Goal: Transaction & Acquisition: Purchase product/service

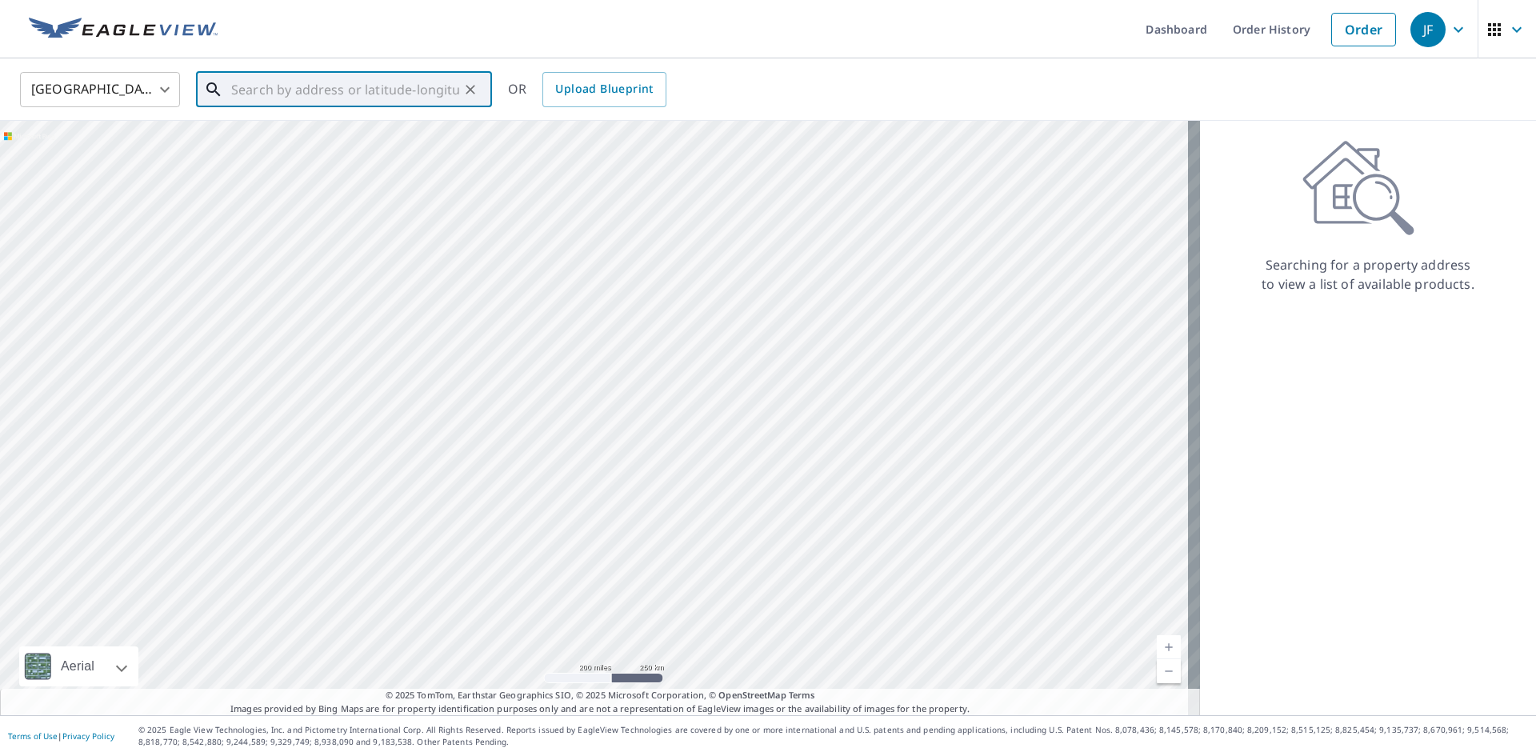
click at [423, 92] on input "text" at bounding box center [345, 89] width 228 height 45
click at [304, 146] on p "[GEOGRAPHIC_DATA], [GEOGRAPHIC_DATA] 19038" at bounding box center [353, 162] width 251 height 32
type input "[STREET_ADDRESS][PERSON_NAME]"
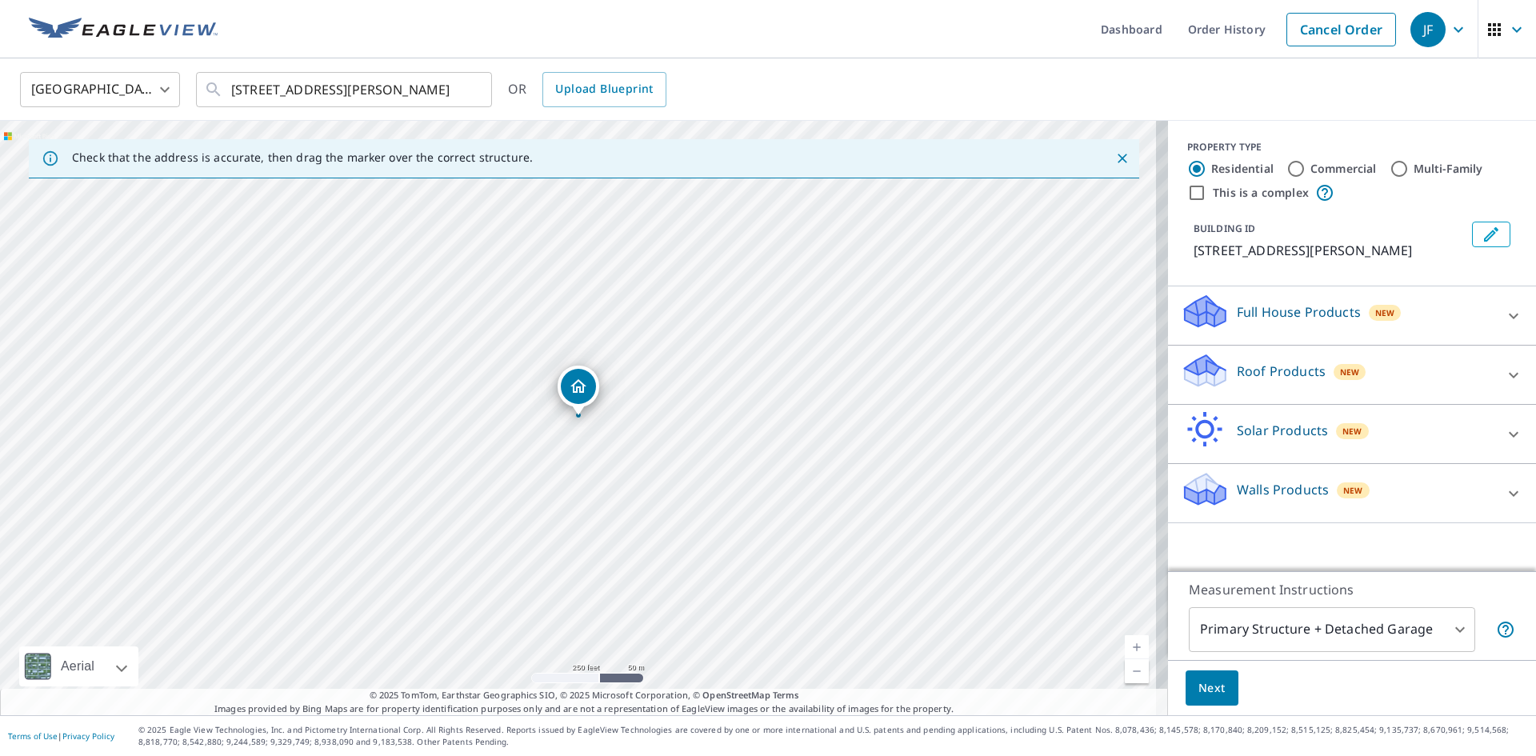
click at [1130, 641] on link "Current Level 17, Zoom In" at bounding box center [1137, 647] width 24 height 24
click at [1130, 641] on link "Current Level 18, Zoom In" at bounding box center [1137, 647] width 24 height 24
click at [1270, 376] on p "Roof Products" at bounding box center [1281, 371] width 89 height 19
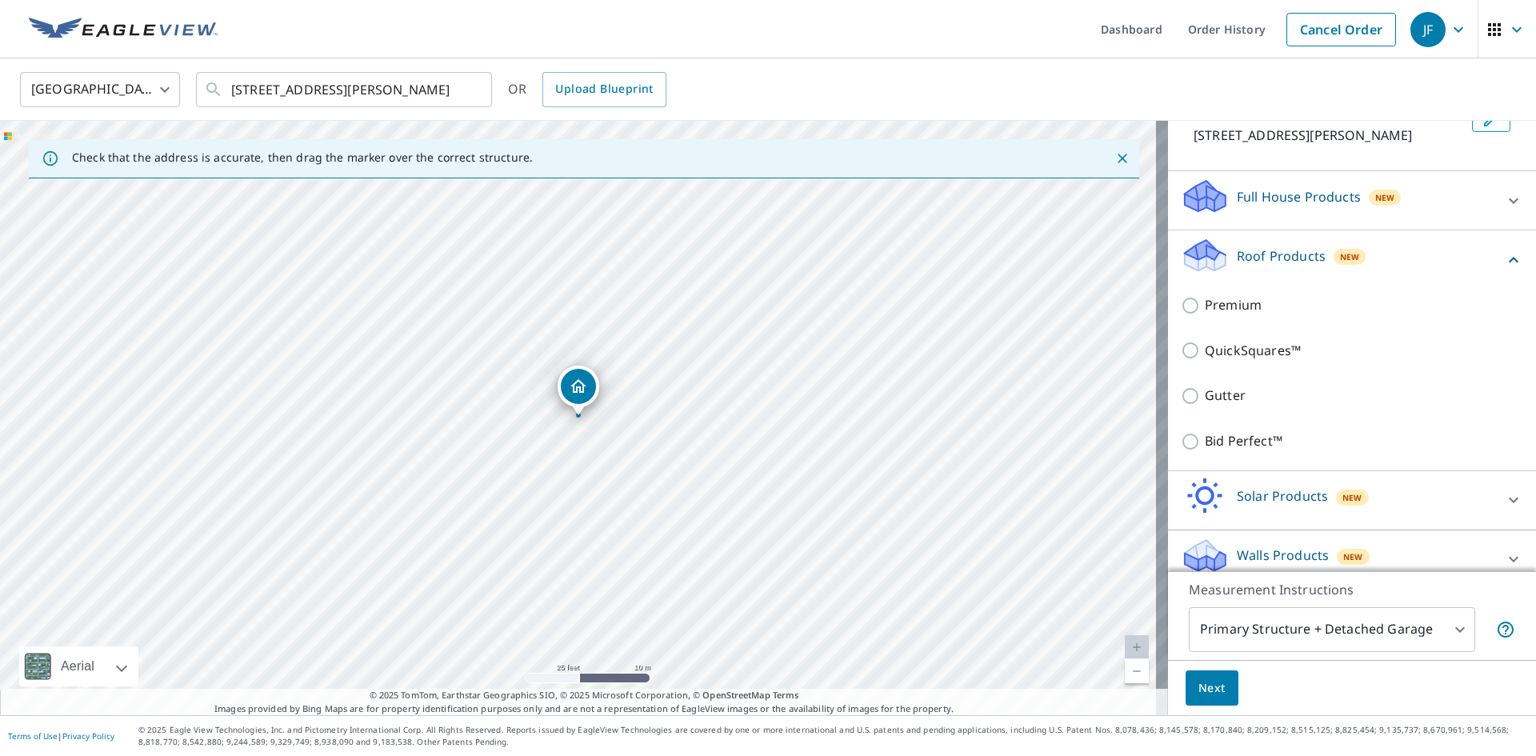
scroll to position [122, 0]
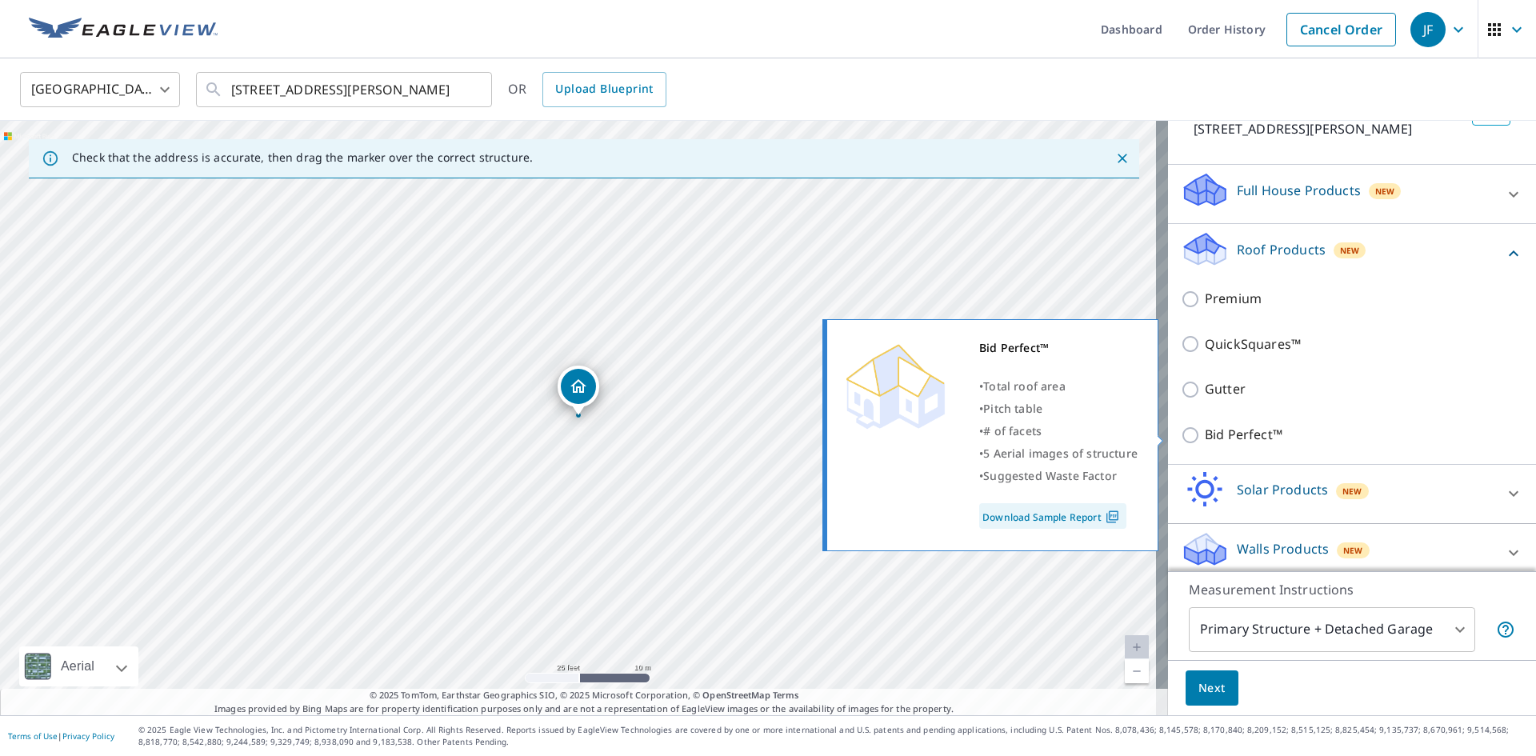
click at [1235, 432] on p "Bid Perfect™" at bounding box center [1244, 435] width 78 height 20
click at [1205, 432] on input "Bid Perfect™" at bounding box center [1193, 435] width 24 height 19
checkbox input "true"
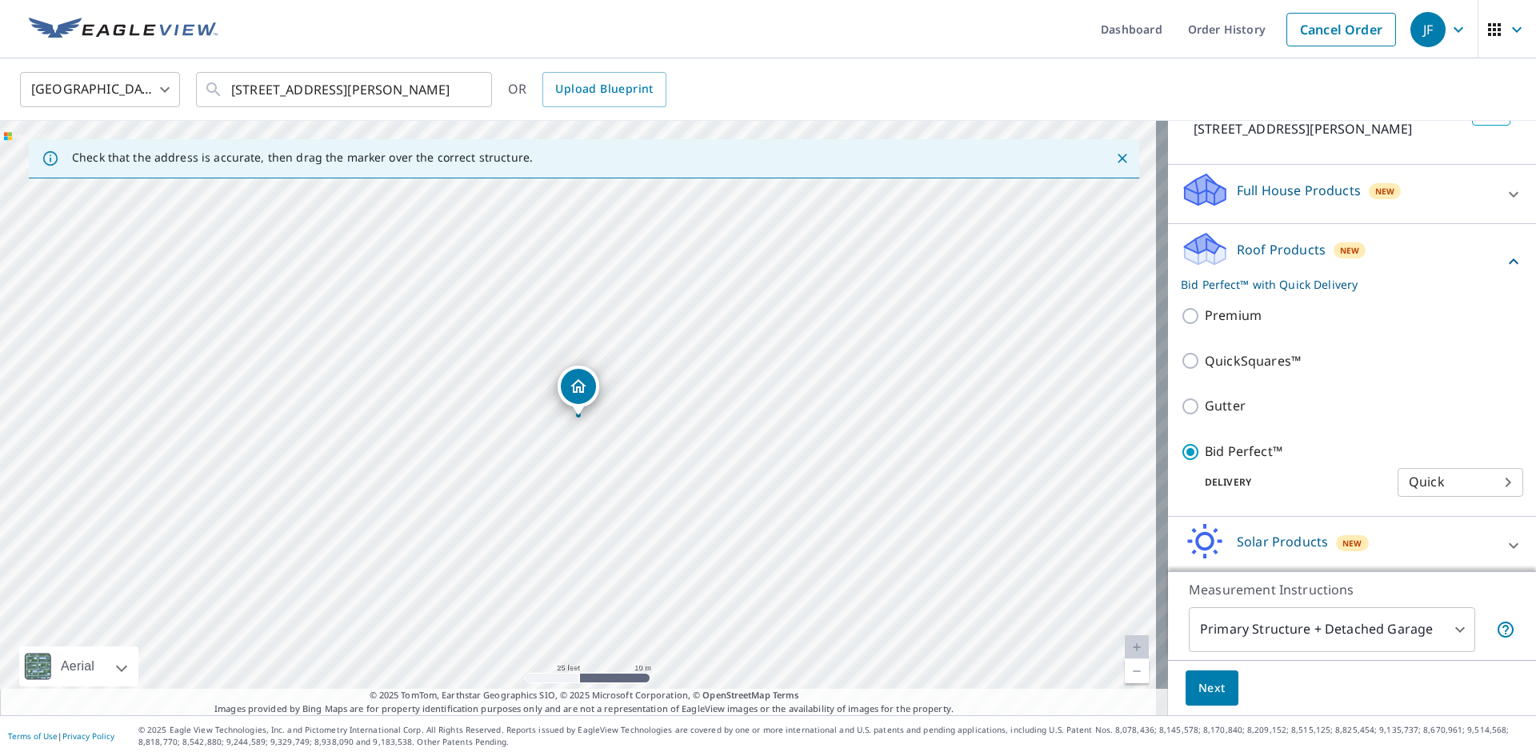
click at [1318, 638] on body "JF JF Dashboard Order History Cancel Order JF [GEOGRAPHIC_DATA] [GEOGRAPHIC_DAT…" at bounding box center [768, 378] width 1536 height 756
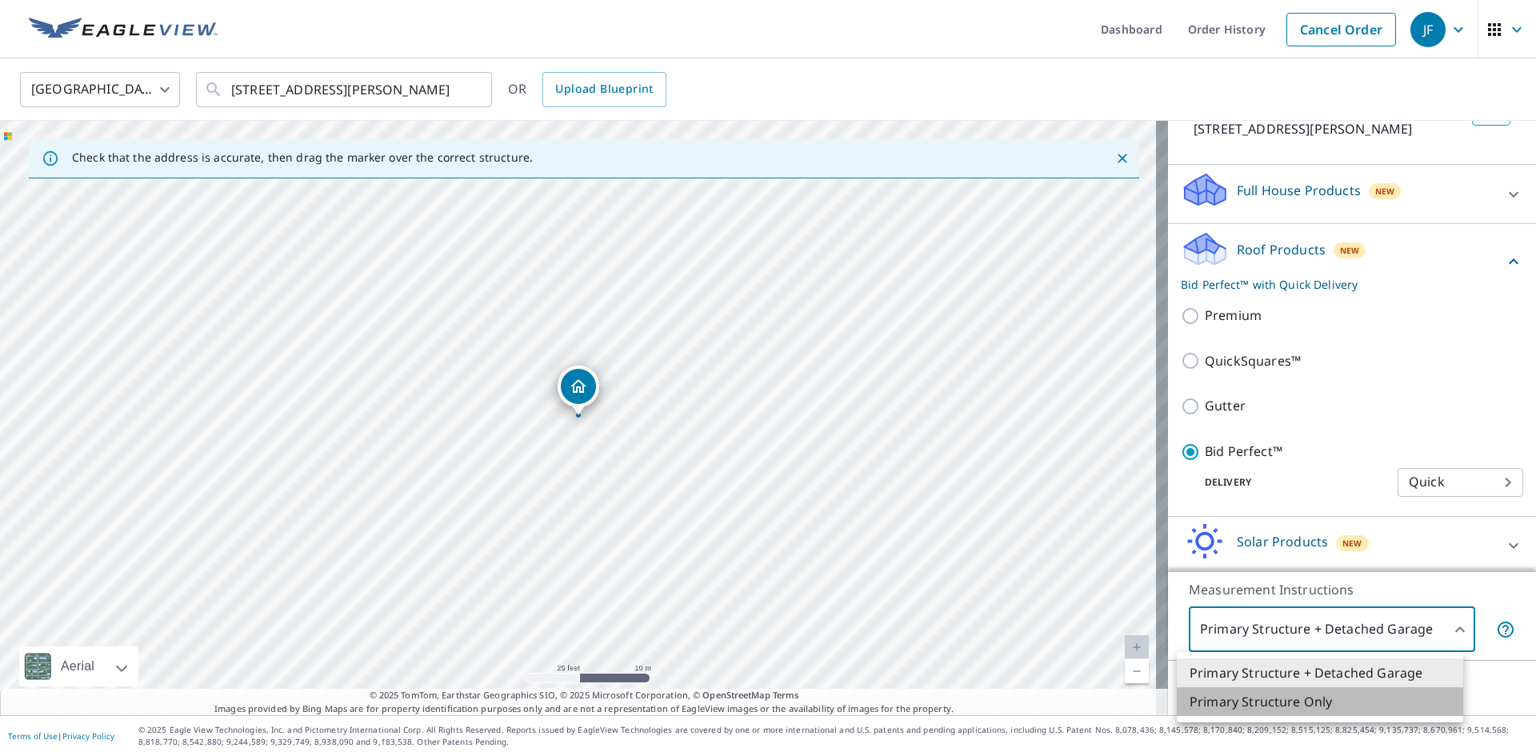
click at [1266, 701] on li "Primary Structure Only" at bounding box center [1320, 701] width 286 height 29
type input "2"
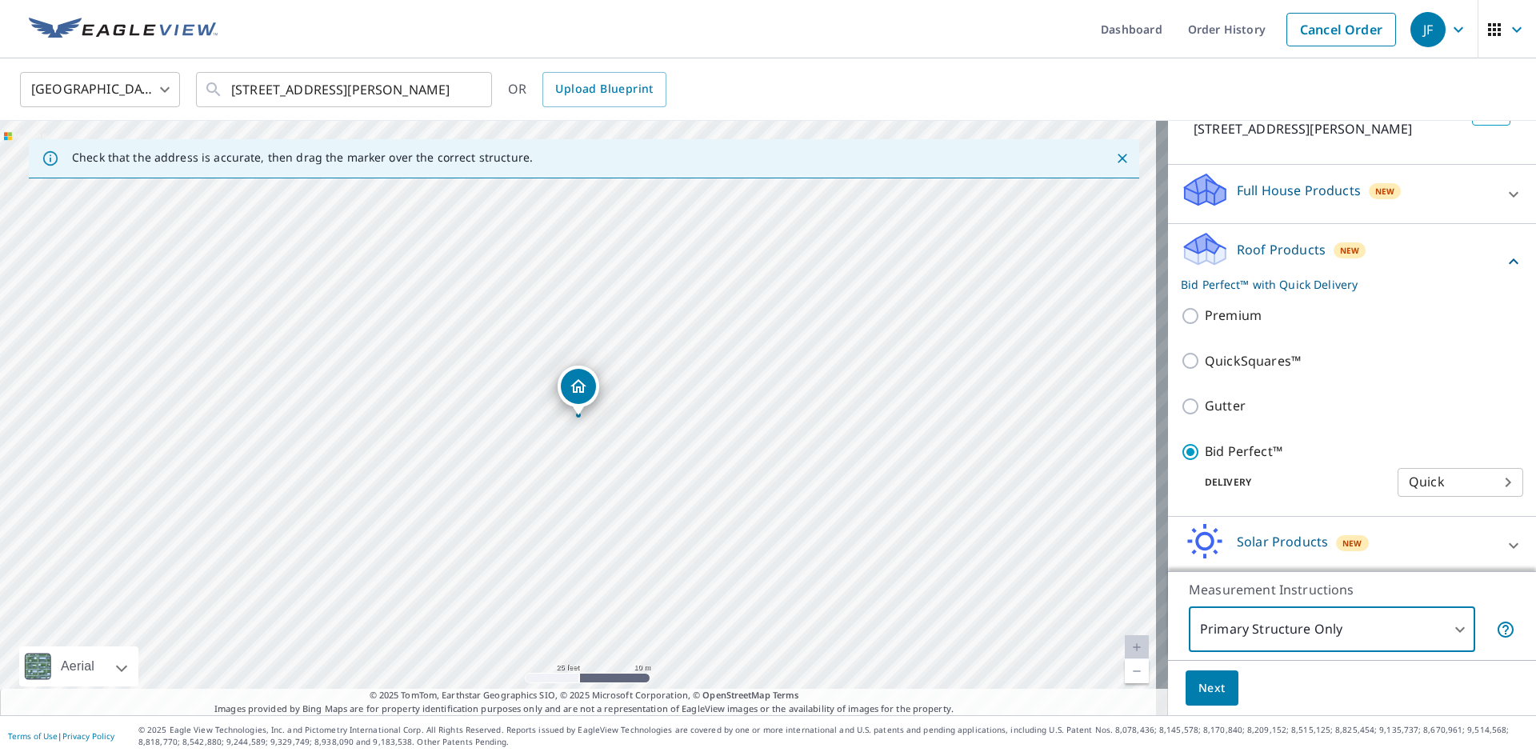
click at [1202, 686] on span "Next" at bounding box center [1211, 688] width 27 height 20
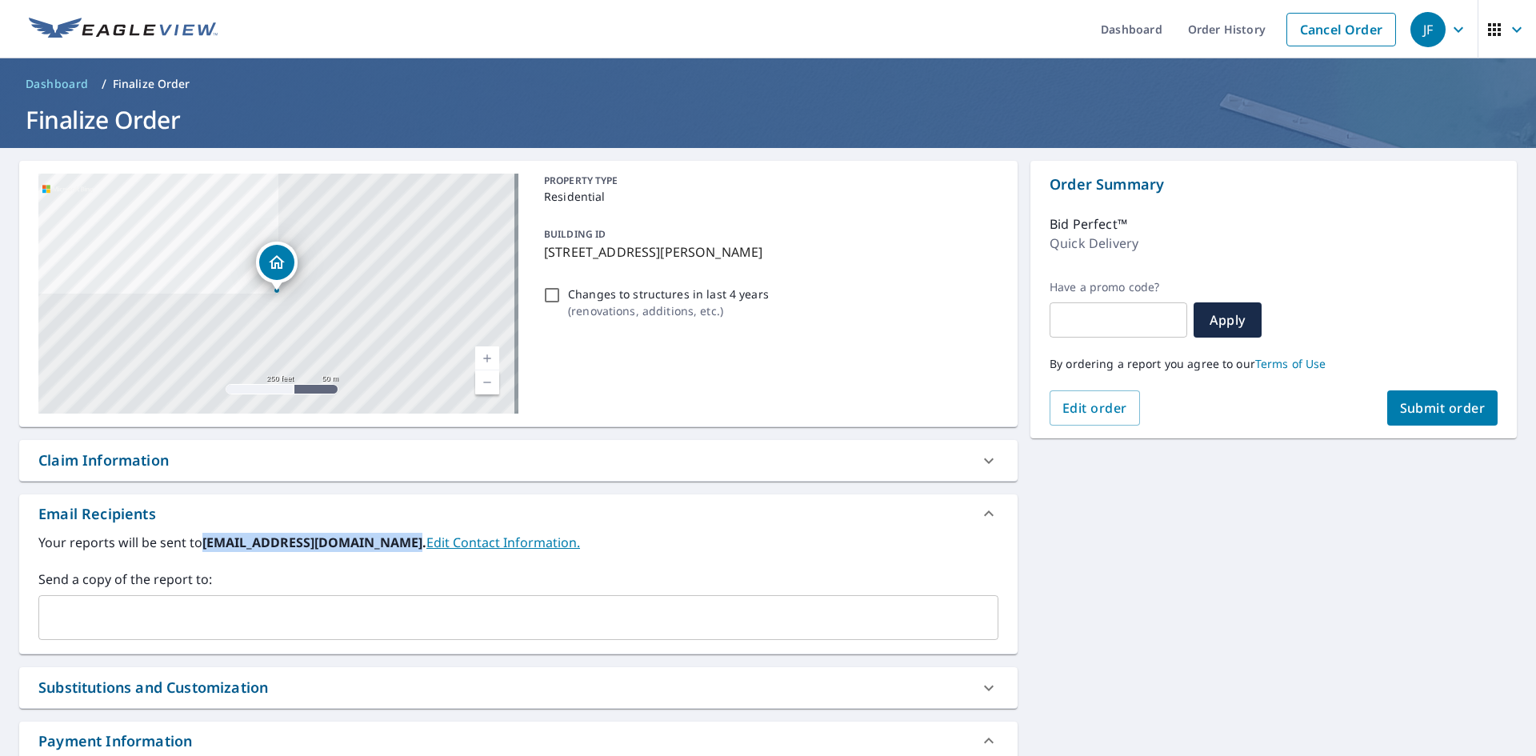
drag, startPoint x: 205, startPoint y: 542, endPoint x: 397, endPoint y: 550, distance: 192.2
click at [397, 550] on b "[EMAIL_ADDRESS][DOMAIN_NAME]." at bounding box center [314, 543] width 224 height 18
copy b "[EMAIL_ADDRESS][DOMAIN_NAME]"
click at [389, 607] on input "text" at bounding box center [507, 617] width 922 height 30
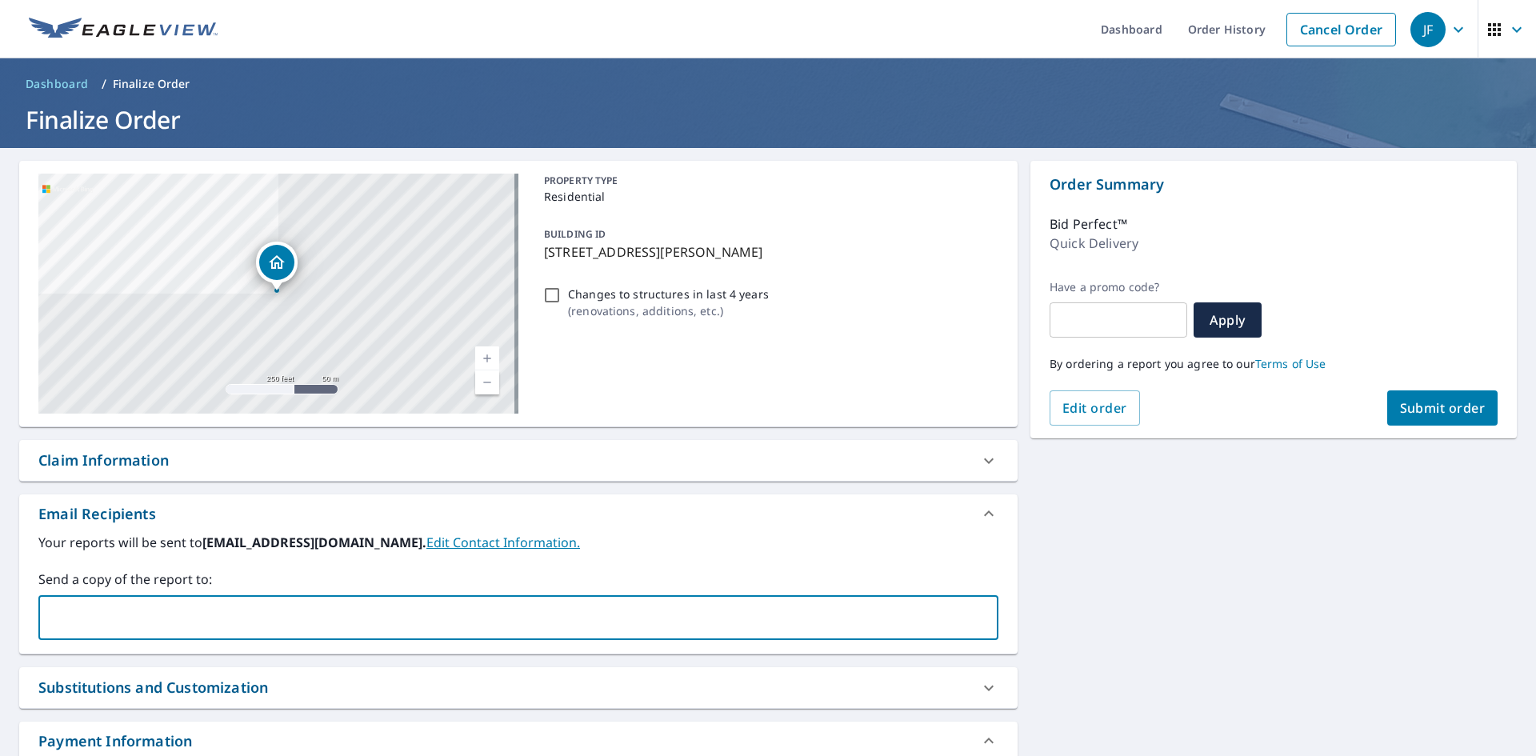
paste input "[EMAIL_ADDRESS][DOMAIN_NAME]"
type input "[EMAIL_ADDRESS][DOMAIN_NAME]"
drag, startPoint x: 295, startPoint y: 591, endPoint x: 309, endPoint y: 586, distance: 14.4
click at [296, 591] on div "Send a copy of the report to: ​" at bounding box center [518, 605] width 960 height 70
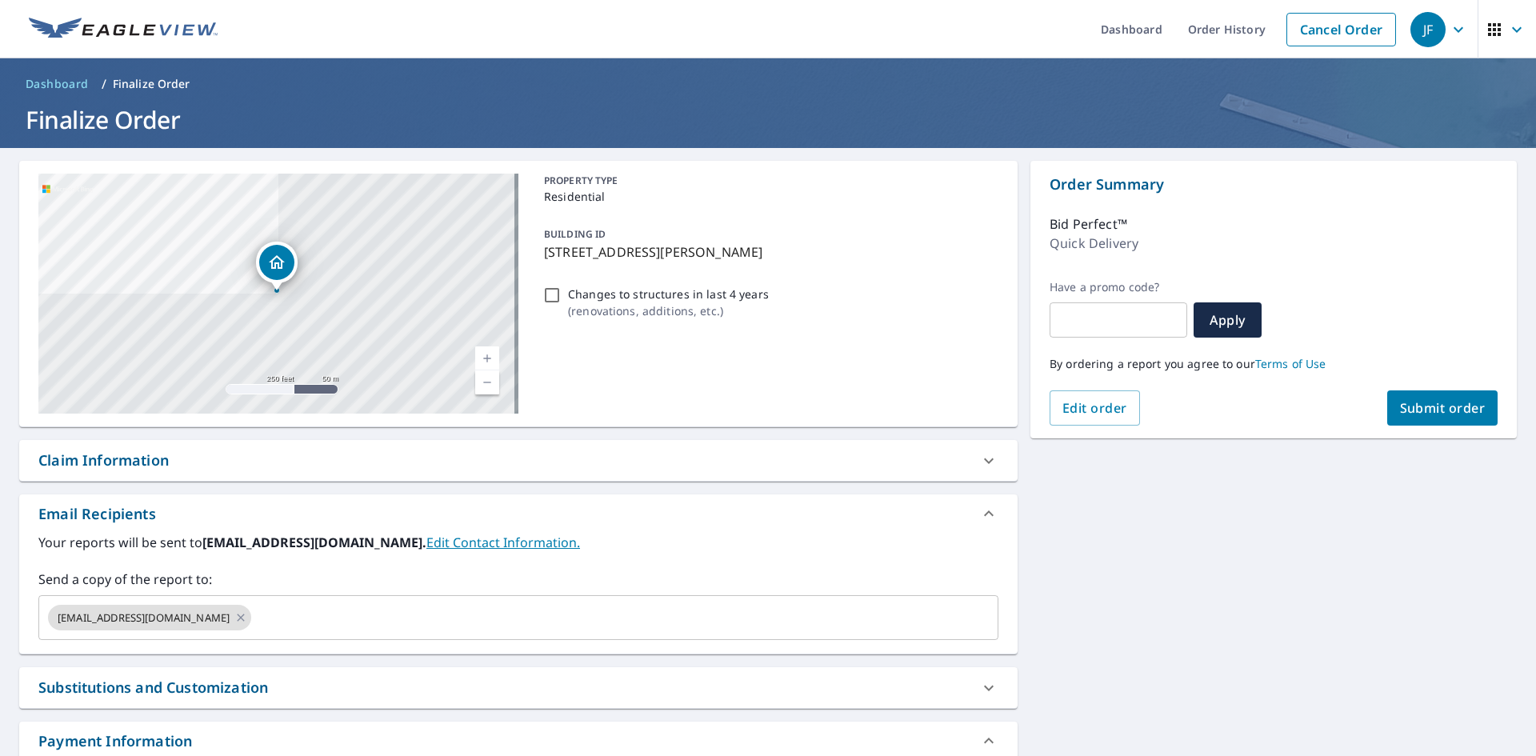
click at [1406, 413] on span "Submit order" at bounding box center [1443, 408] width 86 height 18
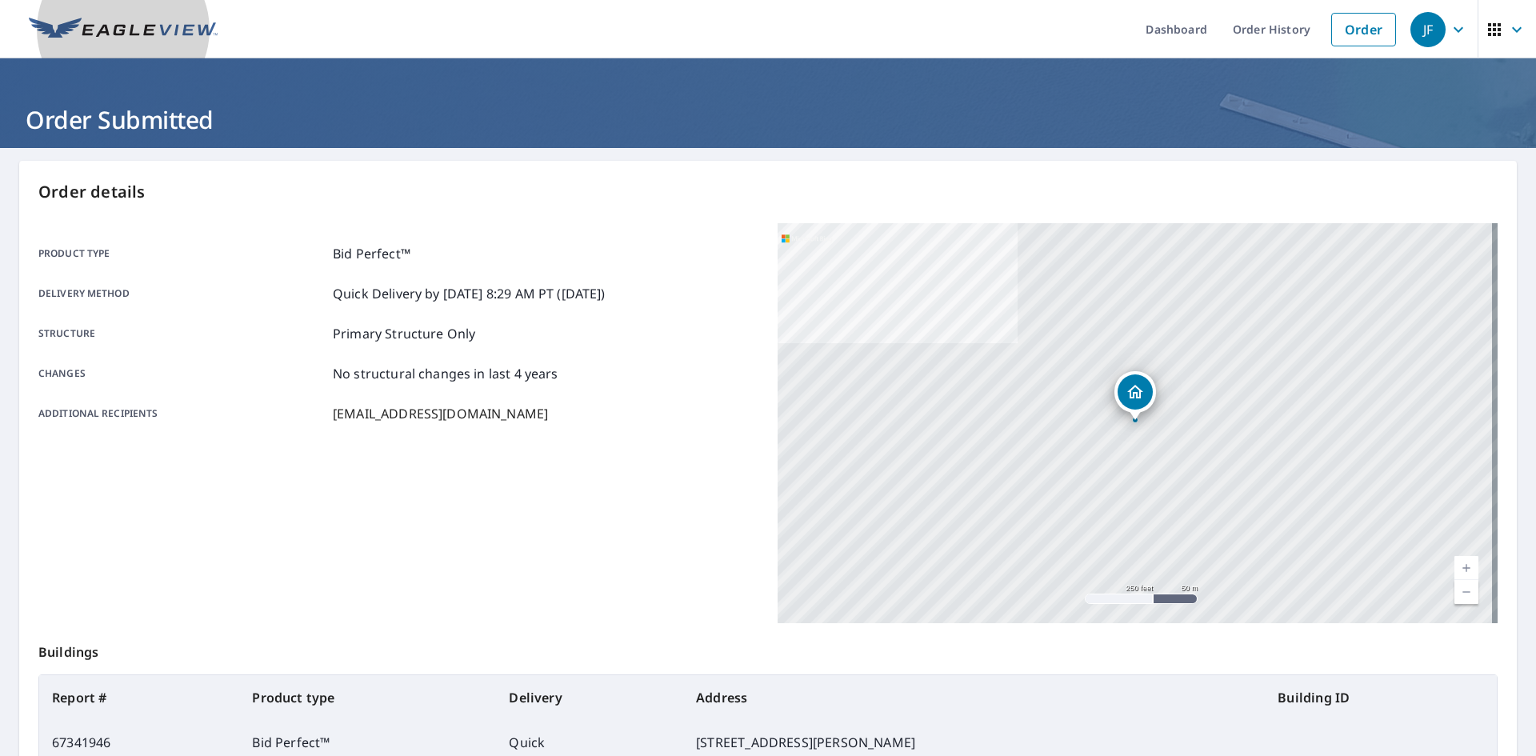
click at [164, 32] on img at bounding box center [123, 30] width 189 height 24
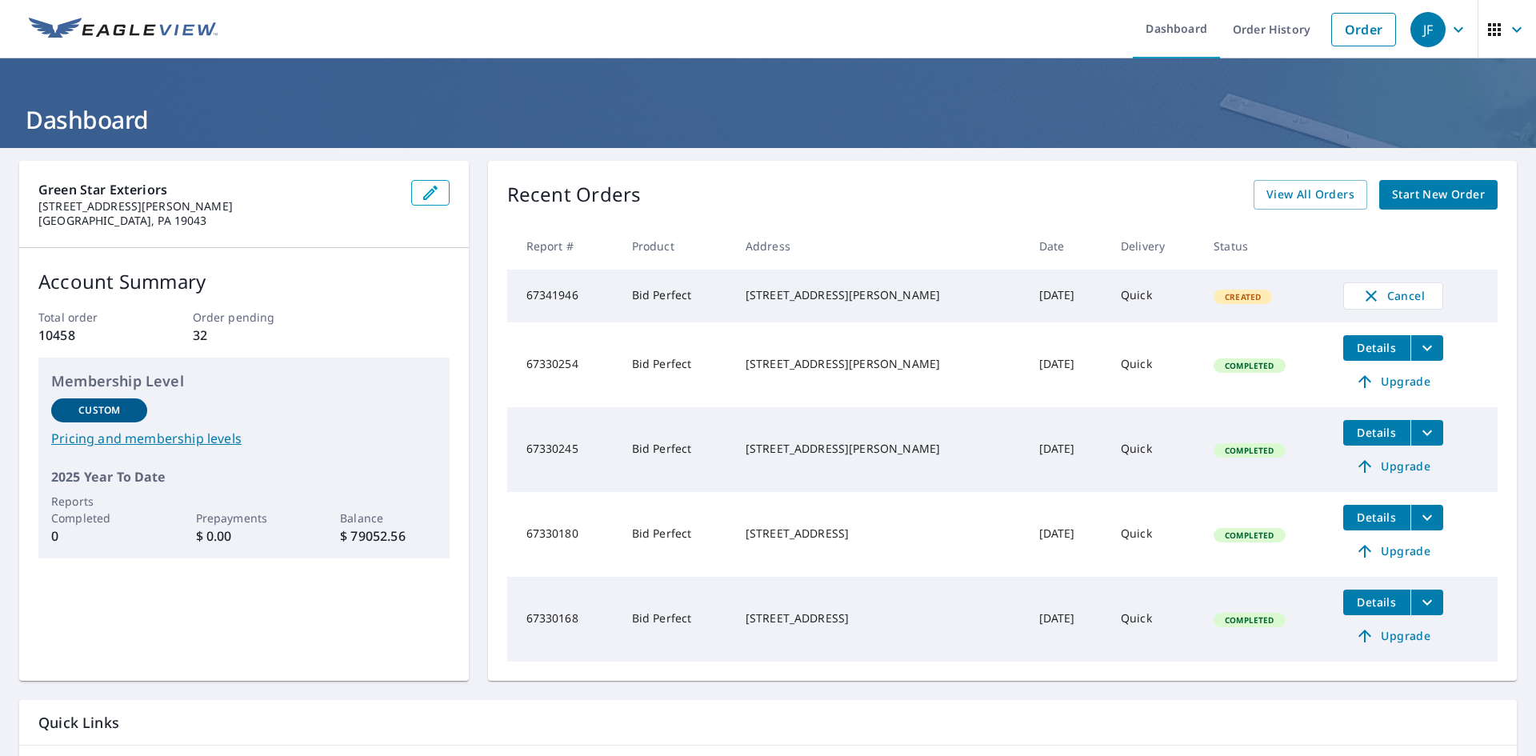
click at [1412, 185] on span "Start New Order" at bounding box center [1438, 195] width 93 height 20
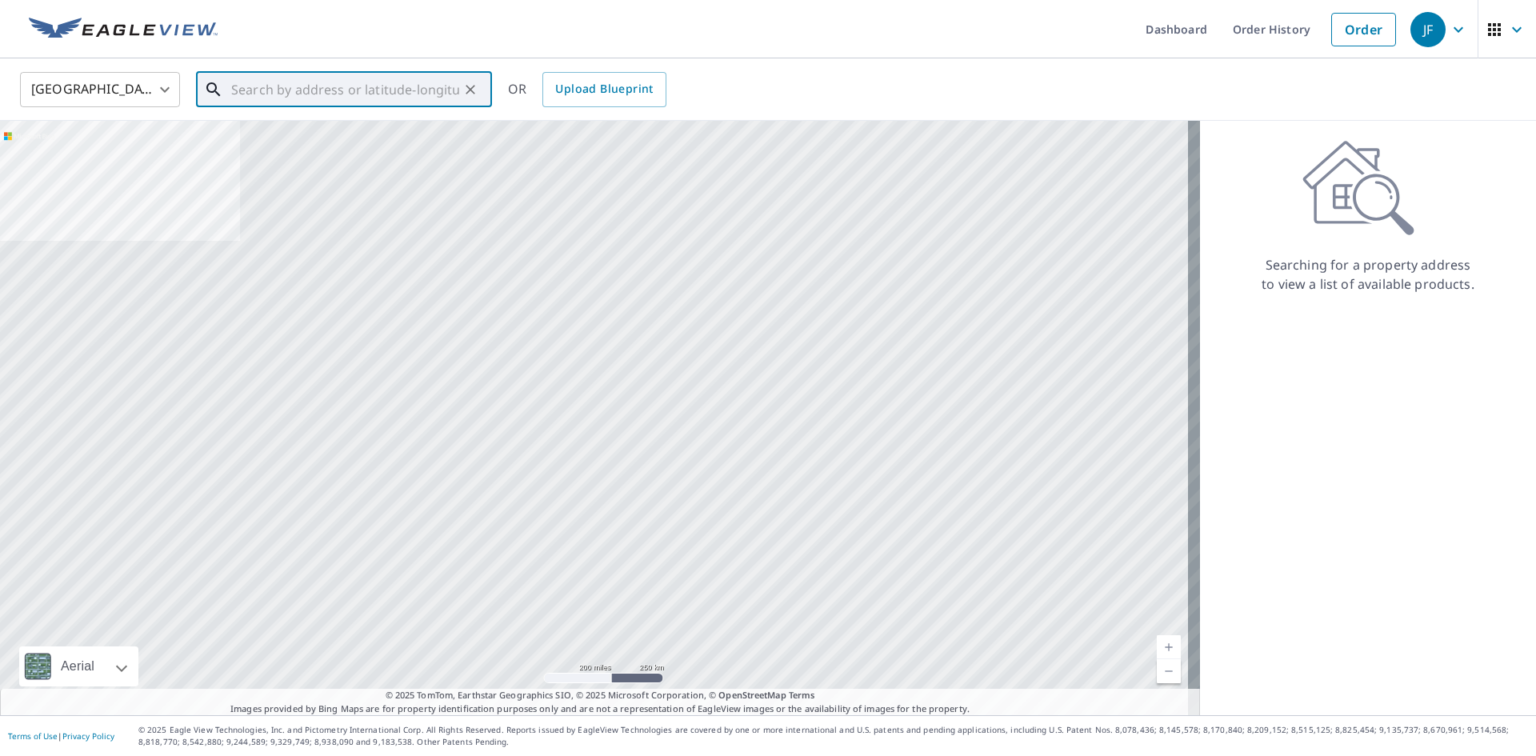
click at [295, 94] on input "text" at bounding box center [345, 89] width 228 height 45
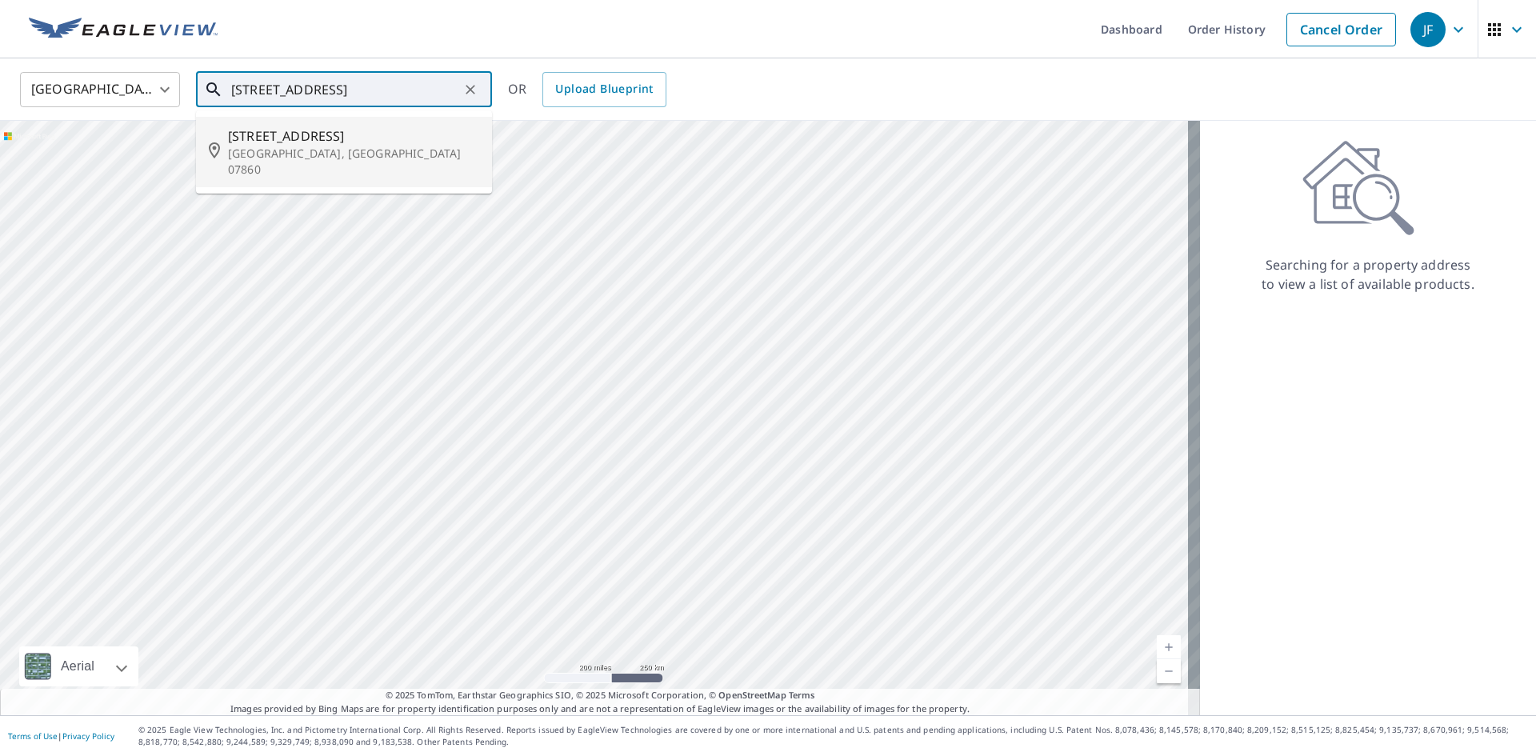
click at [262, 144] on span "[STREET_ADDRESS]" at bounding box center [353, 135] width 251 height 19
type input "[STREET_ADDRESS][PERSON_NAME]"
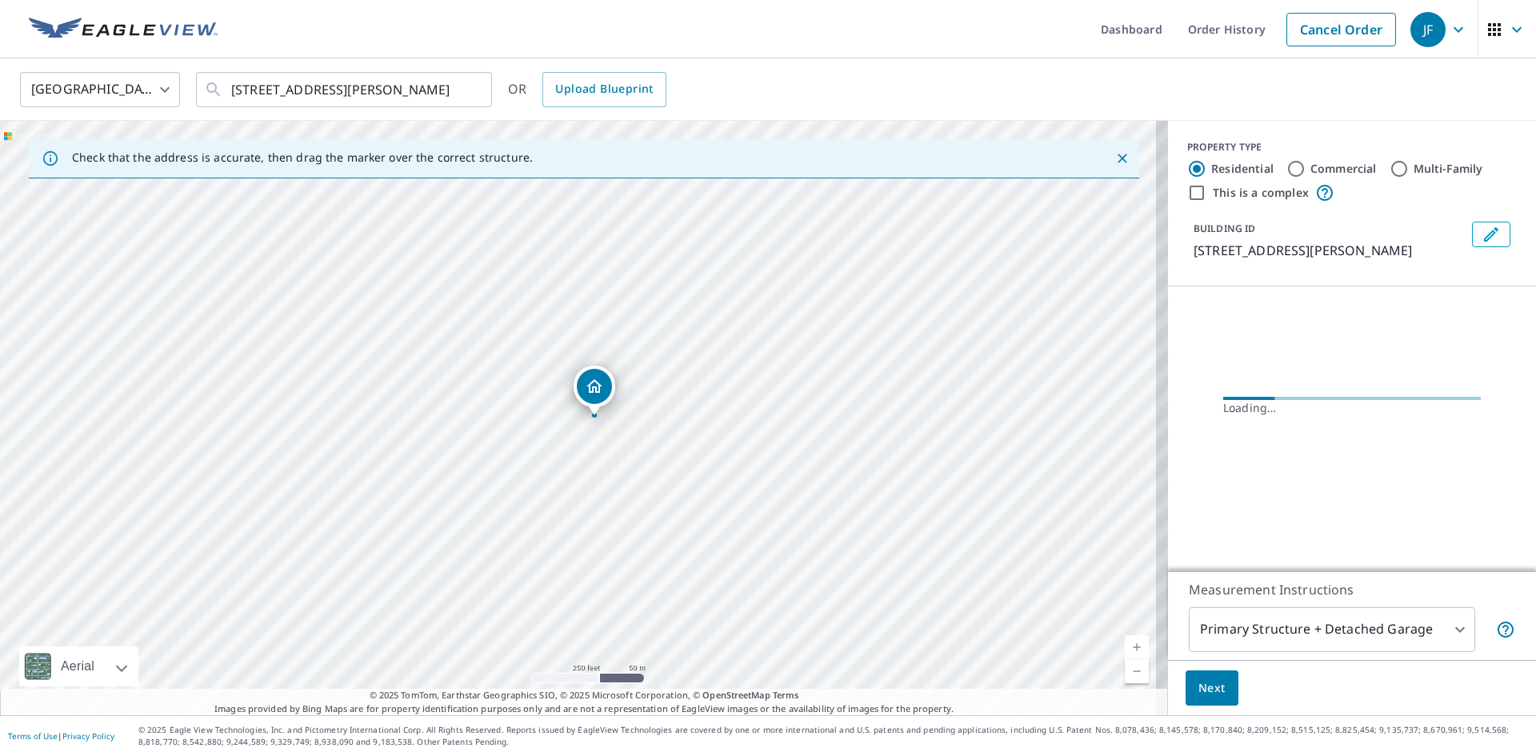
click at [1125, 650] on link "Current Level 17, Zoom In" at bounding box center [1137, 647] width 24 height 24
click at [1125, 650] on link "Current Level 18, Zoom In" at bounding box center [1137, 647] width 24 height 24
click at [1125, 650] on link "Current Level 19, Zoom In" at bounding box center [1137, 647] width 24 height 24
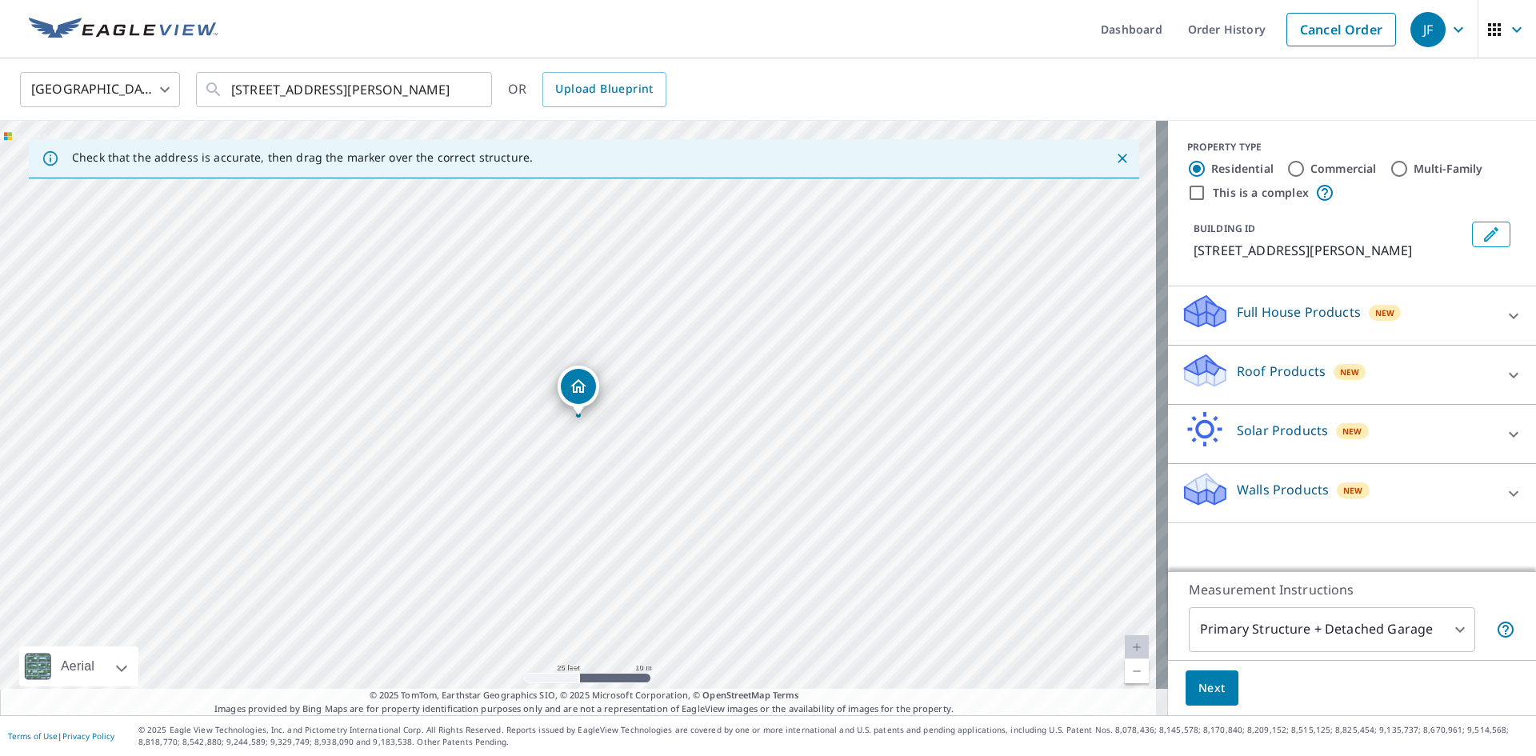
drag, startPoint x: 1285, startPoint y: 380, endPoint x: 1270, endPoint y: 298, distance: 83.8
click at [1286, 380] on p "Roof Products" at bounding box center [1281, 371] width 89 height 19
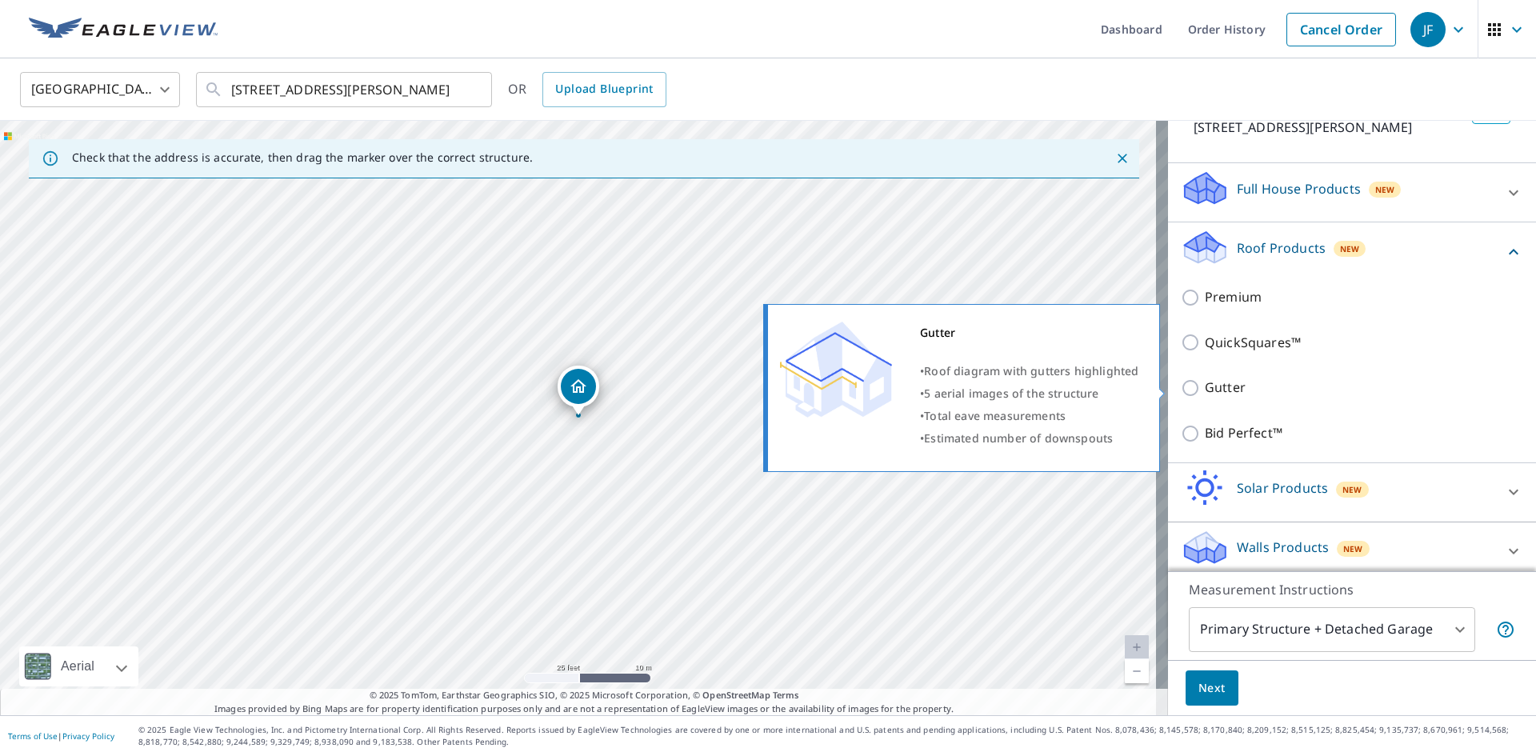
scroll to position [132, 0]
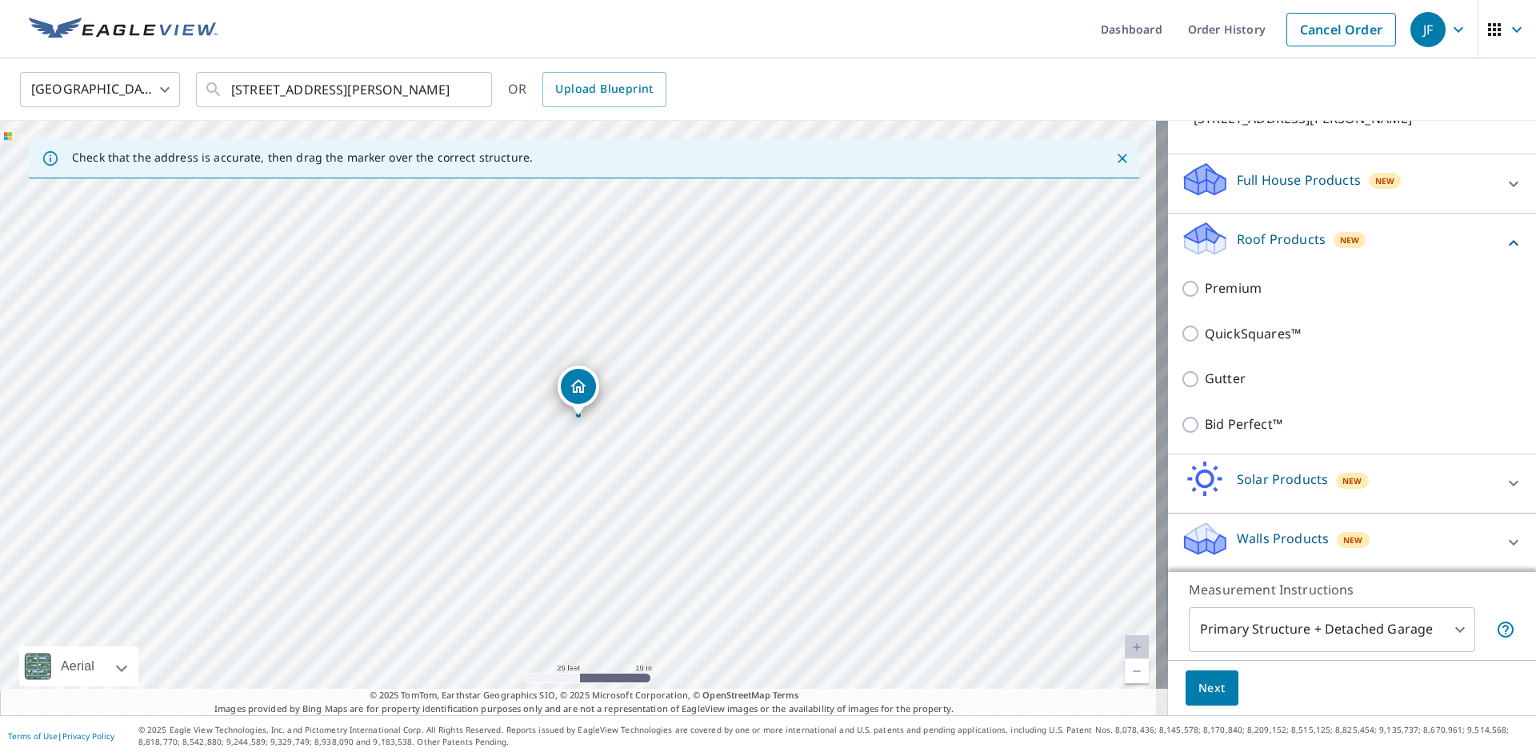
click at [1210, 435] on div "Bid Perfect™" at bounding box center [1352, 425] width 342 height 46
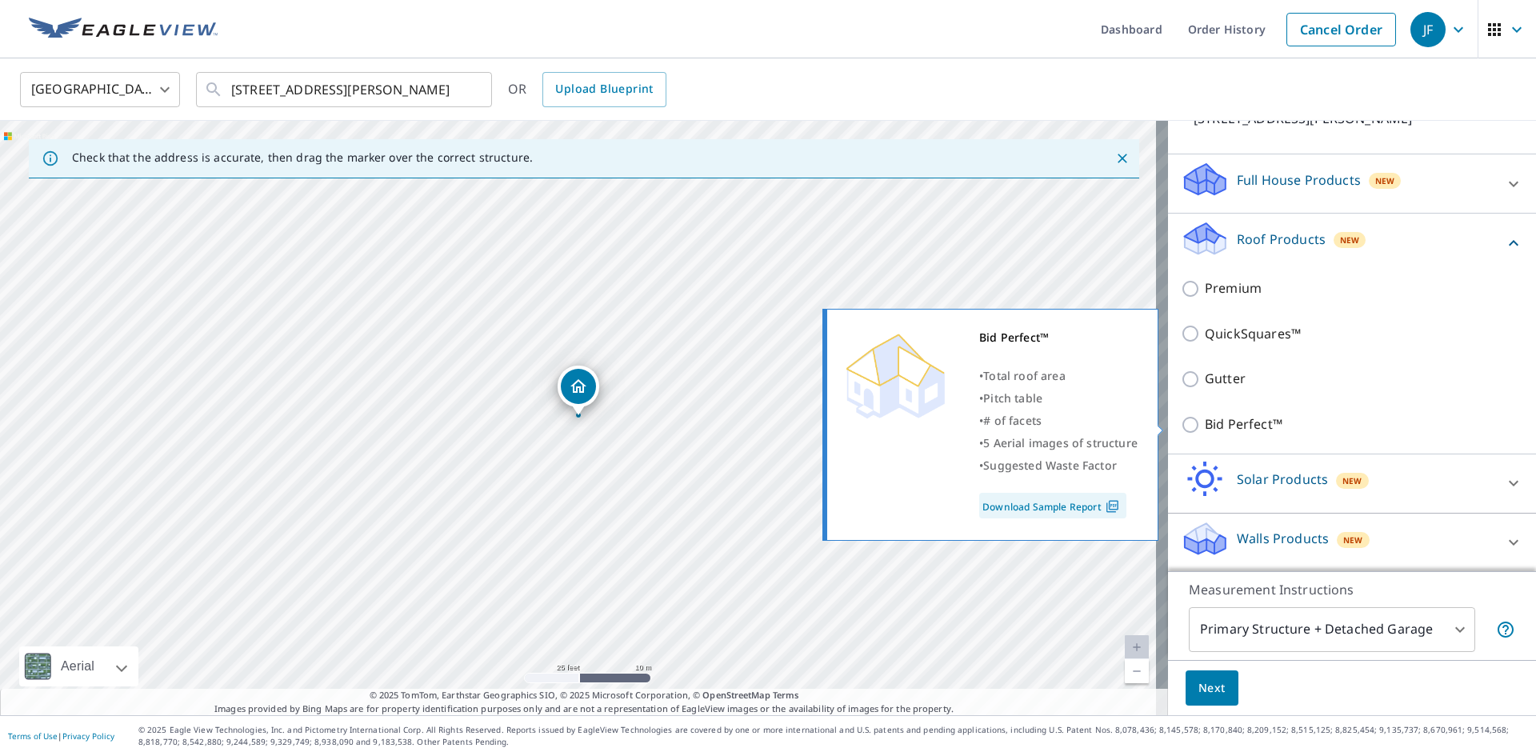
click at [1223, 419] on p "Bid Perfect™" at bounding box center [1244, 424] width 78 height 20
click at [1205, 419] on input "Bid Perfect™" at bounding box center [1193, 424] width 24 height 19
checkbox input "true"
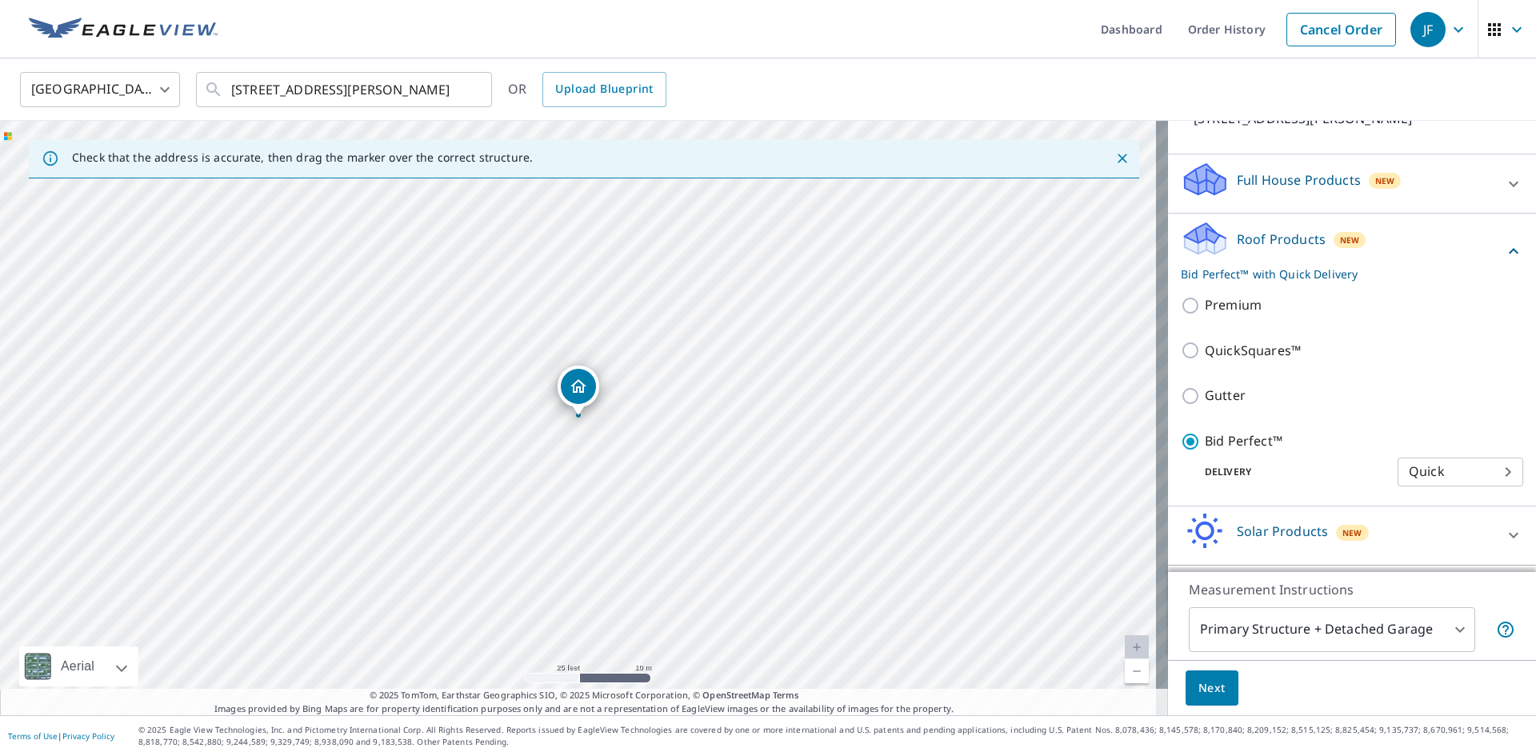
click at [1232, 628] on body "JF JF Dashboard Order History Cancel Order JF [GEOGRAPHIC_DATA] [GEOGRAPHIC_DAT…" at bounding box center [768, 378] width 1536 height 756
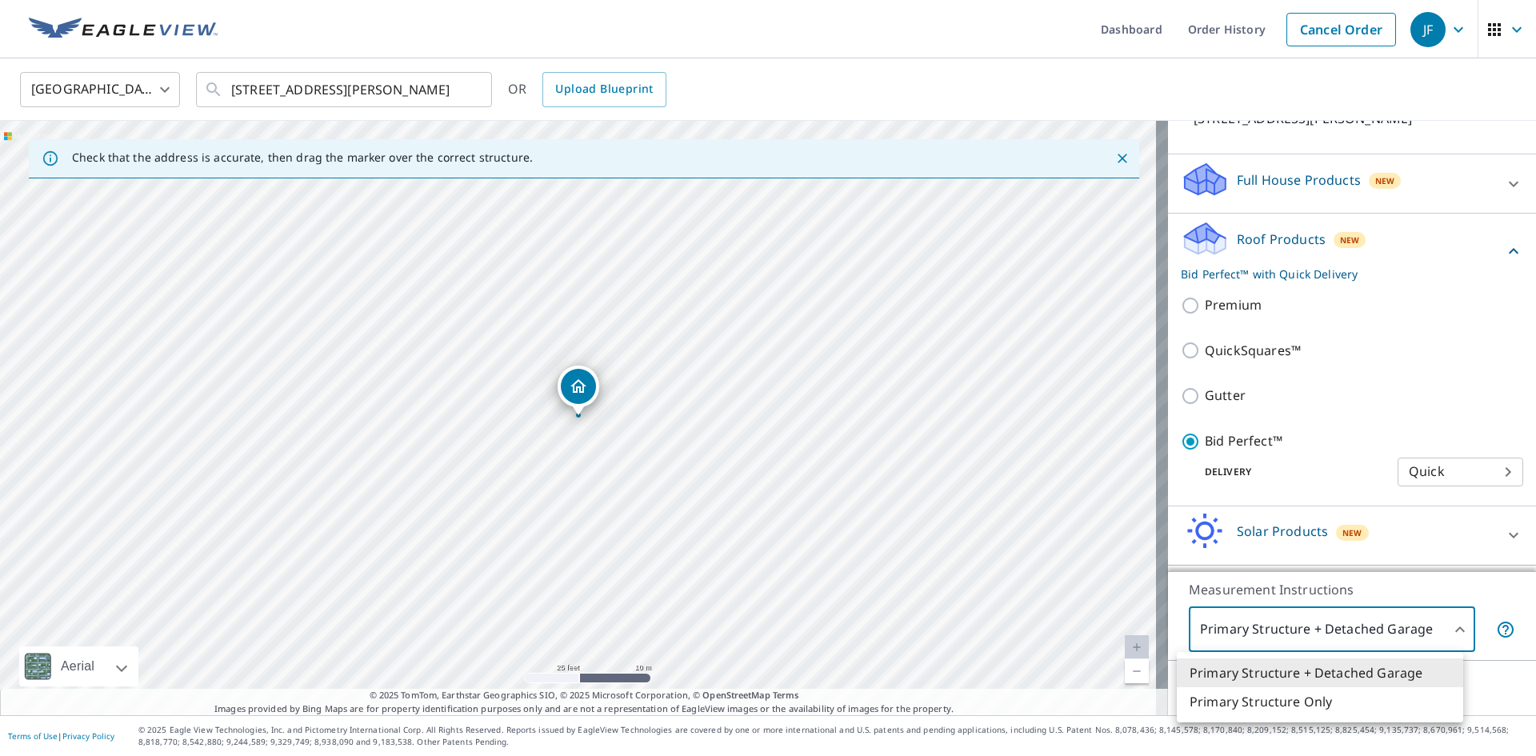
click at [1205, 702] on li "Primary Structure Only" at bounding box center [1320, 701] width 286 height 29
type input "2"
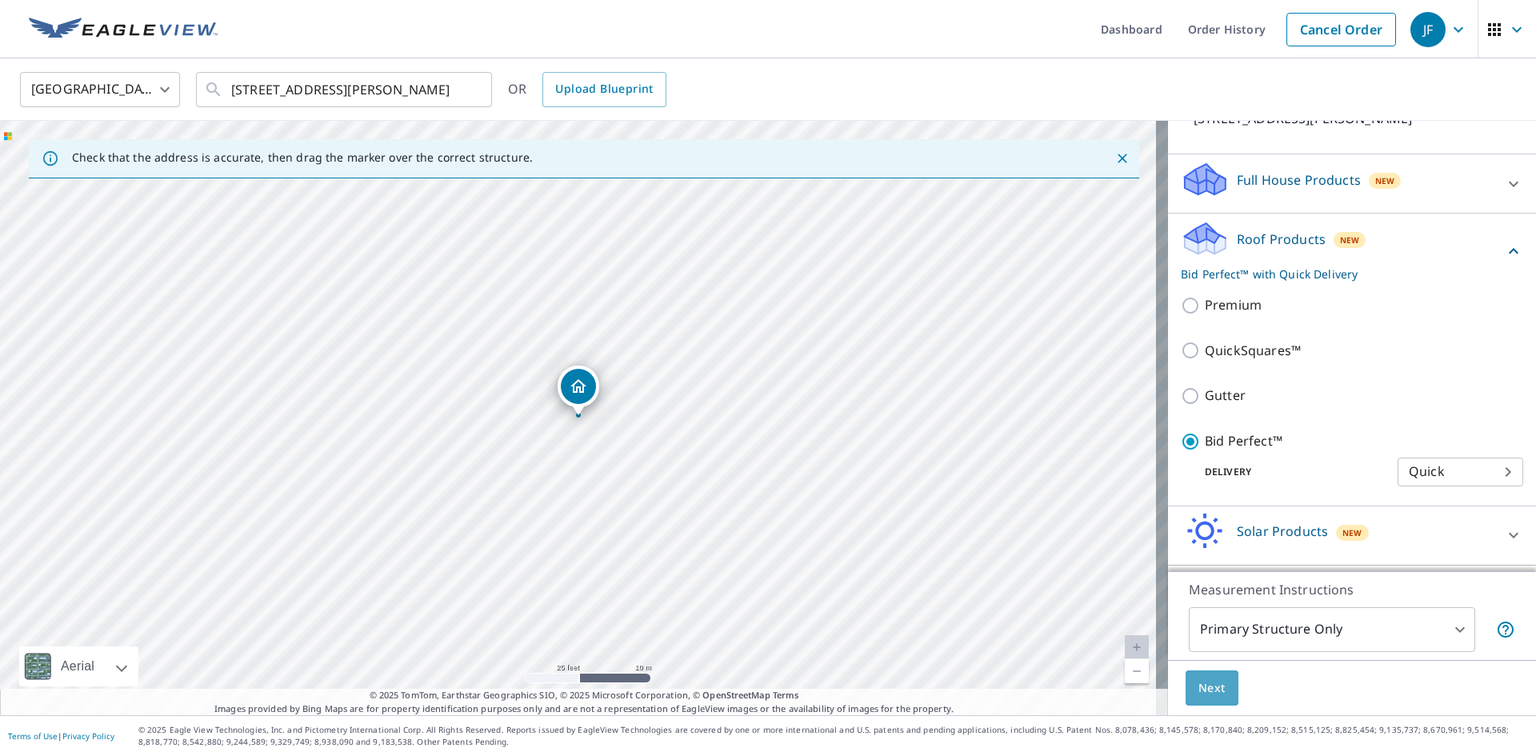
click at [1206, 690] on span "Next" at bounding box center [1211, 688] width 27 height 20
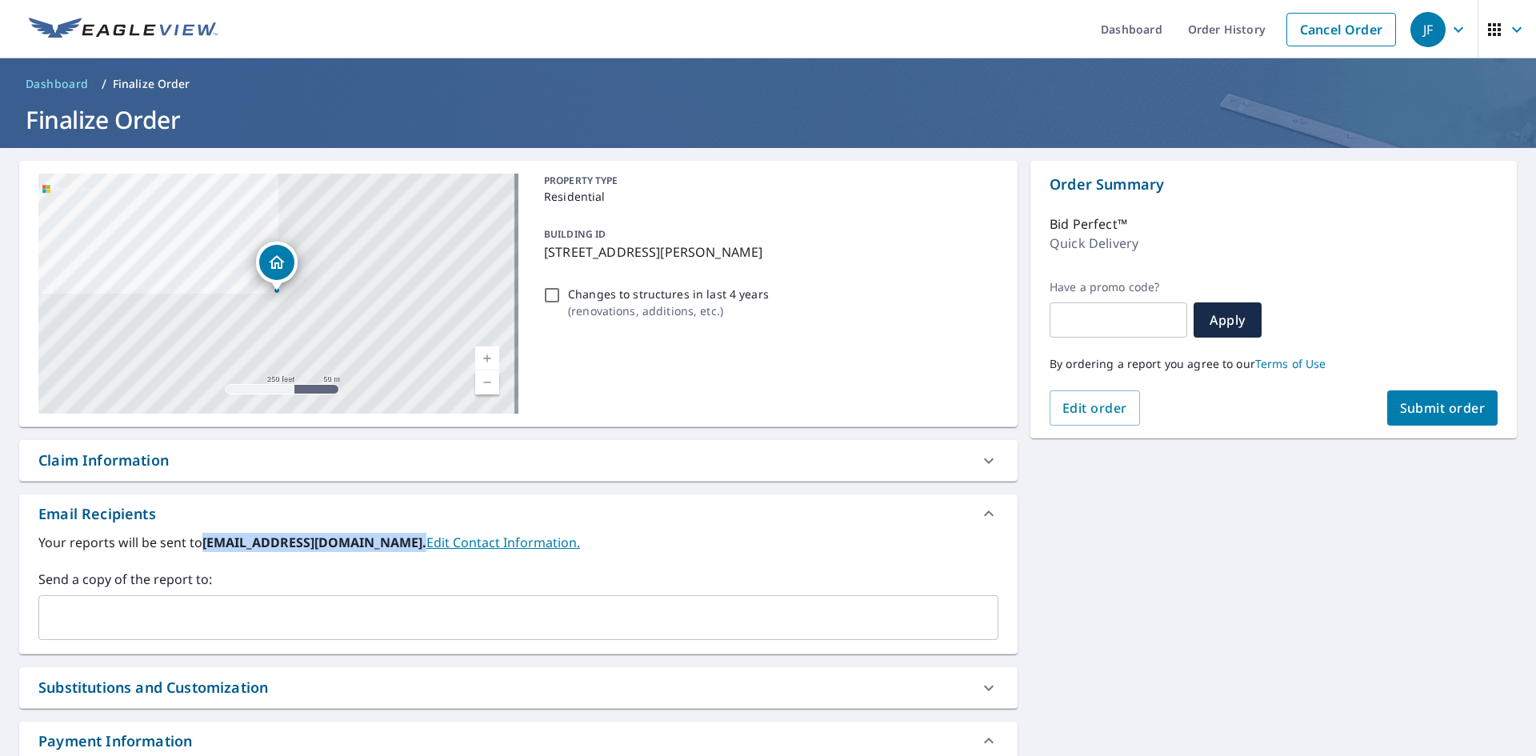
drag, startPoint x: 203, startPoint y: 539, endPoint x: 402, endPoint y: 554, distance: 199.0
click at [402, 554] on div "Your reports will be sent to [EMAIL_ADDRESS][DOMAIN_NAME]. Edit Contact Informa…" at bounding box center [518, 586] width 960 height 107
copy b "[EMAIL_ADDRESS][DOMAIN_NAME]."
click at [370, 597] on div "​" at bounding box center [518, 617] width 960 height 45
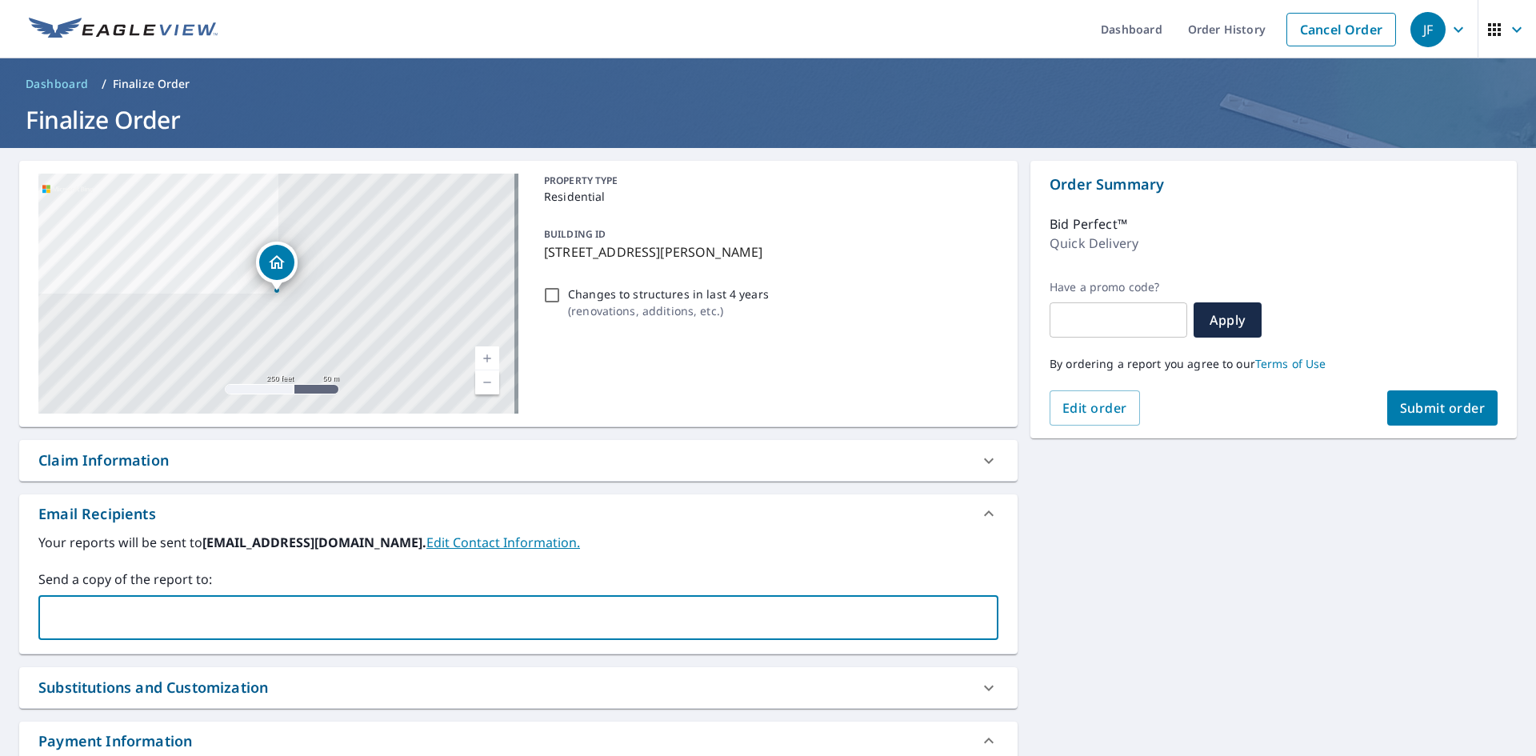
paste input "[EMAIL_ADDRESS][DOMAIN_NAME]."
type input "[EMAIL_ADDRESS][DOMAIN_NAME]"
click at [371, 576] on label "Send a copy of the report to:" at bounding box center [518, 579] width 960 height 19
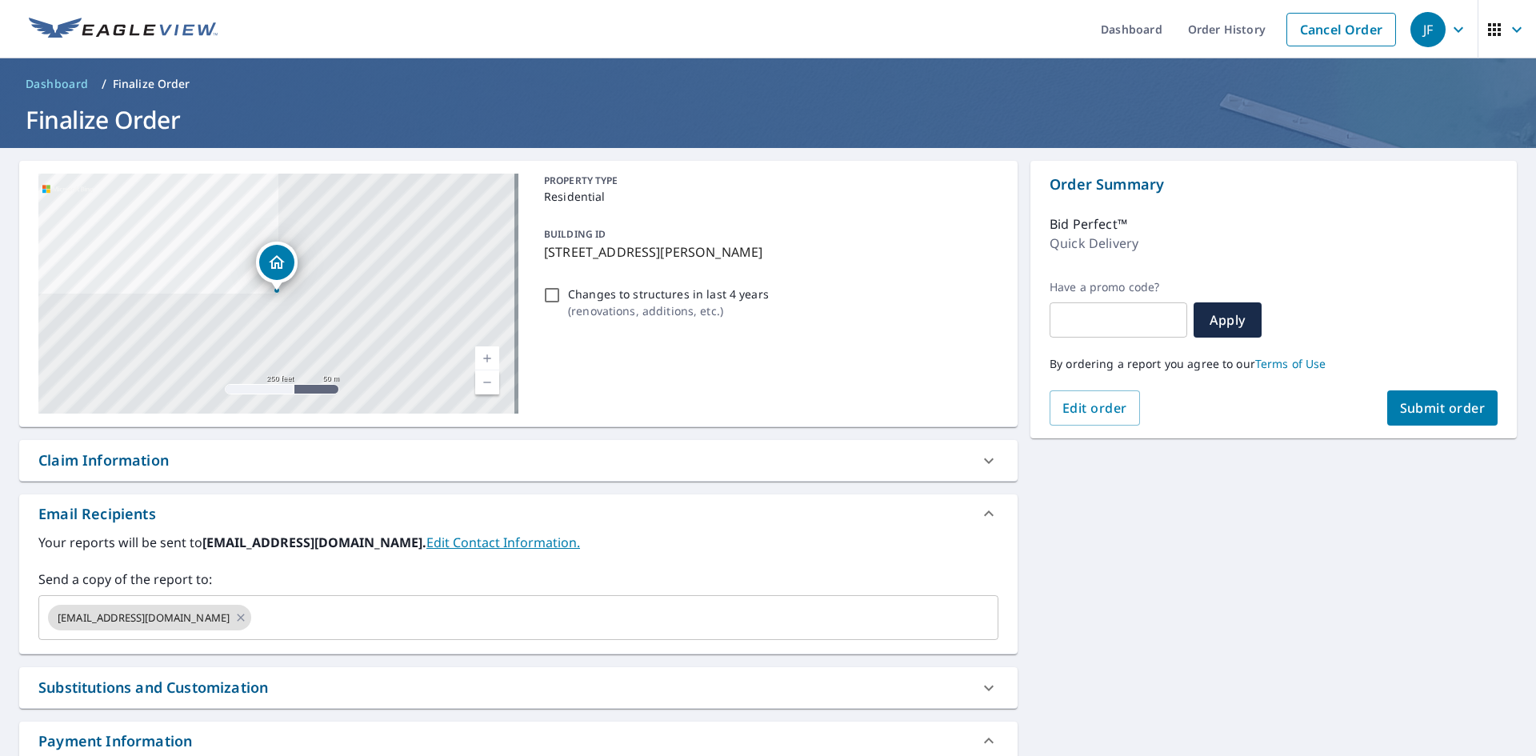
click at [1446, 402] on span "Submit order" at bounding box center [1443, 408] width 86 height 18
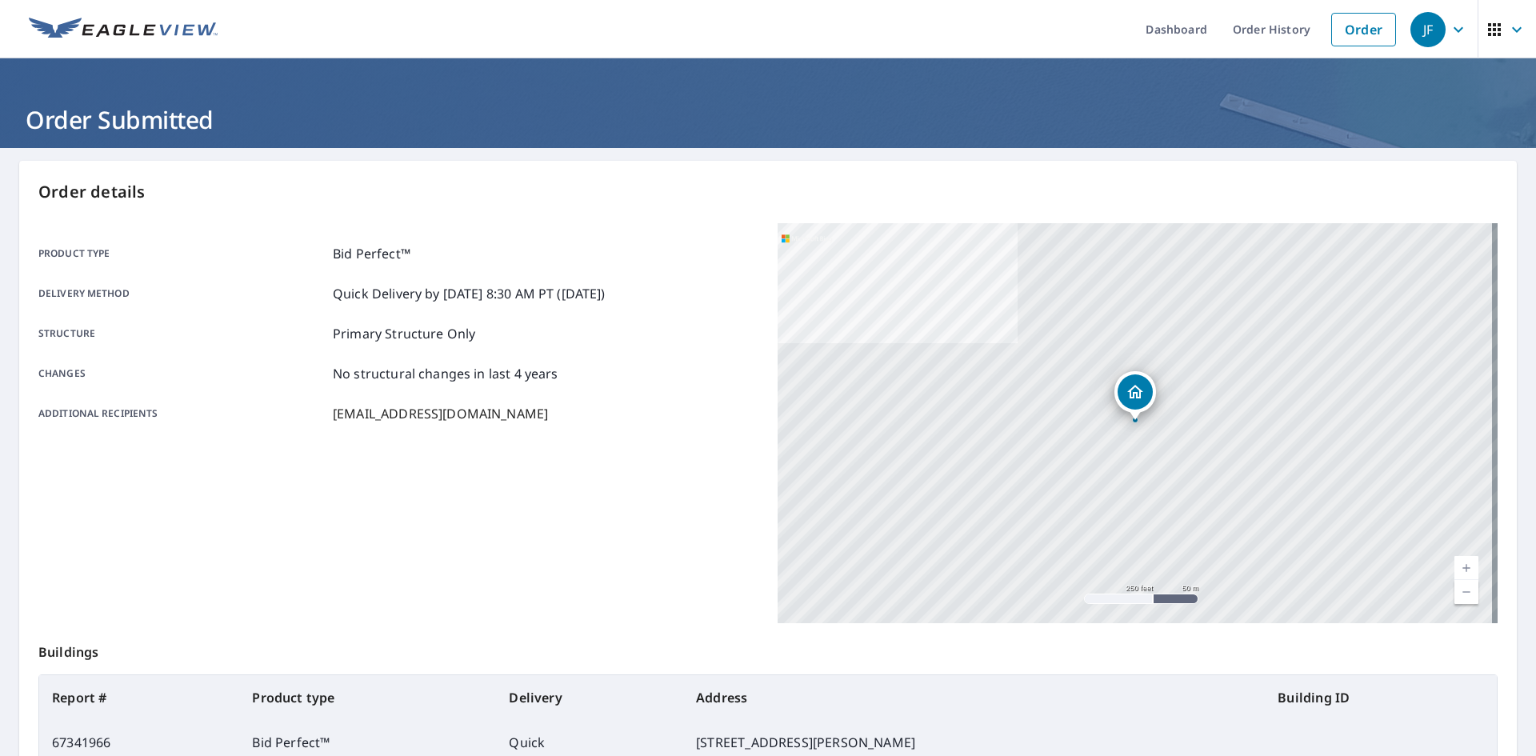
click at [192, 37] on img at bounding box center [123, 30] width 189 height 24
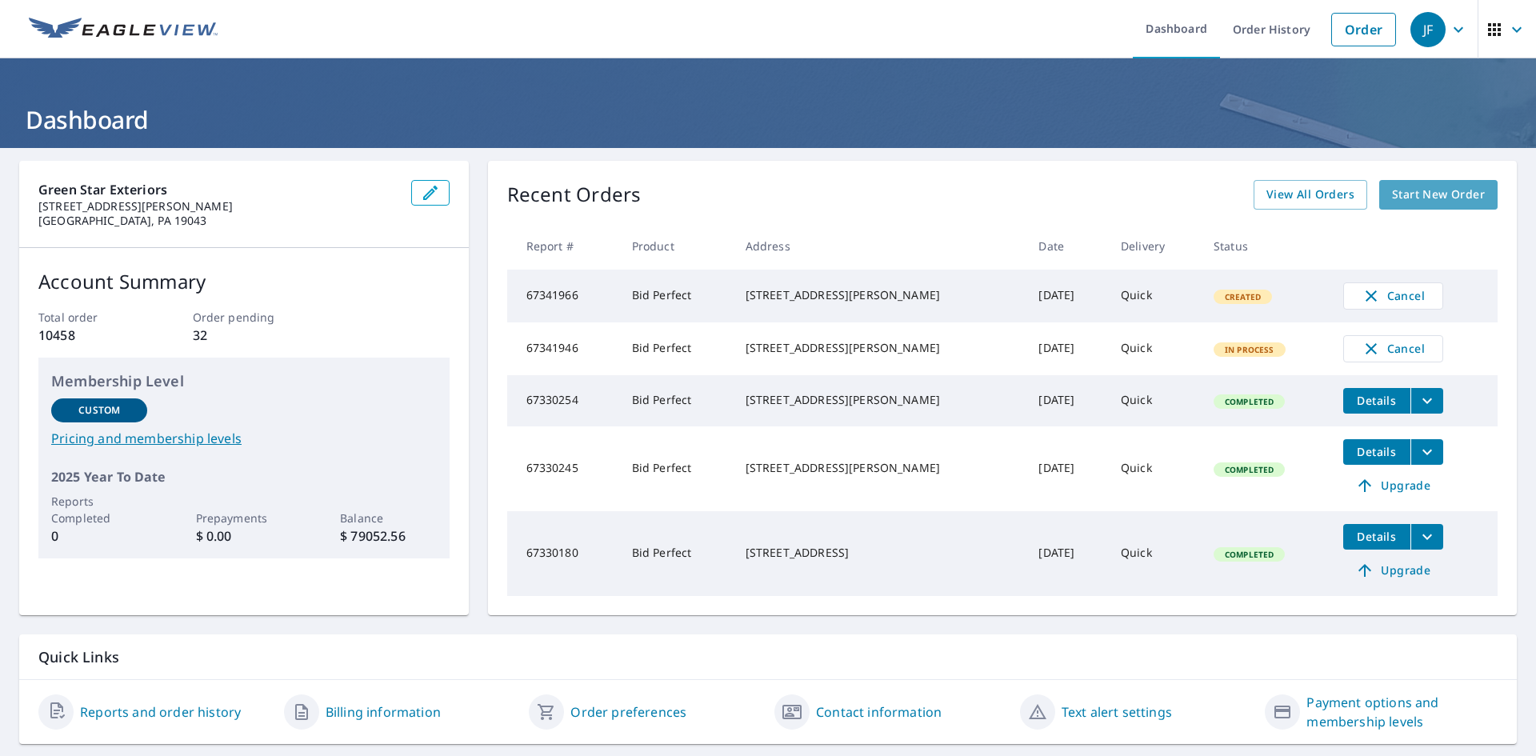
click at [1394, 202] on span "Start New Order" at bounding box center [1438, 195] width 93 height 20
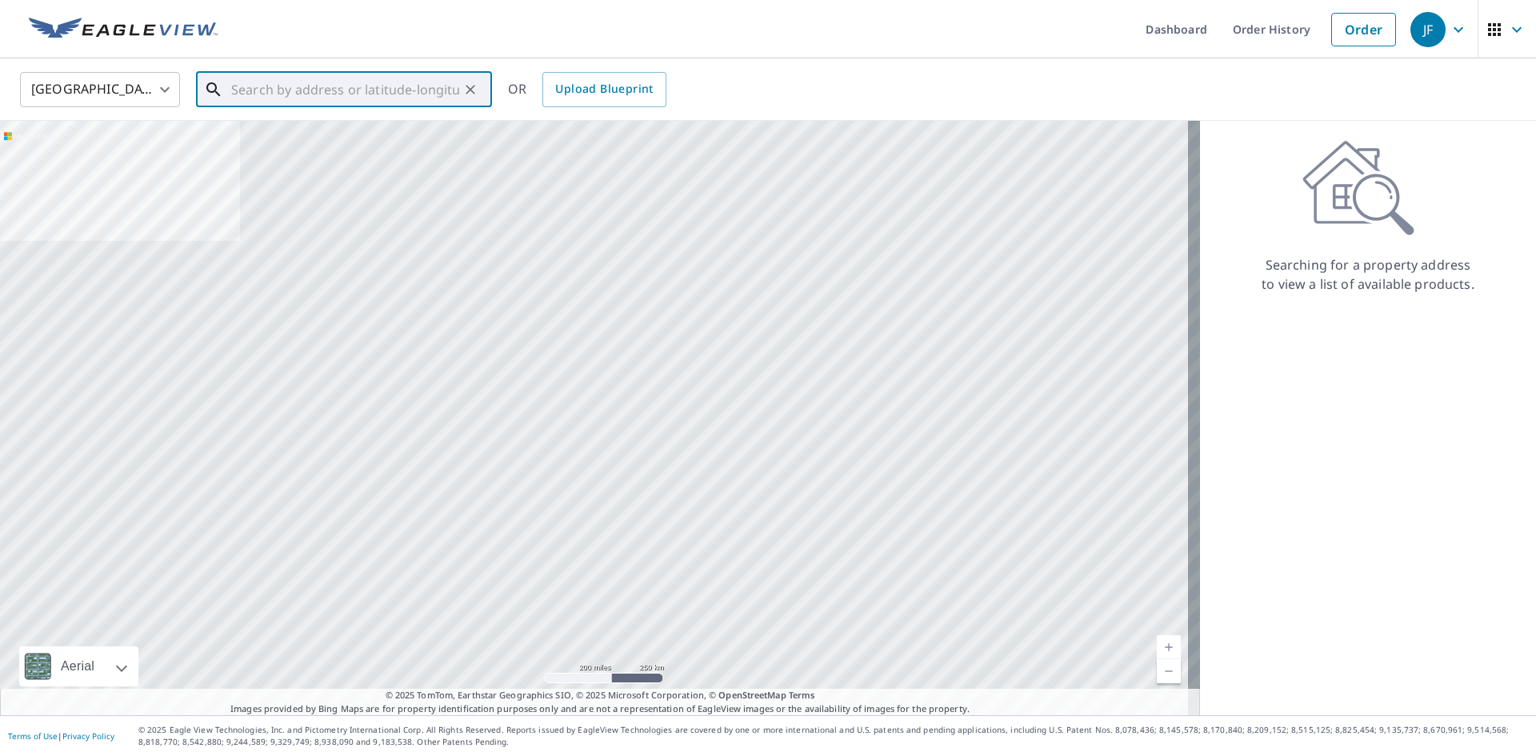
click at [354, 93] on input "text" at bounding box center [345, 89] width 228 height 45
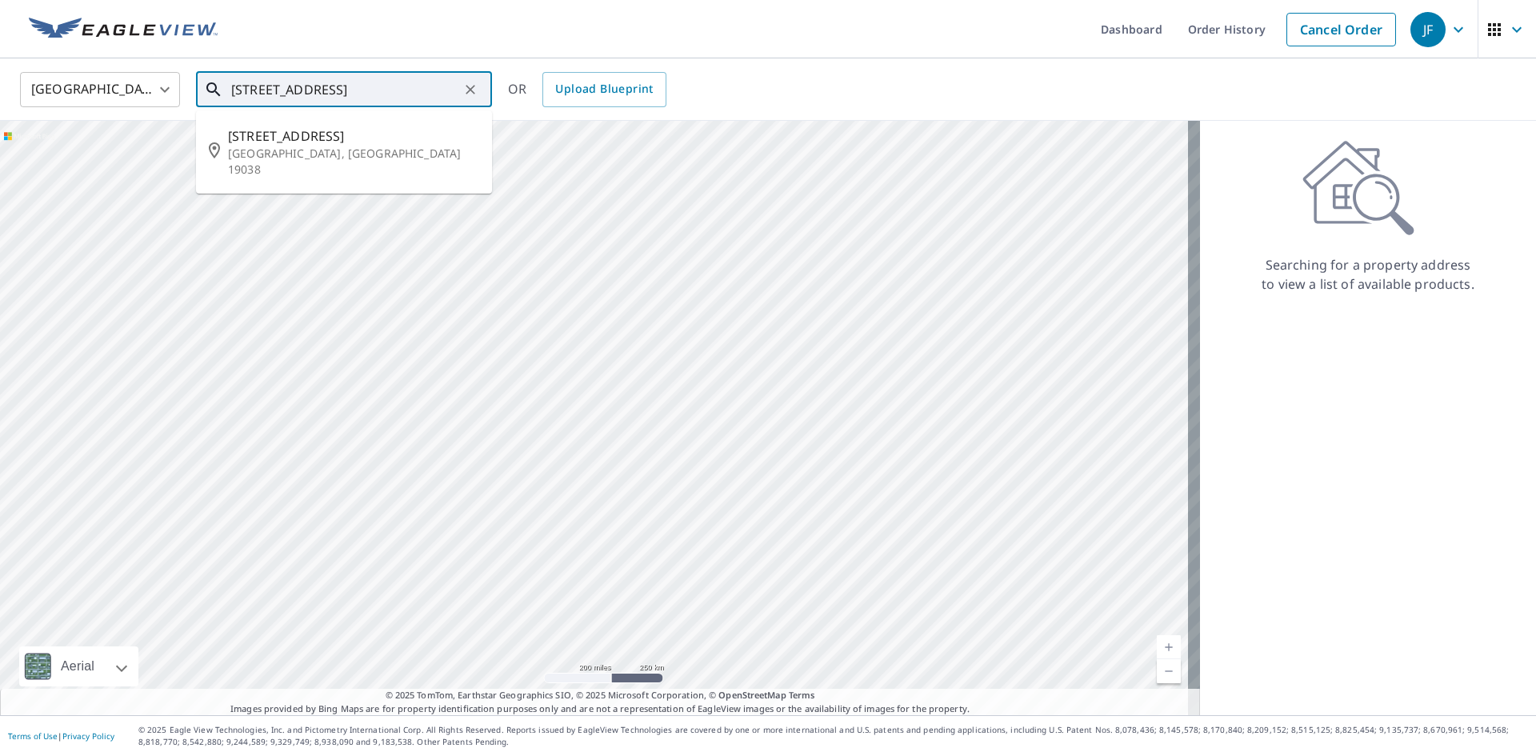
type input "[STREET_ADDRESS]"
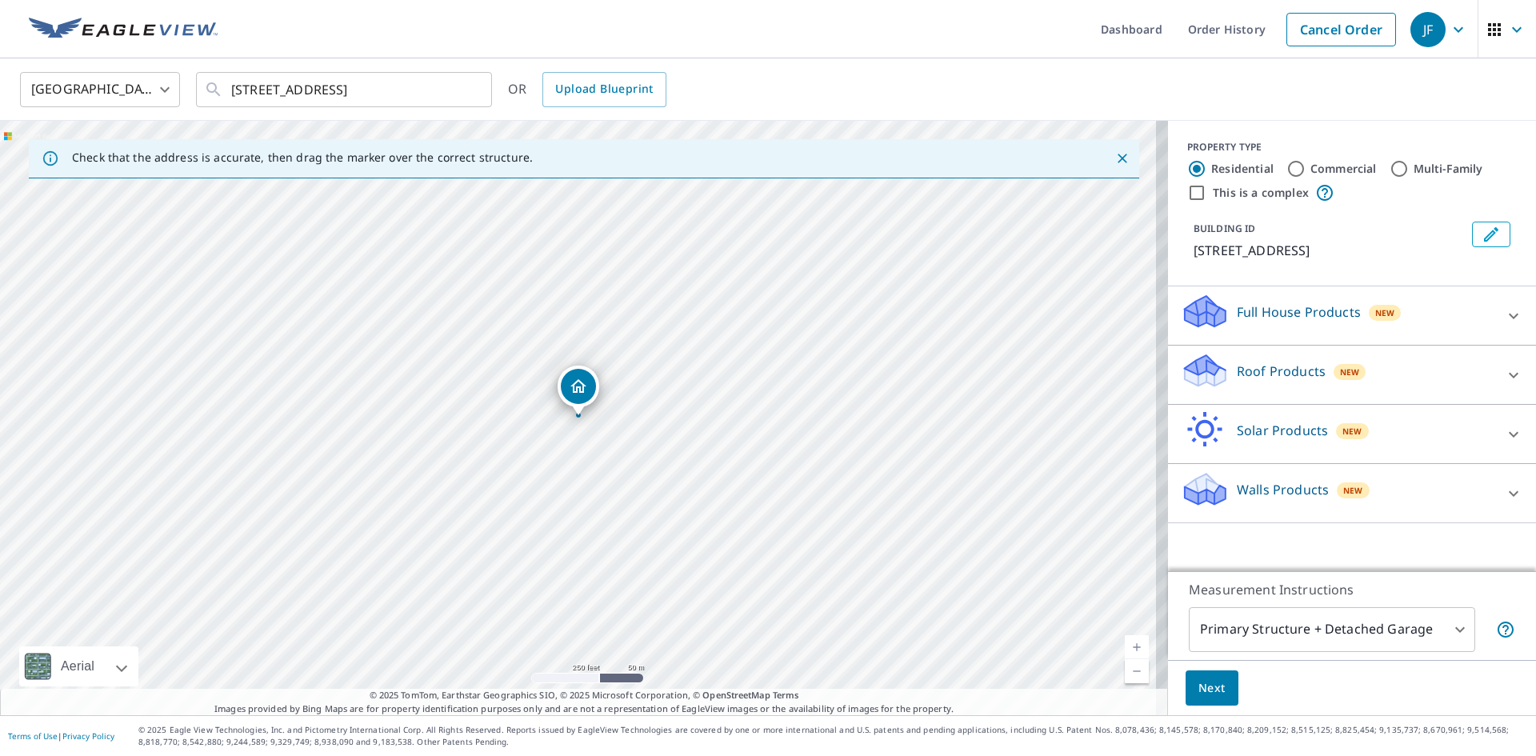
click at [1129, 646] on link "Current Level 17, Zoom In" at bounding box center [1137, 647] width 24 height 24
click at [1129, 646] on link "Current Level 18, Zoom In" at bounding box center [1137, 647] width 24 height 24
click at [1255, 381] on div "Roof Products New" at bounding box center [1338, 375] width 314 height 46
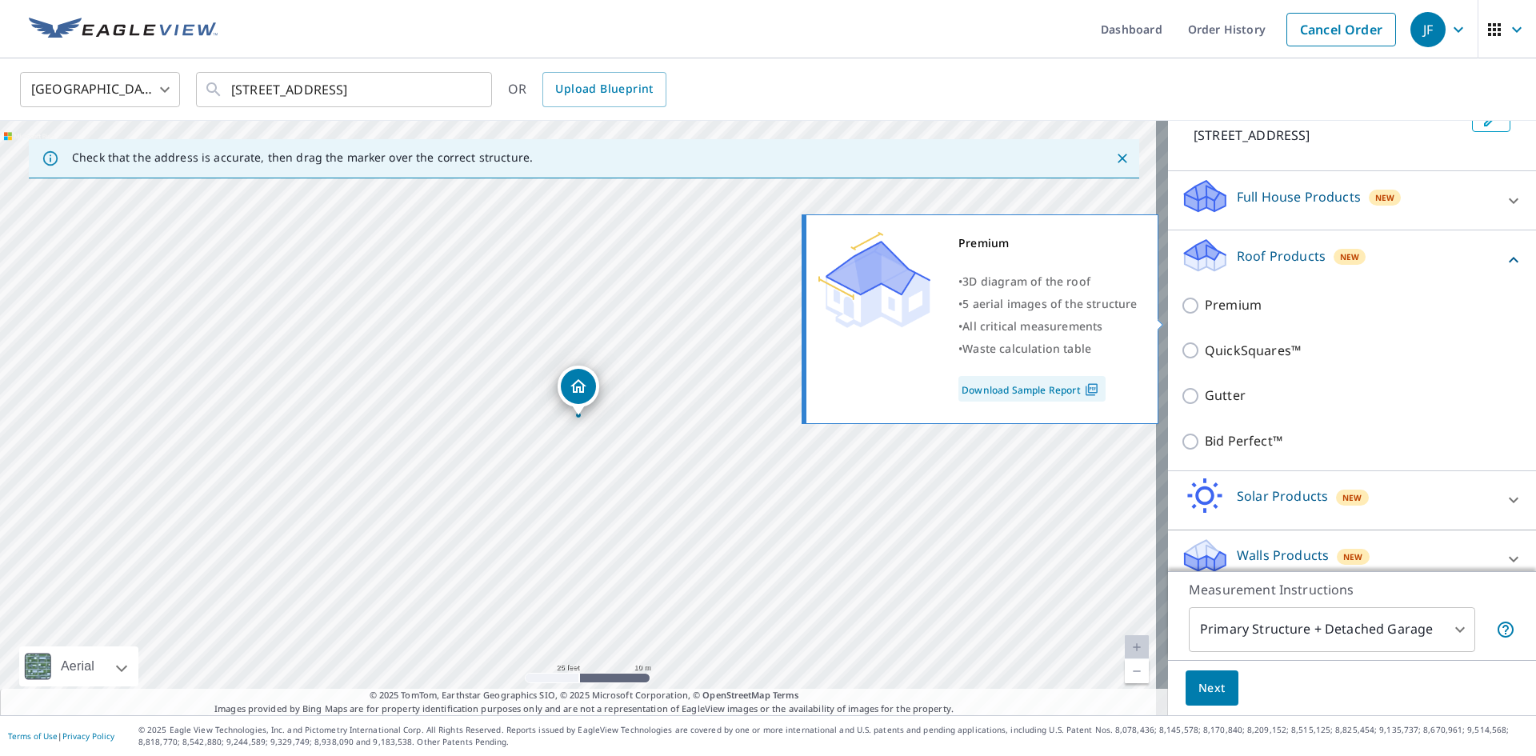
scroll to position [122, 0]
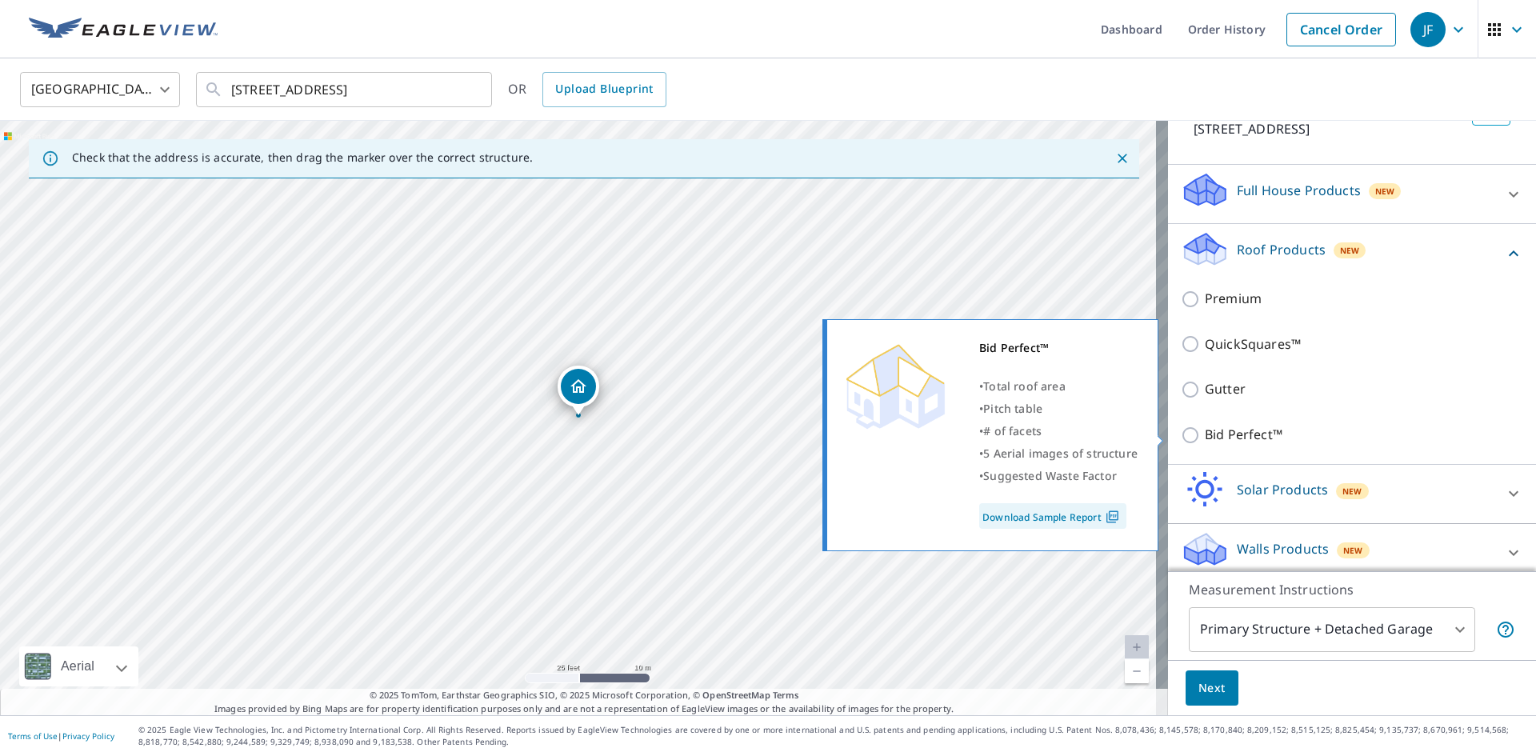
click at [1220, 443] on p "Bid Perfect™" at bounding box center [1244, 435] width 78 height 20
click at [1205, 443] on input "Bid Perfect™" at bounding box center [1193, 435] width 24 height 19
checkbox input "true"
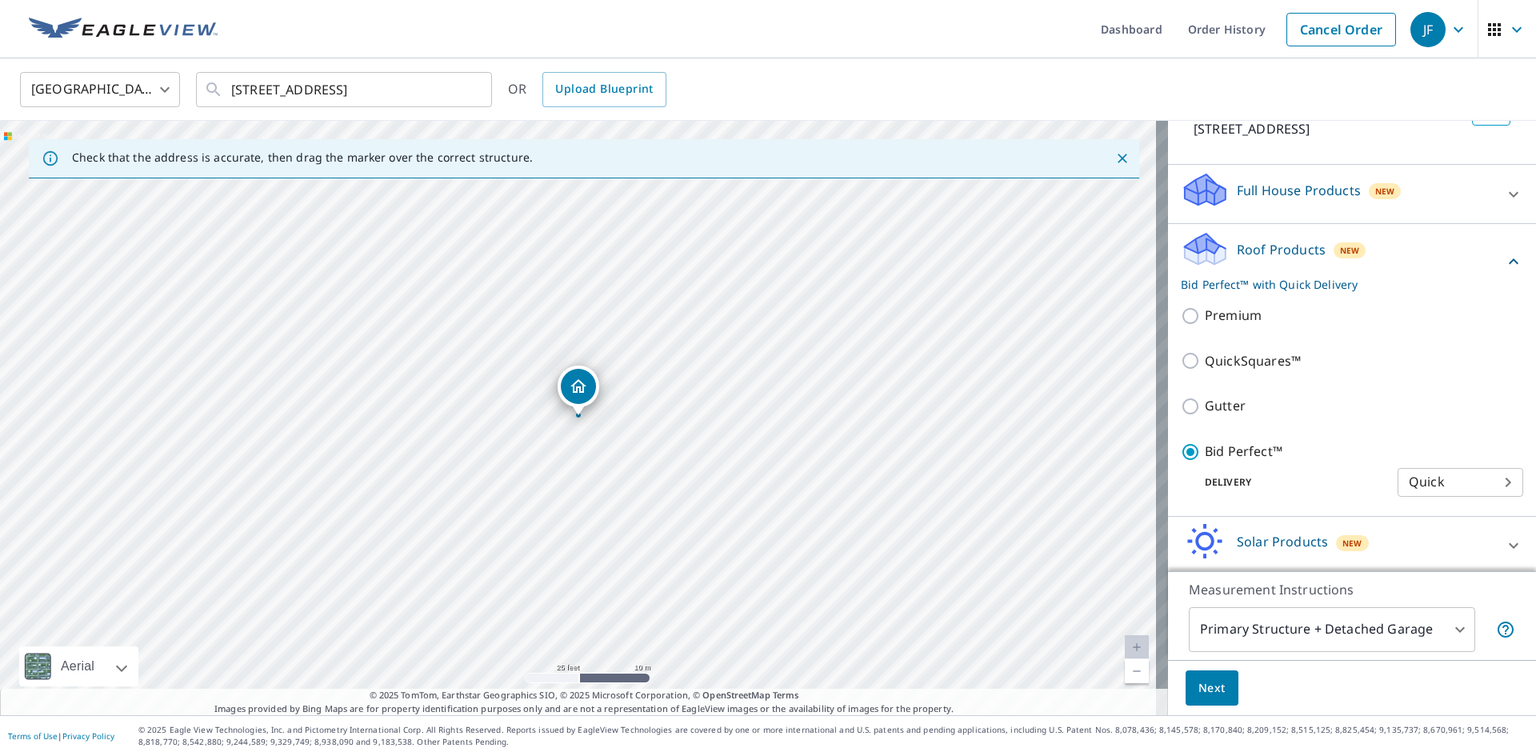
click at [1265, 640] on body "JF JF Dashboard Order History Cancel Order JF [GEOGRAPHIC_DATA] US ​ [STREET_AD…" at bounding box center [768, 378] width 1536 height 756
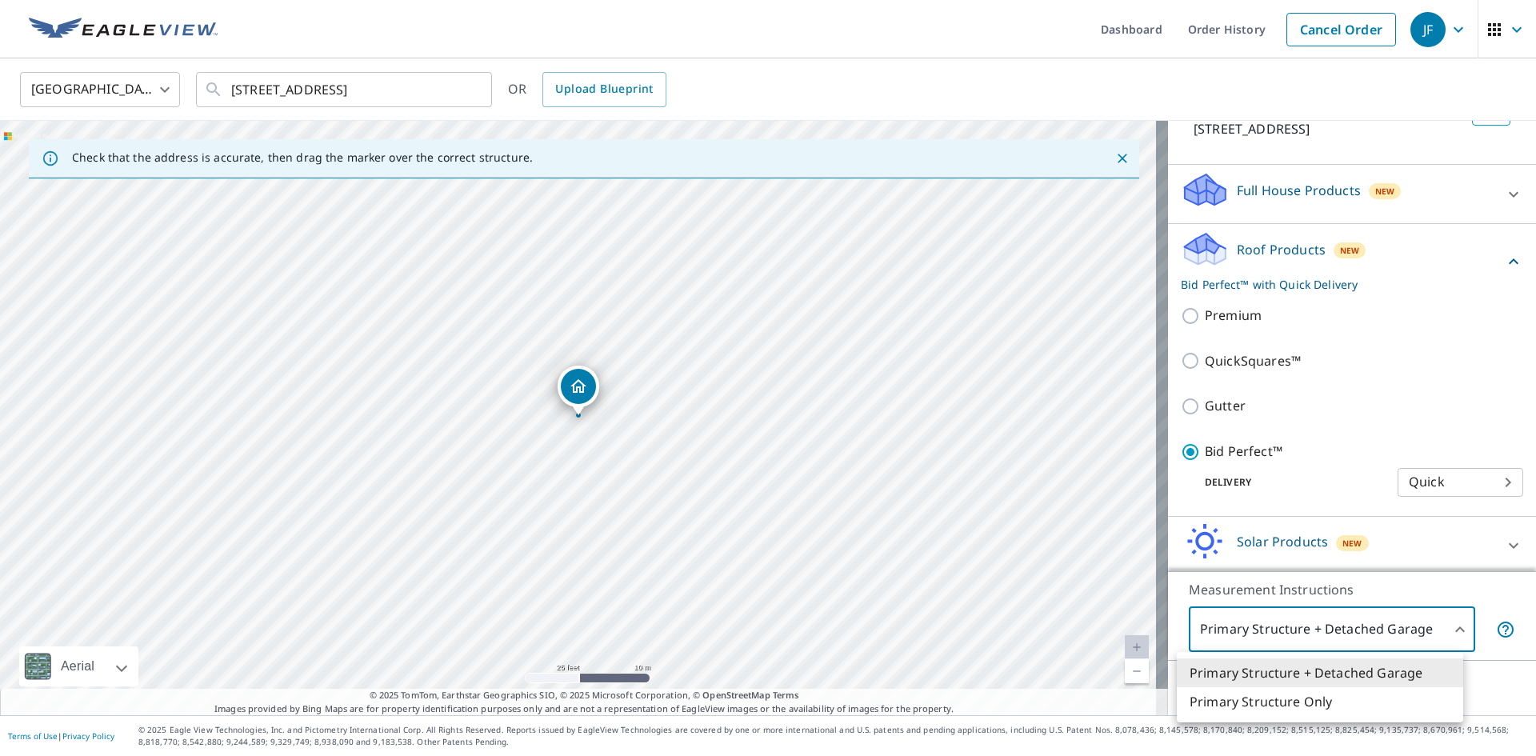
click at [1240, 714] on li "Primary Structure Only" at bounding box center [1320, 701] width 286 height 29
type input "2"
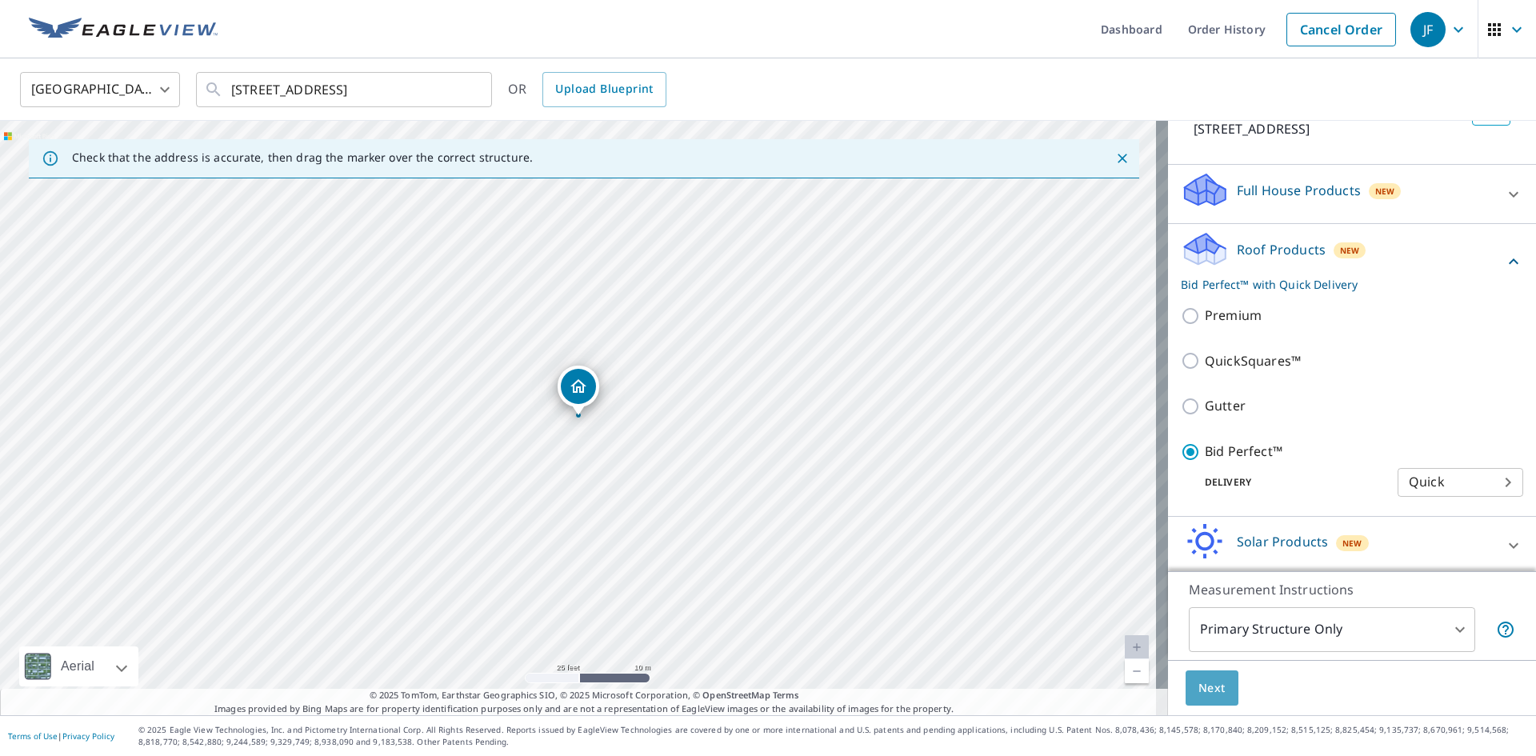
click at [1198, 692] on span "Next" at bounding box center [1211, 688] width 27 height 20
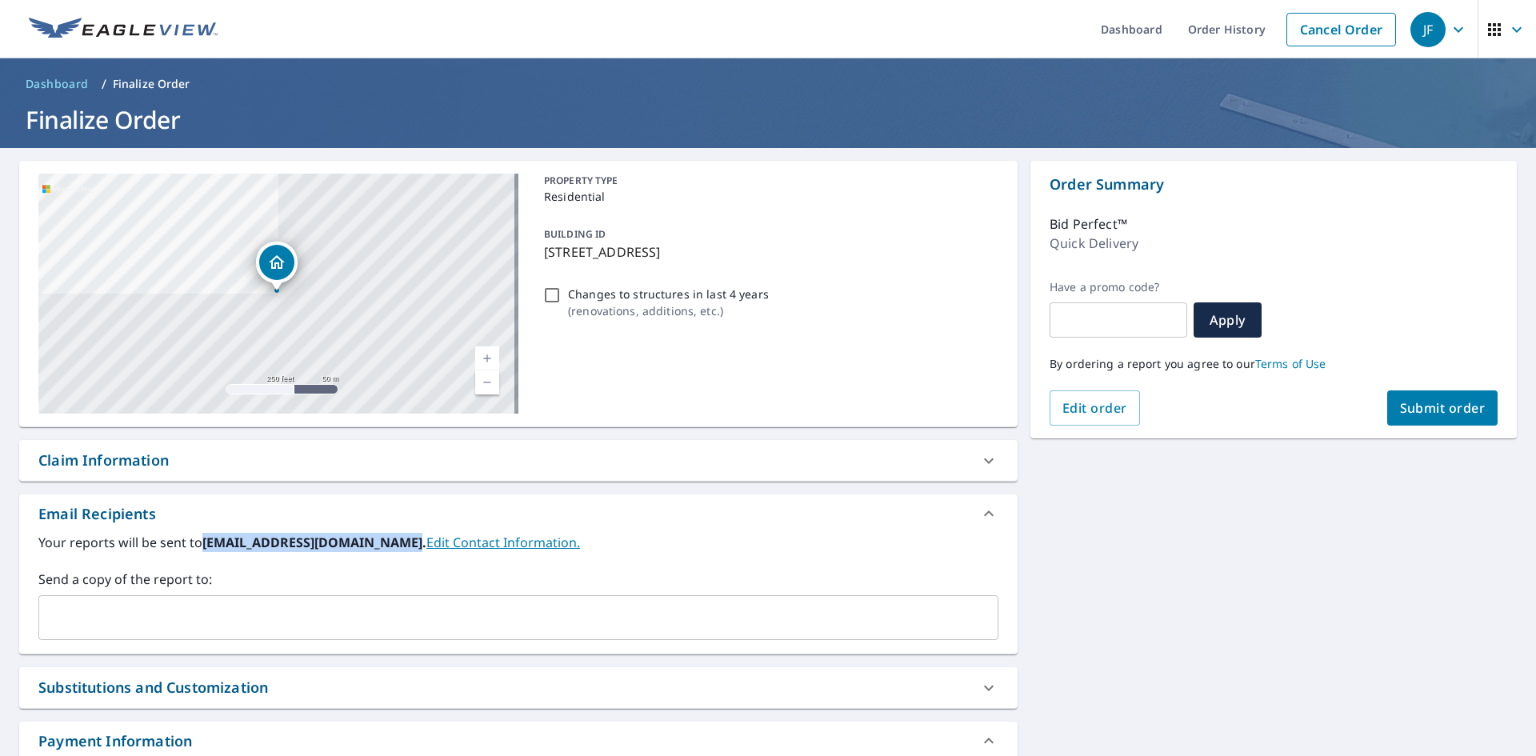
drag, startPoint x: 202, startPoint y: 537, endPoint x: 395, endPoint y: 545, distance: 193.0
click at [395, 545] on b "[EMAIL_ADDRESS][DOMAIN_NAME]." at bounding box center [314, 543] width 224 height 18
copy b "[EMAIL_ADDRESS][DOMAIN_NAME]"
click at [321, 638] on div "​" at bounding box center [518, 617] width 960 height 45
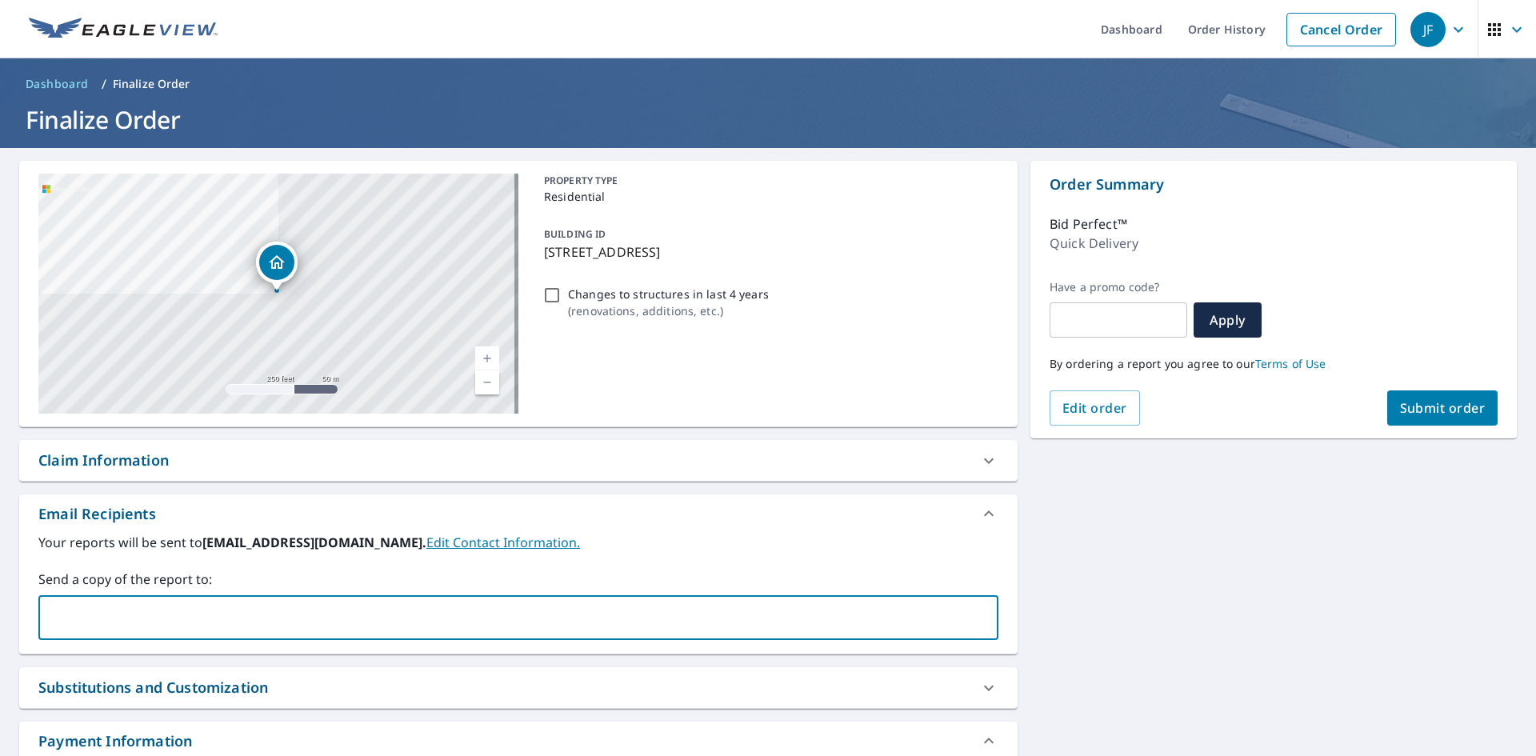
paste input "[EMAIL_ADDRESS][DOMAIN_NAME]"
type input "[EMAIL_ADDRESS][DOMAIN_NAME]"
click at [286, 563] on div "Your reports will be sent to [EMAIL_ADDRESS][DOMAIN_NAME]. Edit Contact Informa…" at bounding box center [518, 586] width 960 height 107
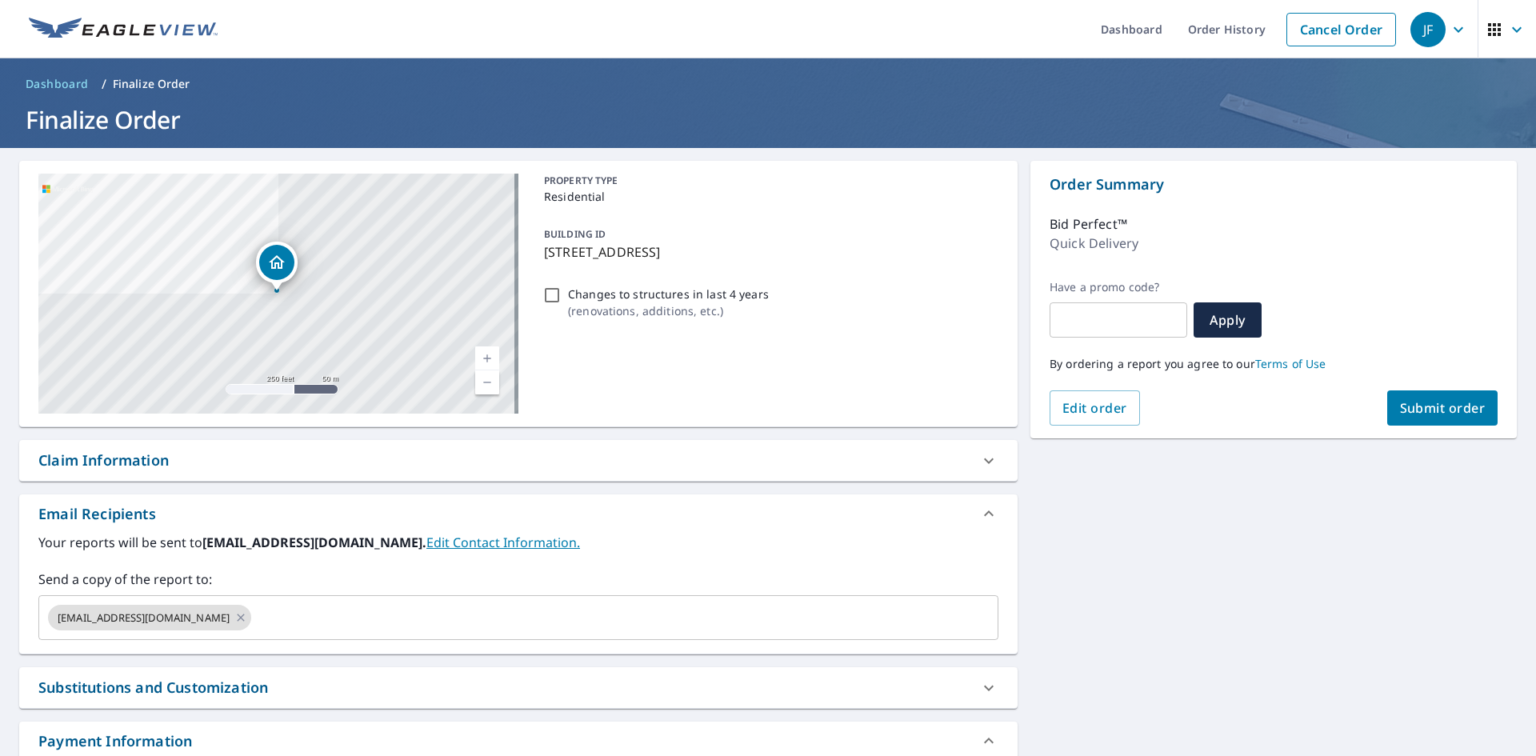
click at [1434, 407] on span "Submit order" at bounding box center [1443, 408] width 86 height 18
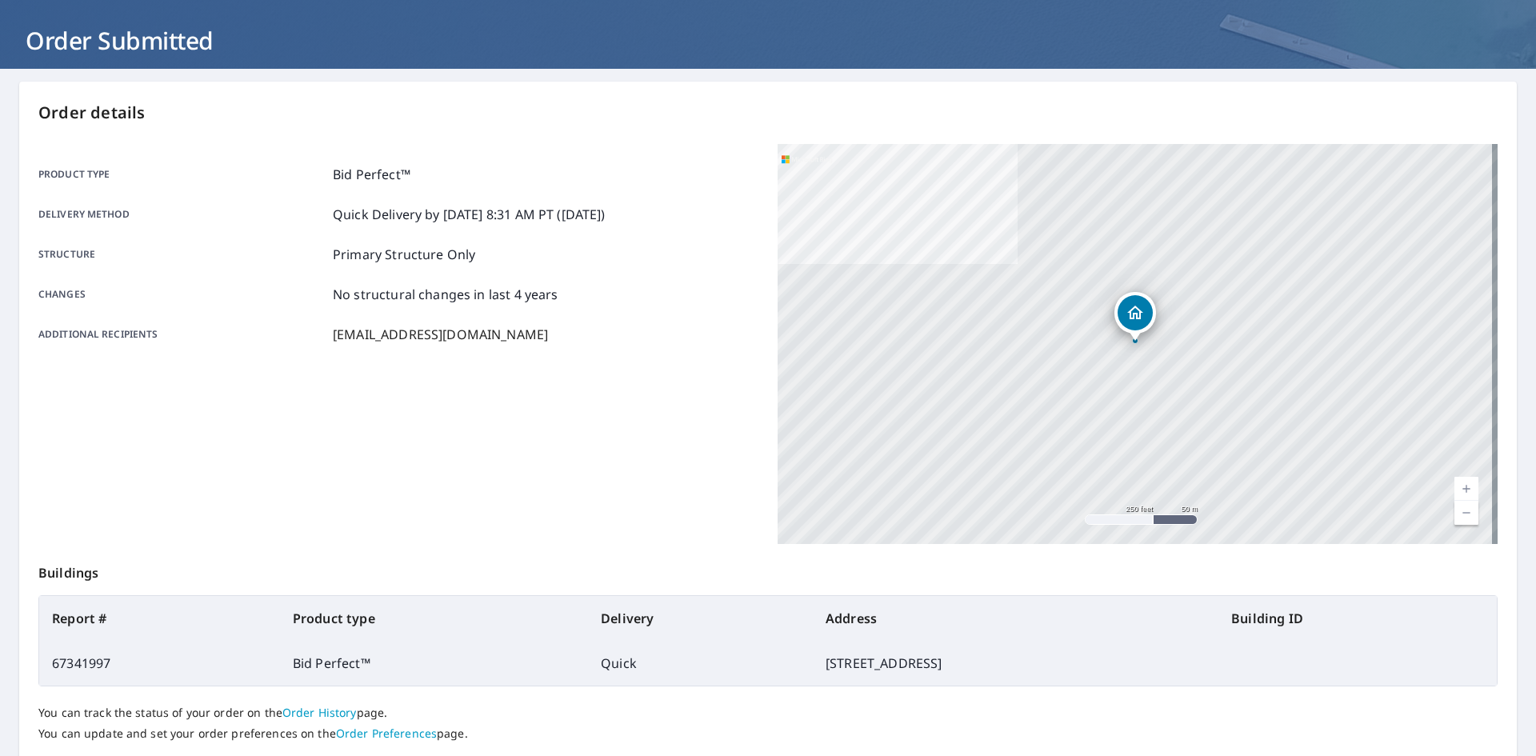
scroll to position [186, 0]
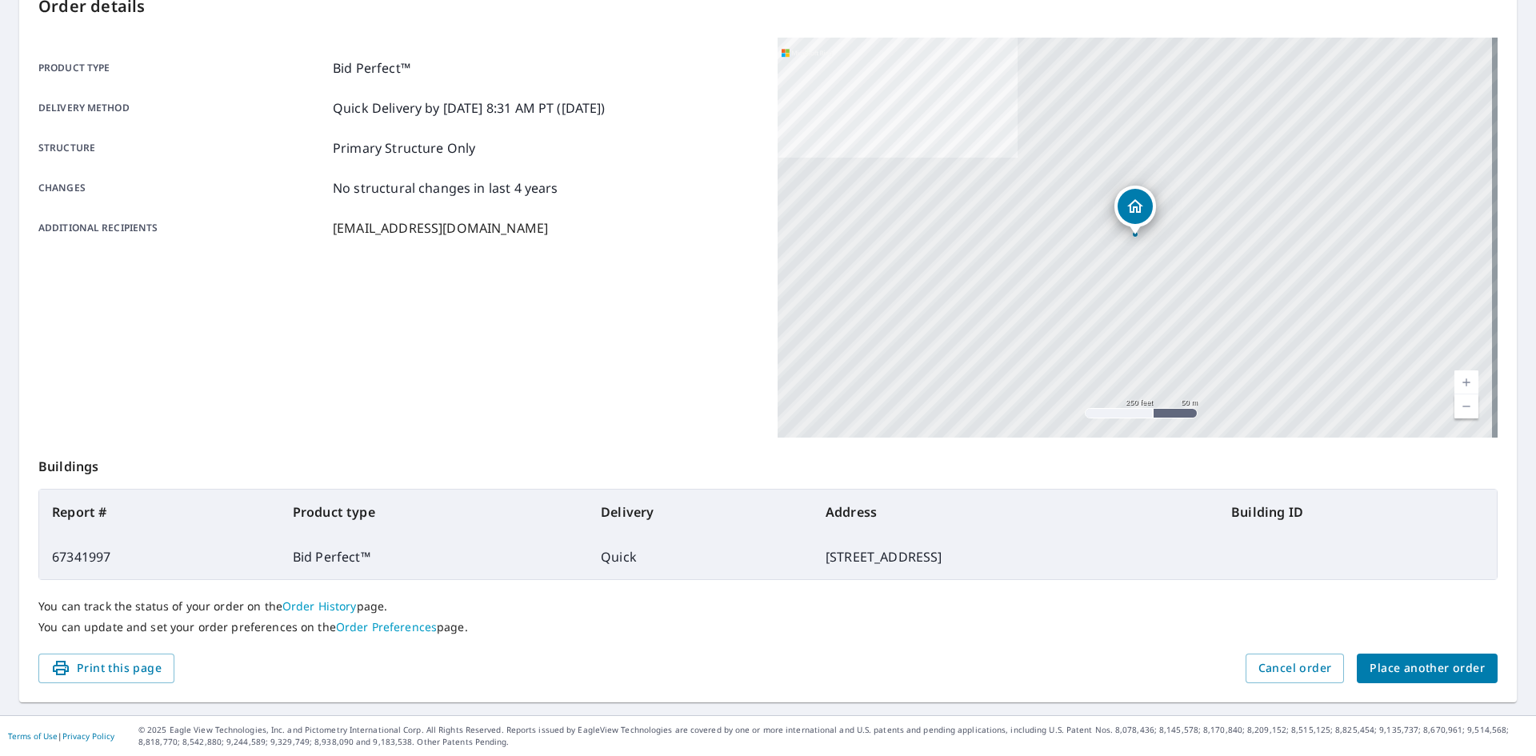
click at [1419, 654] on button "Place another order" at bounding box center [1427, 669] width 141 height 30
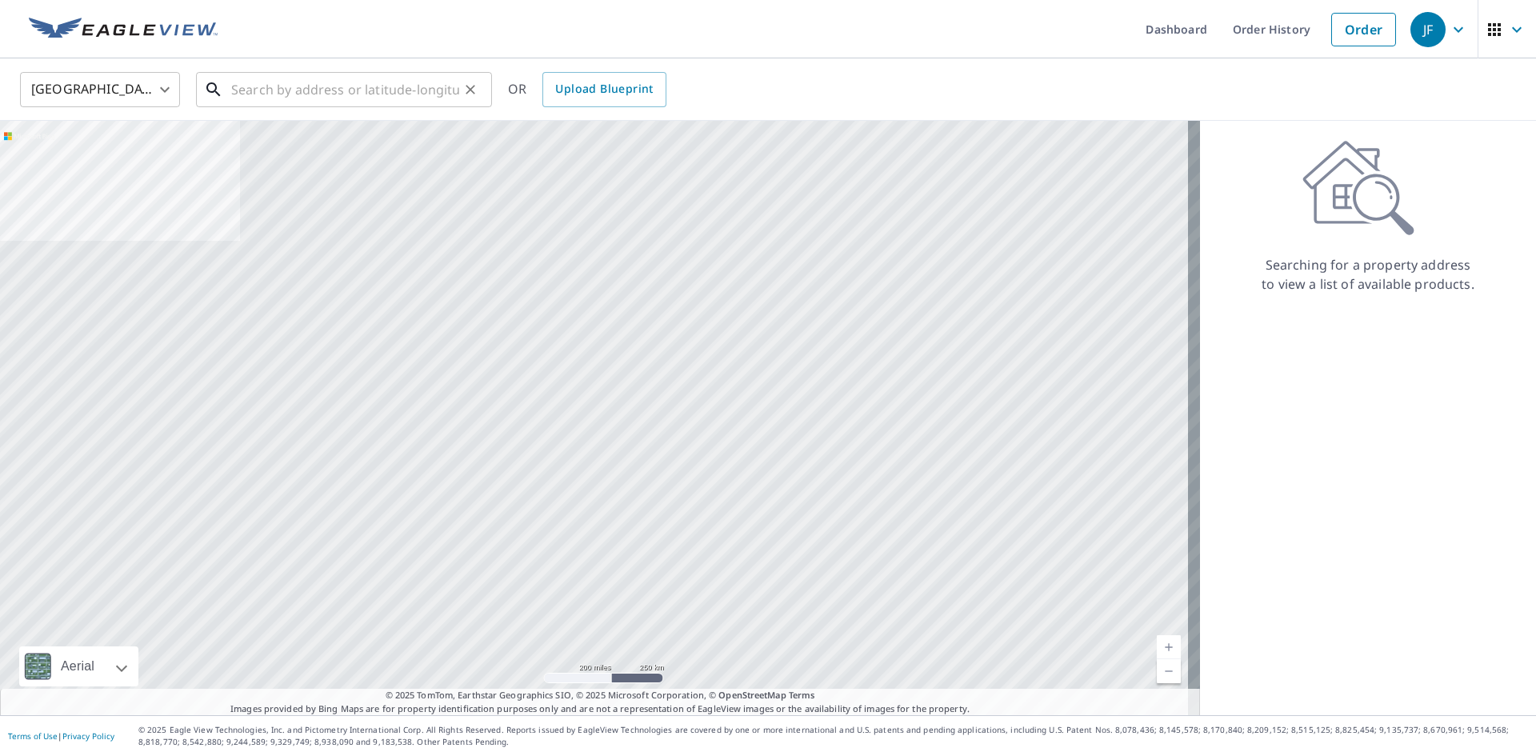
click at [320, 84] on input "text" at bounding box center [345, 89] width 228 height 45
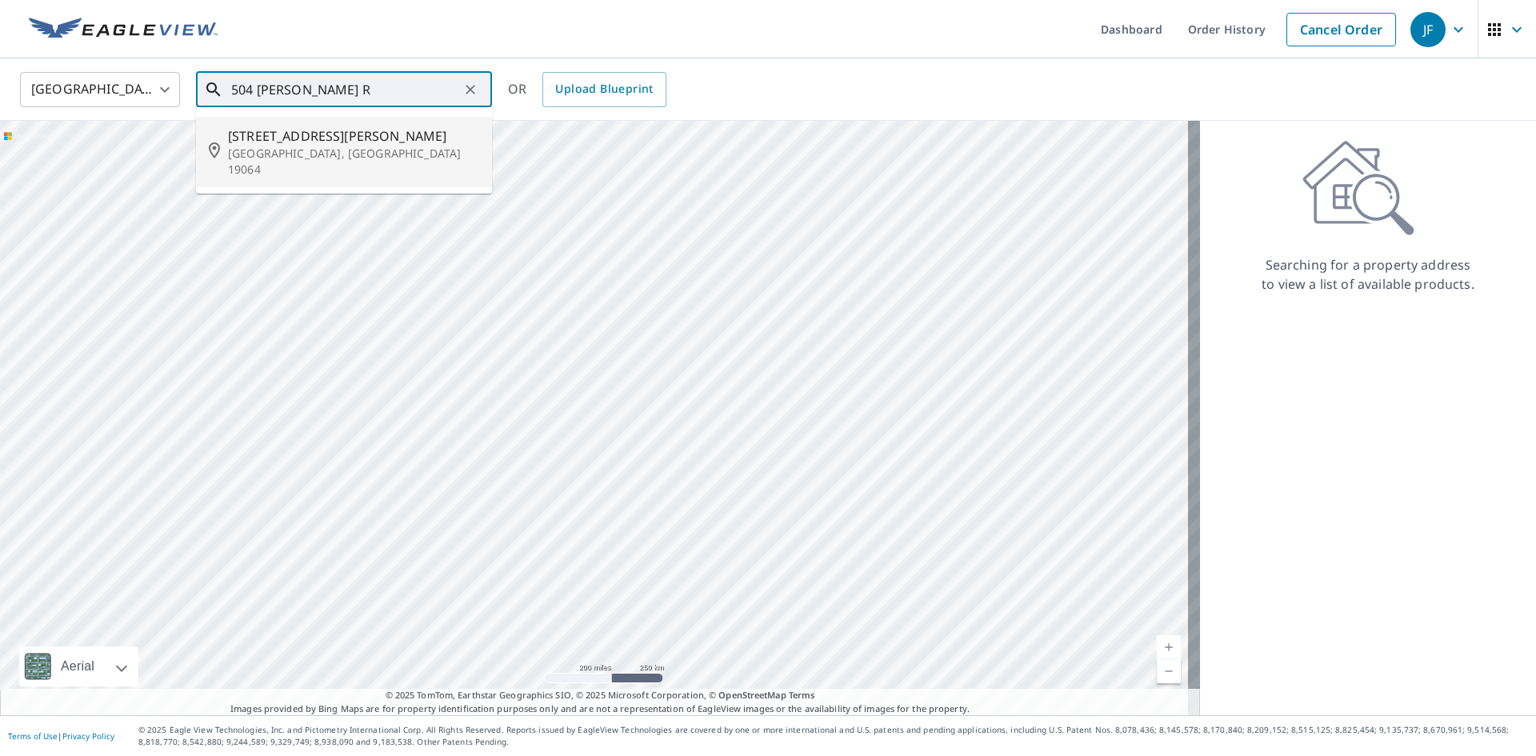
click at [311, 130] on span "[STREET_ADDRESS][PERSON_NAME]" at bounding box center [353, 135] width 251 height 19
type input "[STREET_ADDRESS][PERSON_NAME]"
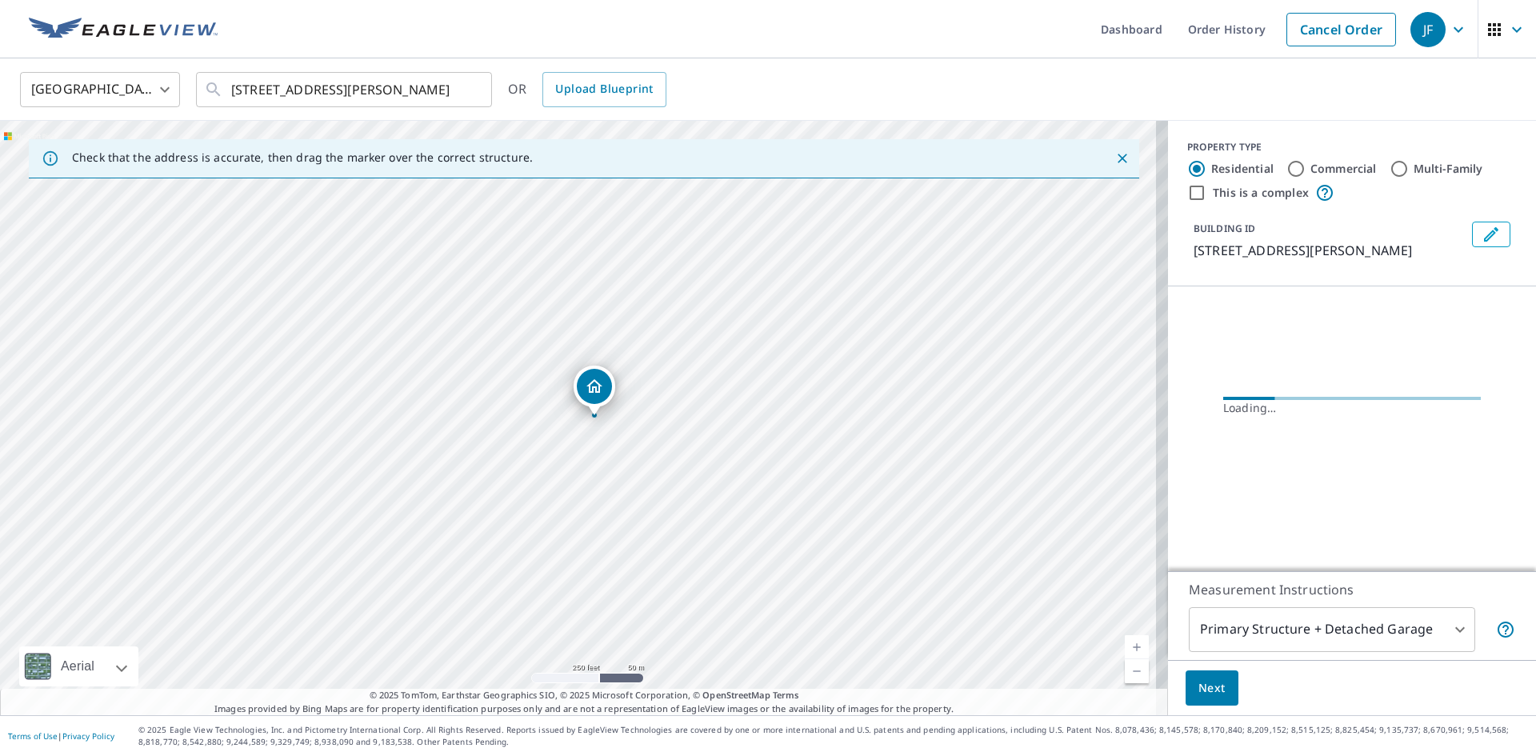
click at [1125, 646] on link "Current Level 17, Zoom In" at bounding box center [1137, 647] width 24 height 24
click at [1125, 645] on link "Current Level 17, Zoom In" at bounding box center [1137, 647] width 24 height 24
click at [1125, 645] on link "Current Level 17.830787616522727, Zoom In" at bounding box center [1137, 647] width 24 height 24
click at [1125, 645] on link "Current Level 18.533654855385304, Zoom In Disabled" at bounding box center [1137, 647] width 24 height 24
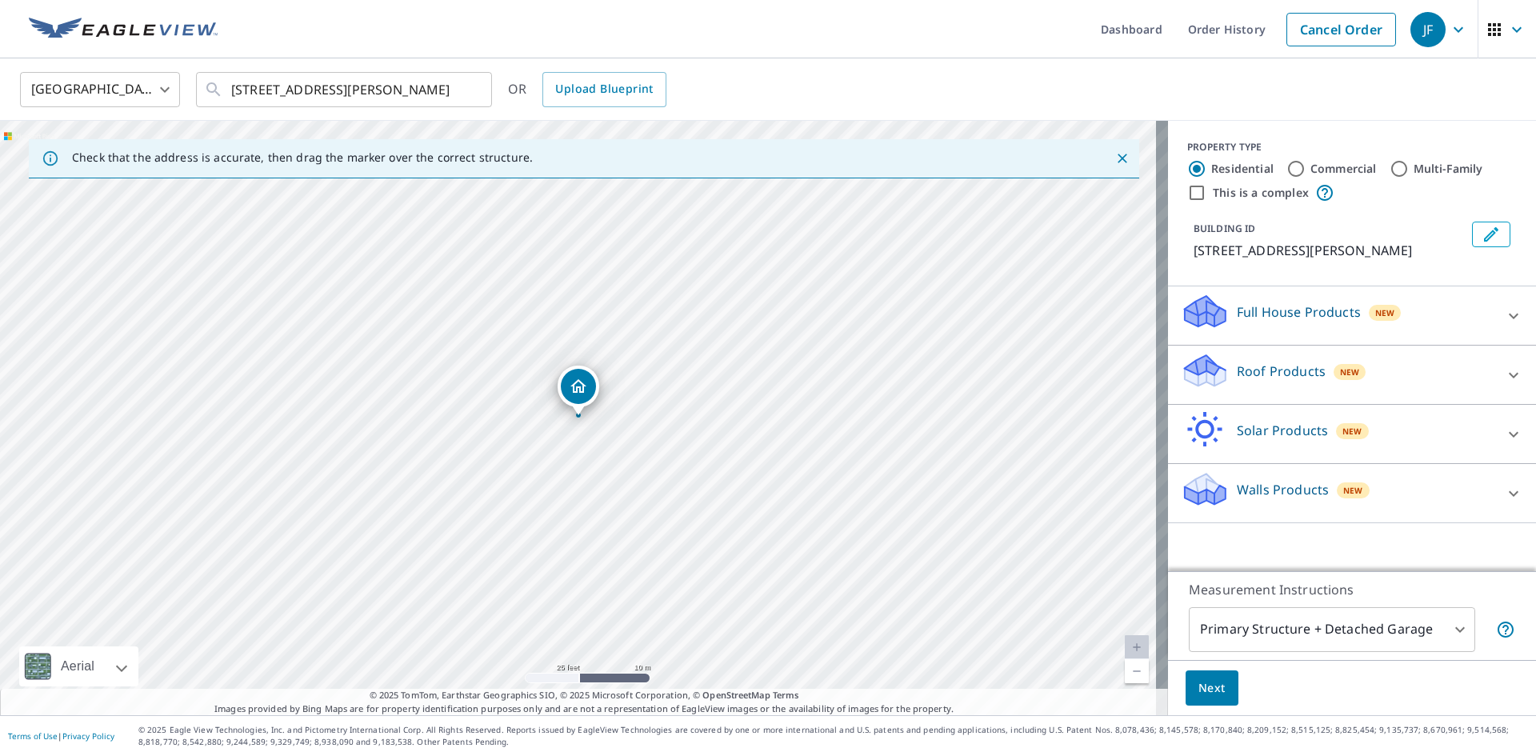
click at [1214, 377] on icon at bounding box center [1205, 371] width 48 height 38
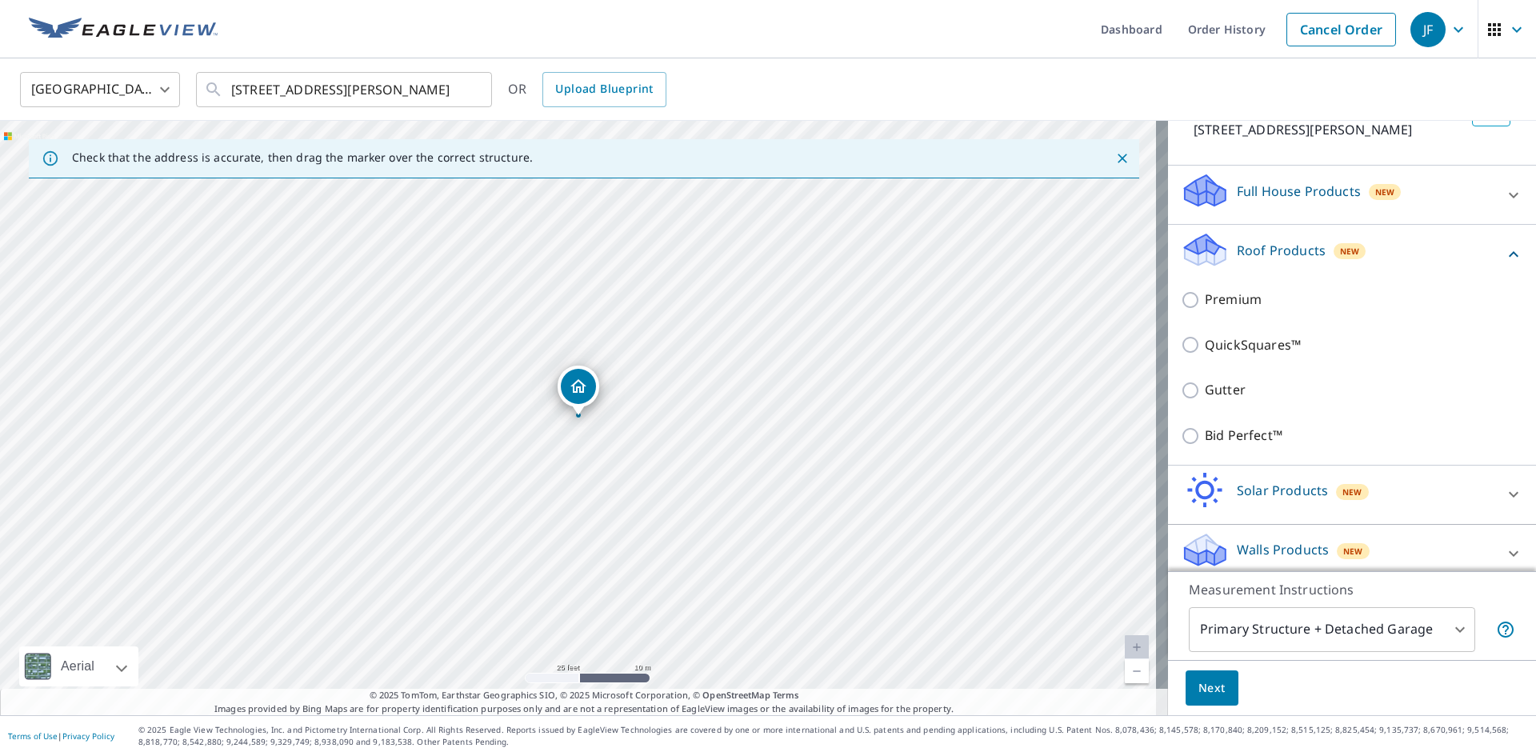
scroll to position [126, 0]
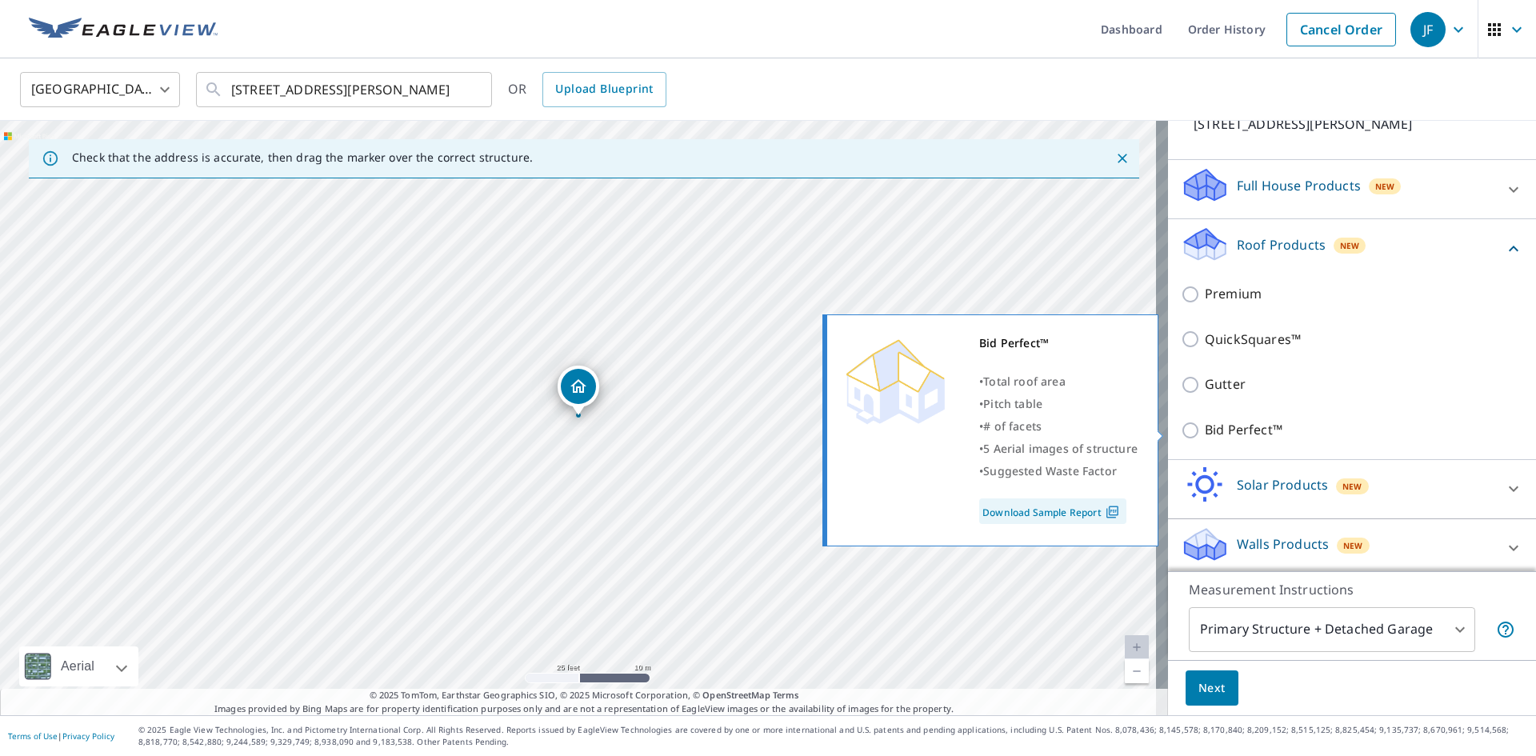
click at [1211, 435] on p "Bid Perfect™" at bounding box center [1244, 430] width 78 height 20
click at [1205, 435] on input "Bid Perfect™" at bounding box center [1193, 430] width 24 height 19
checkbox input "true"
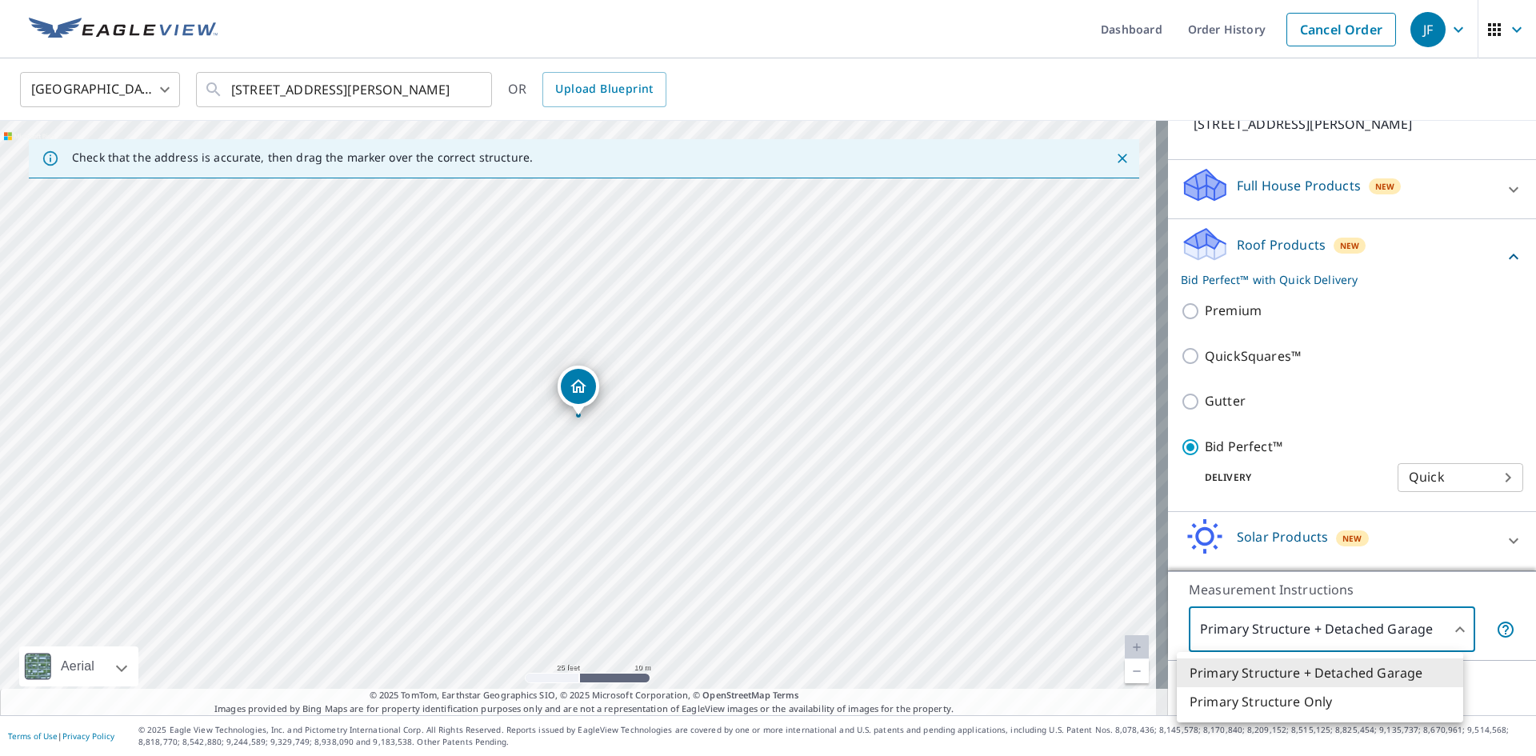
drag, startPoint x: 1236, startPoint y: 634, endPoint x: 1233, endPoint y: 670, distance: 35.3
click at [1235, 634] on body "JF JF Dashboard Order History Cancel Order JF [GEOGRAPHIC_DATA] [GEOGRAPHIC_DAT…" at bounding box center [768, 378] width 1536 height 756
click at [1216, 705] on li "Primary Structure Only" at bounding box center [1320, 701] width 286 height 29
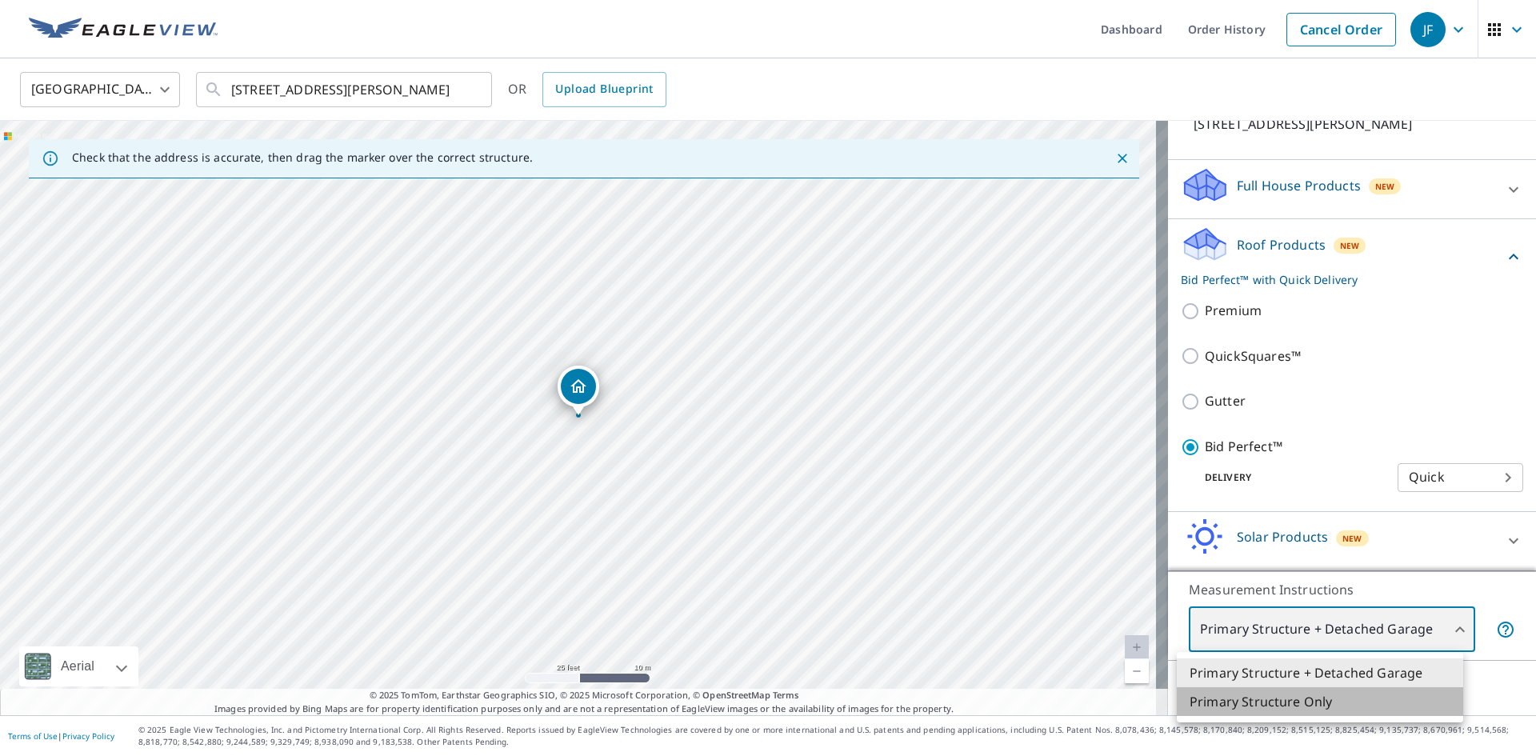
type input "2"
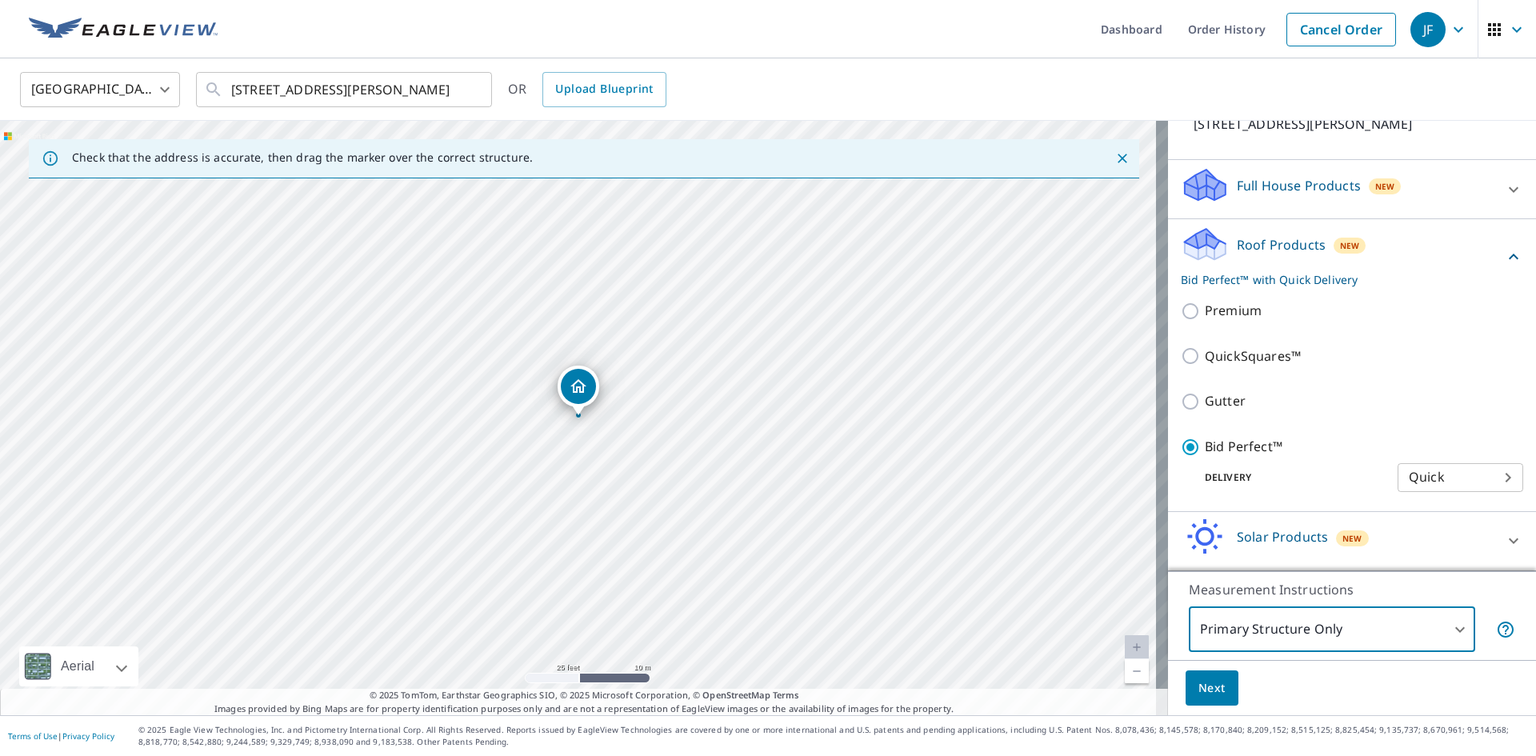
click at [1203, 686] on span "Next" at bounding box center [1211, 688] width 27 height 20
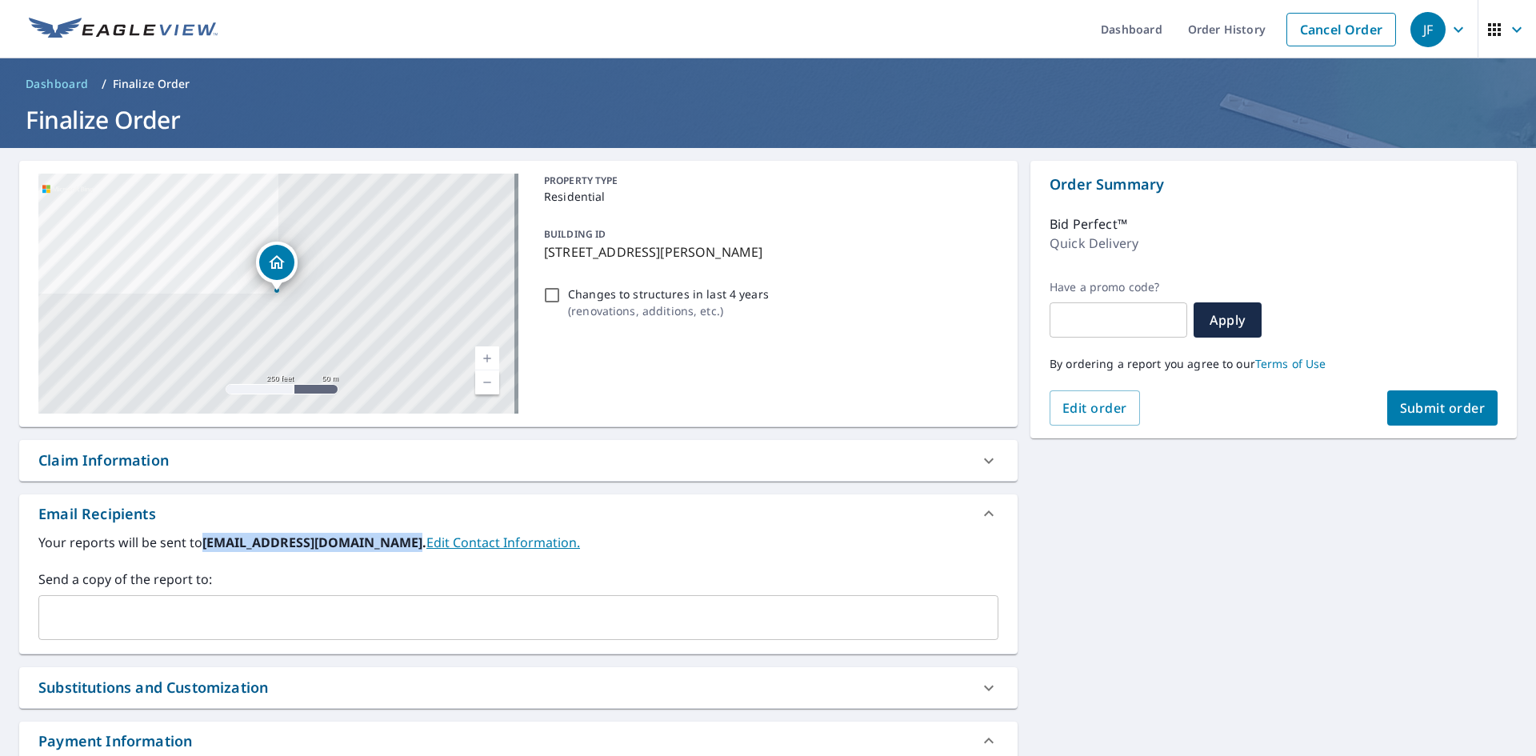
drag, startPoint x: 204, startPoint y: 540, endPoint x: 398, endPoint y: 558, distance: 195.2
click at [398, 558] on div "Your reports will be sent to [EMAIL_ADDRESS][DOMAIN_NAME]. Edit Contact Informa…" at bounding box center [518, 586] width 960 height 107
copy b "[EMAIL_ADDRESS][DOMAIN_NAME]"
click at [398, 628] on input "text" at bounding box center [507, 617] width 922 height 30
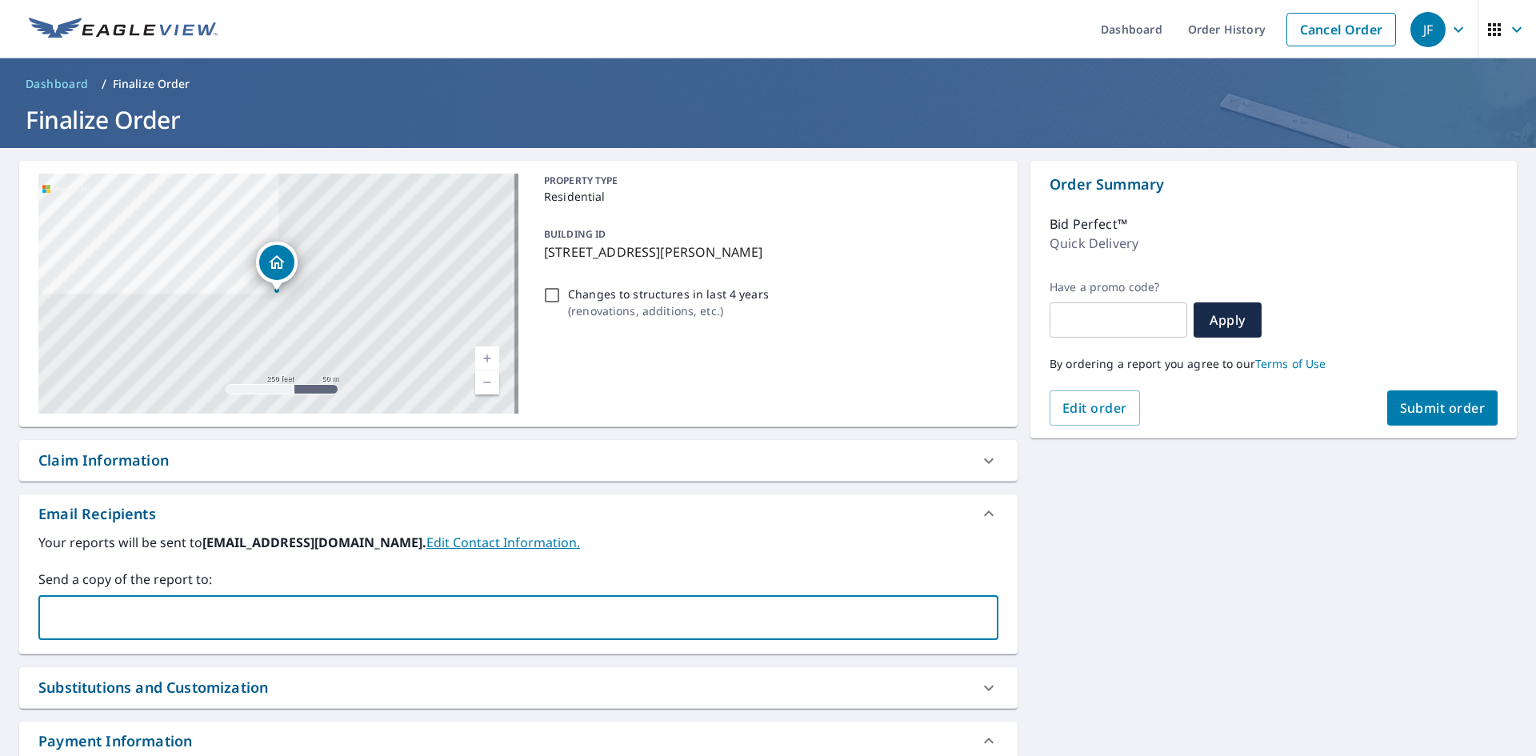
paste input "[EMAIL_ADDRESS][DOMAIN_NAME]"
type input "[EMAIL_ADDRESS][DOMAIN_NAME]"
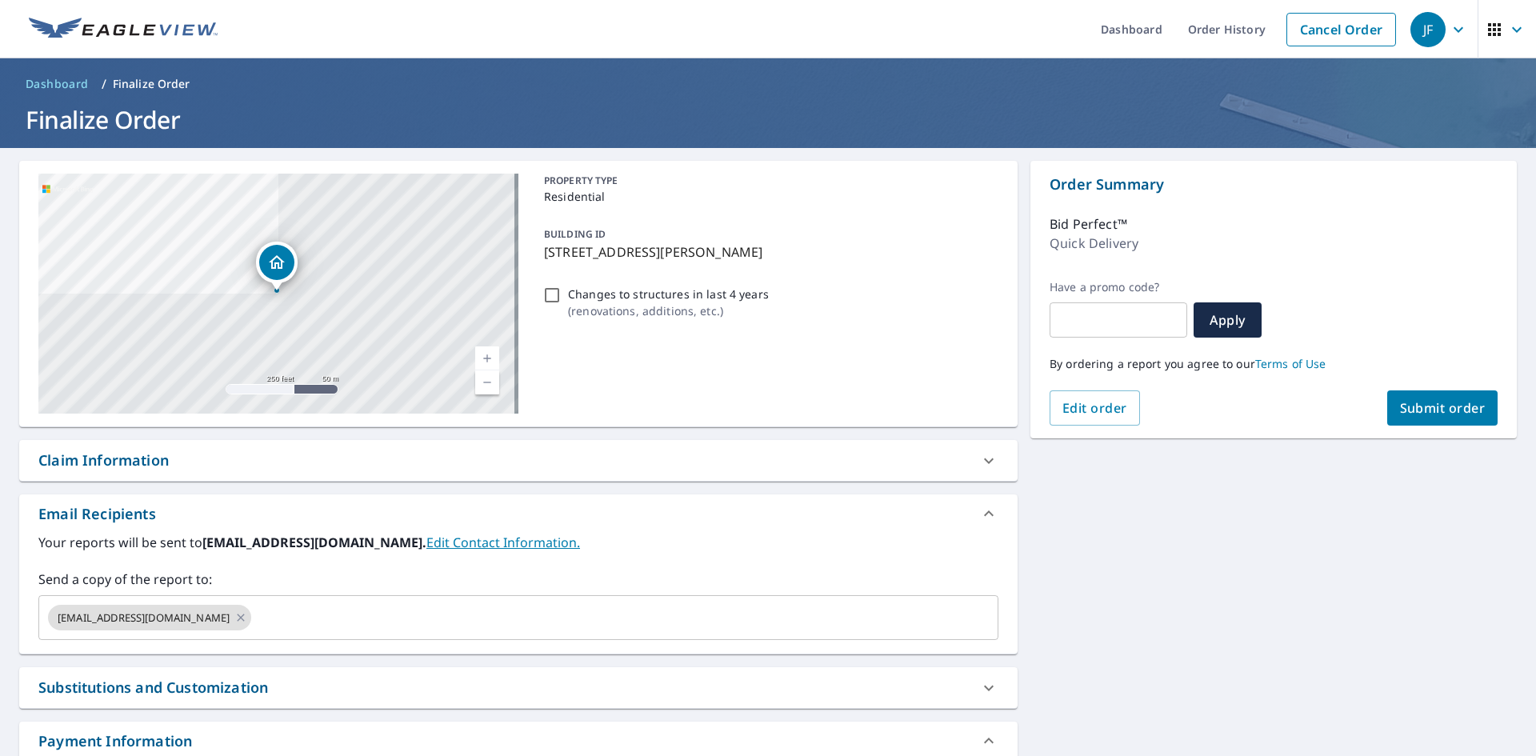
click at [370, 577] on label "Send a copy of the report to:" at bounding box center [518, 579] width 960 height 19
click at [1394, 426] on div "Order Summary Bid Perfect™ Quick Delivery Have a promo code? ​ Apply By orderin…" at bounding box center [1273, 300] width 486 height 278
click at [1394, 418] on button "Submit order" at bounding box center [1442, 407] width 111 height 35
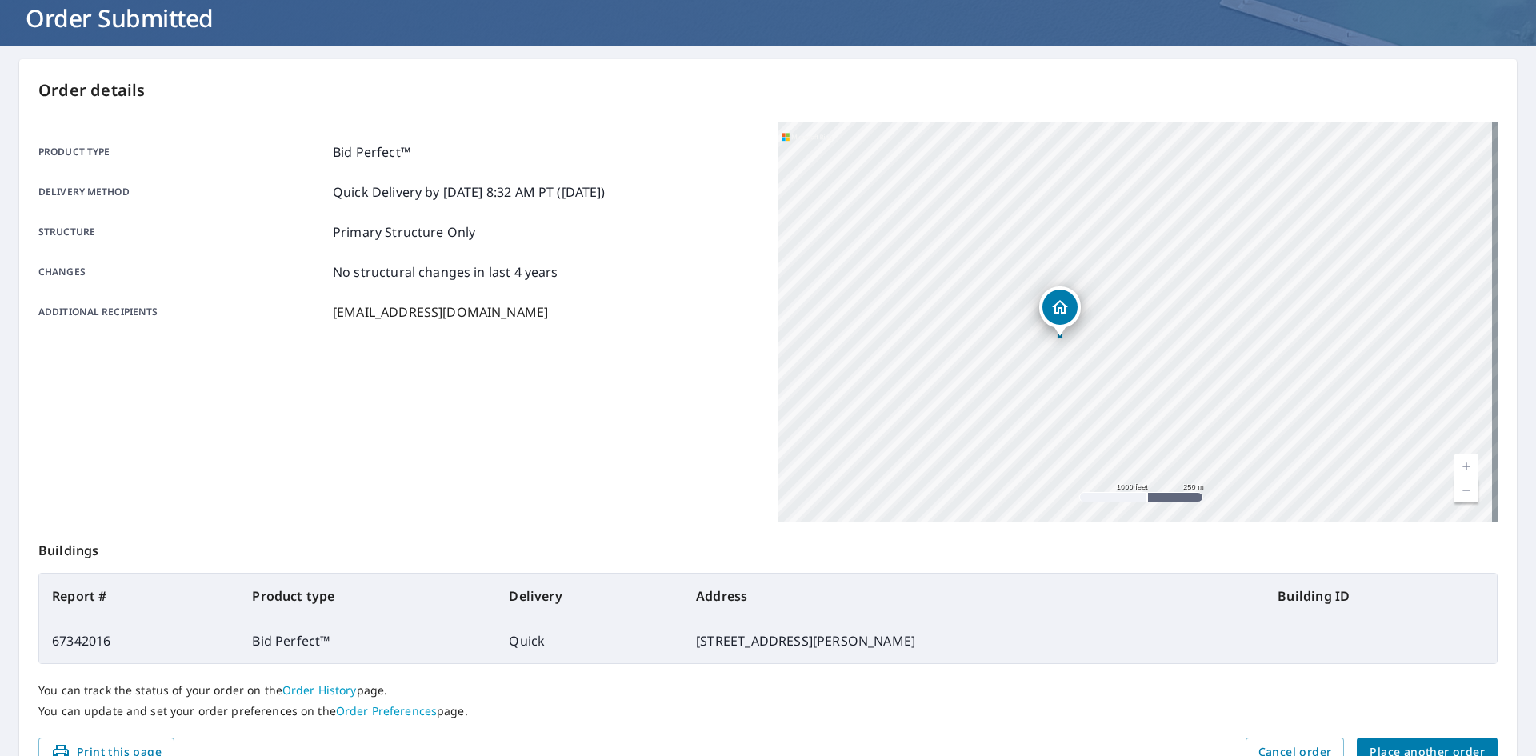
scroll to position [186, 0]
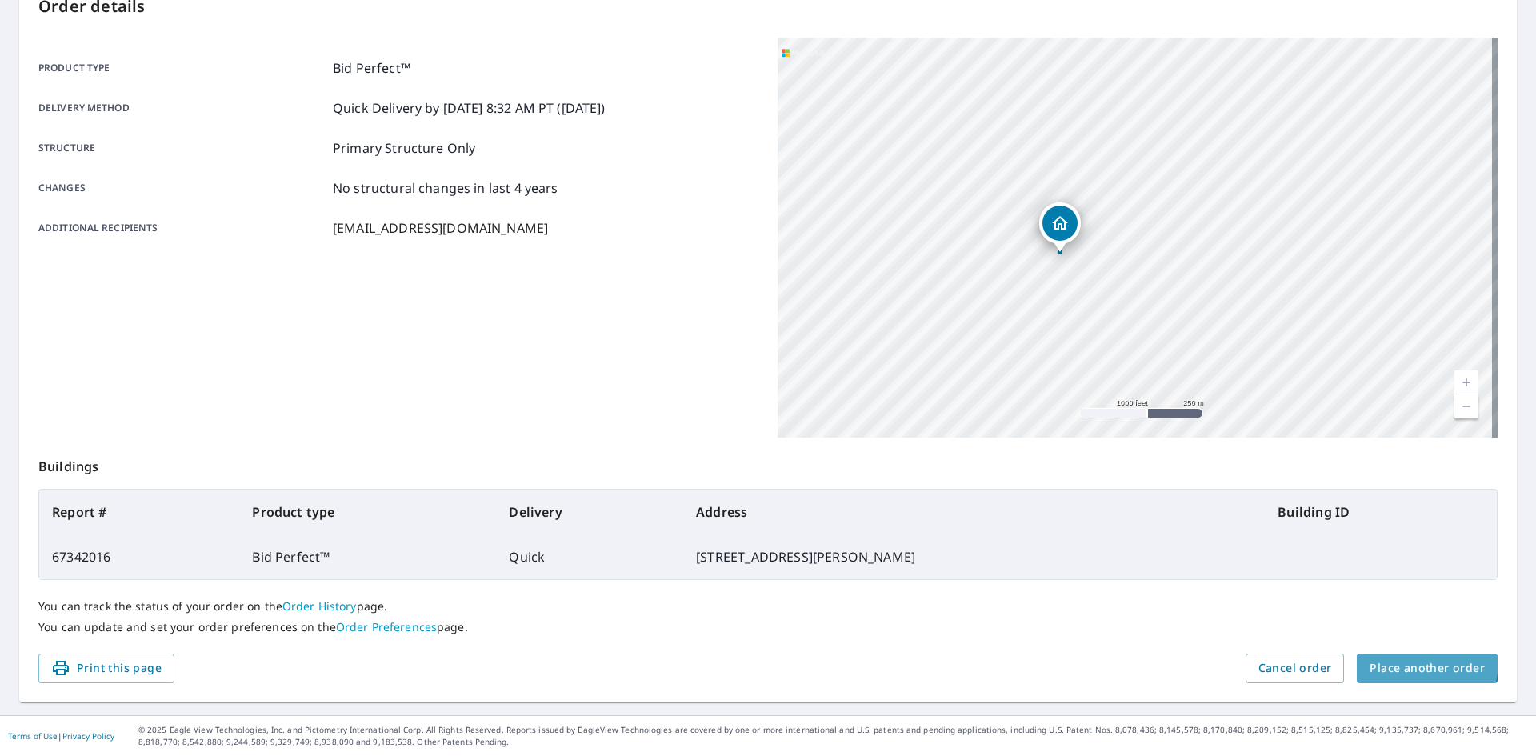
click at [1370, 658] on span "Place another order" at bounding box center [1427, 668] width 115 height 20
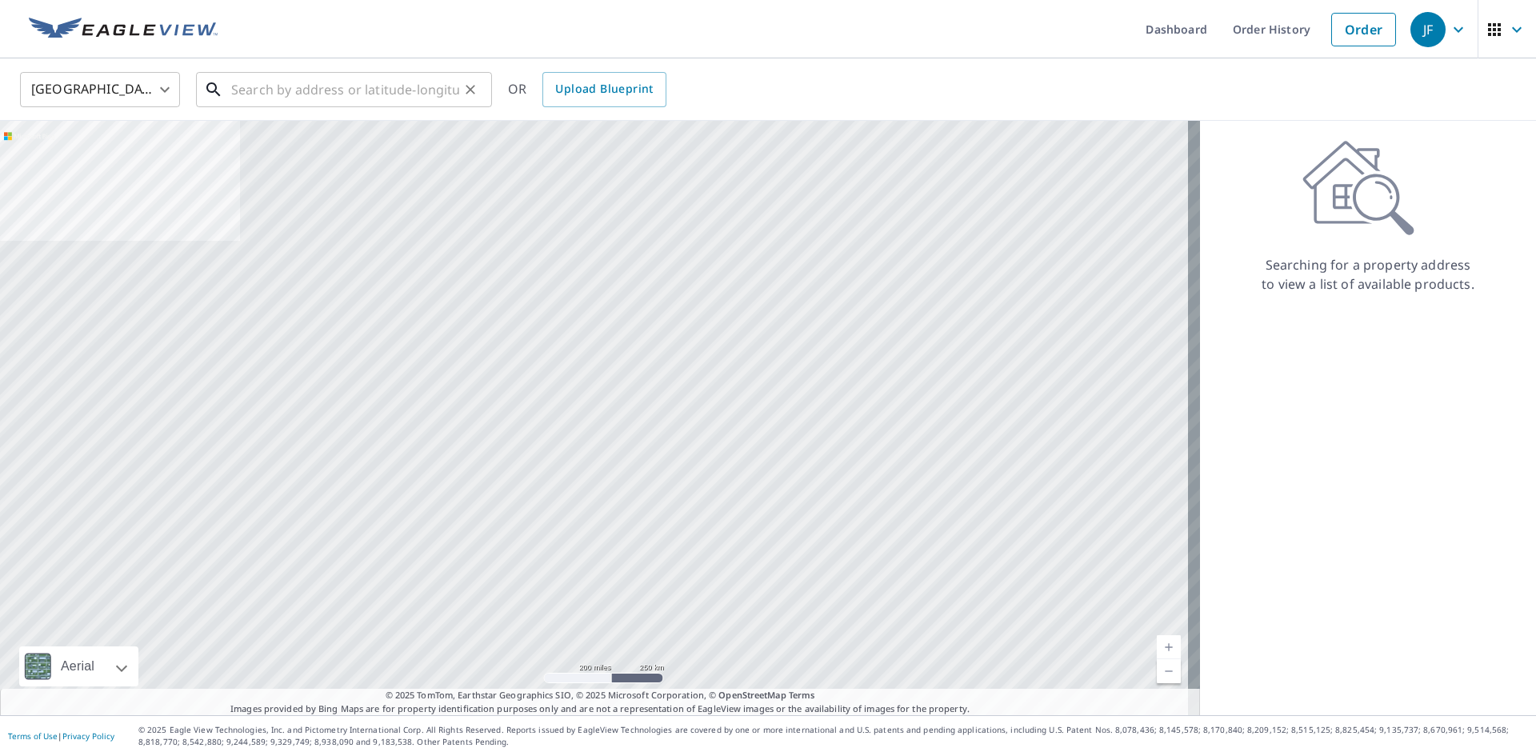
click at [354, 90] on input "text" at bounding box center [345, 89] width 228 height 45
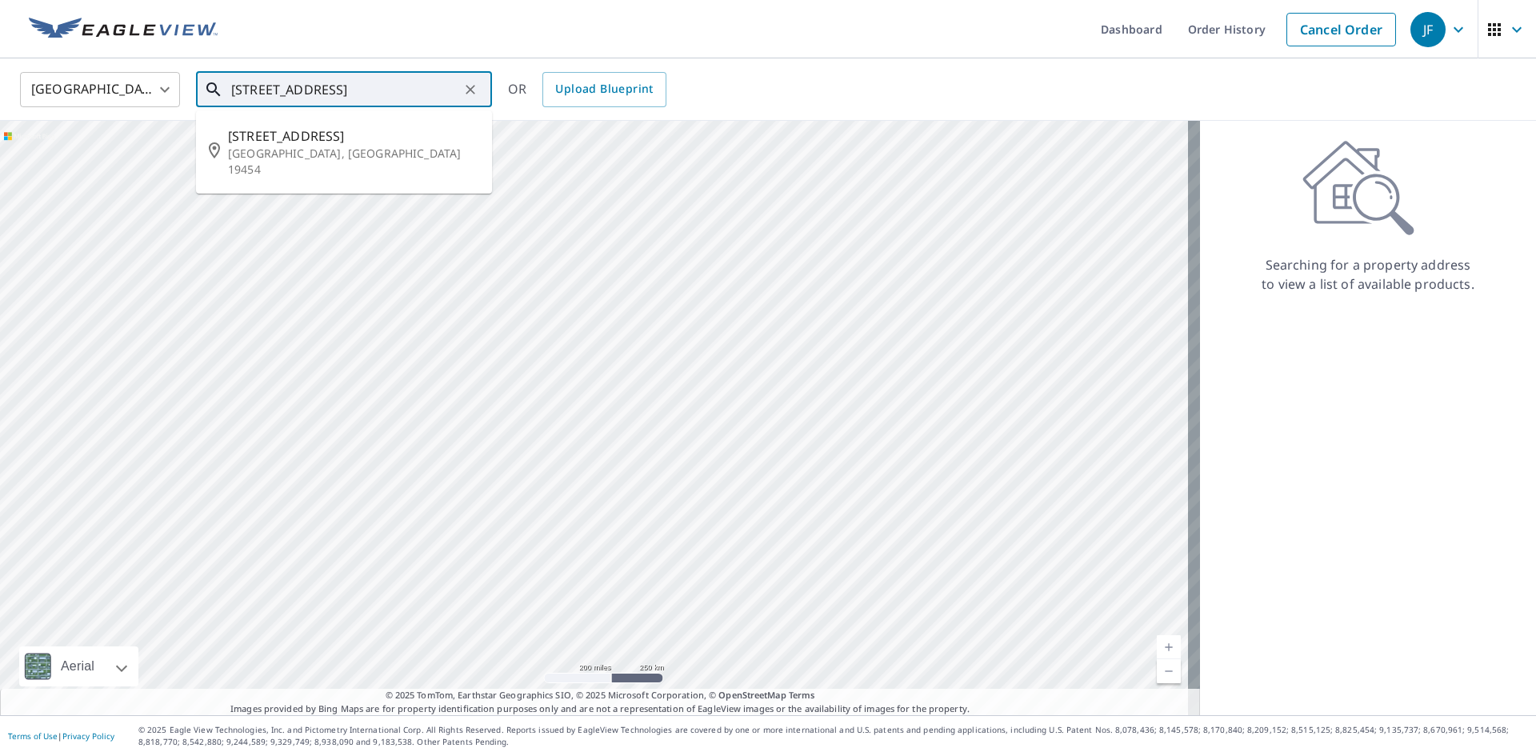
type input "[STREET_ADDRESS]"
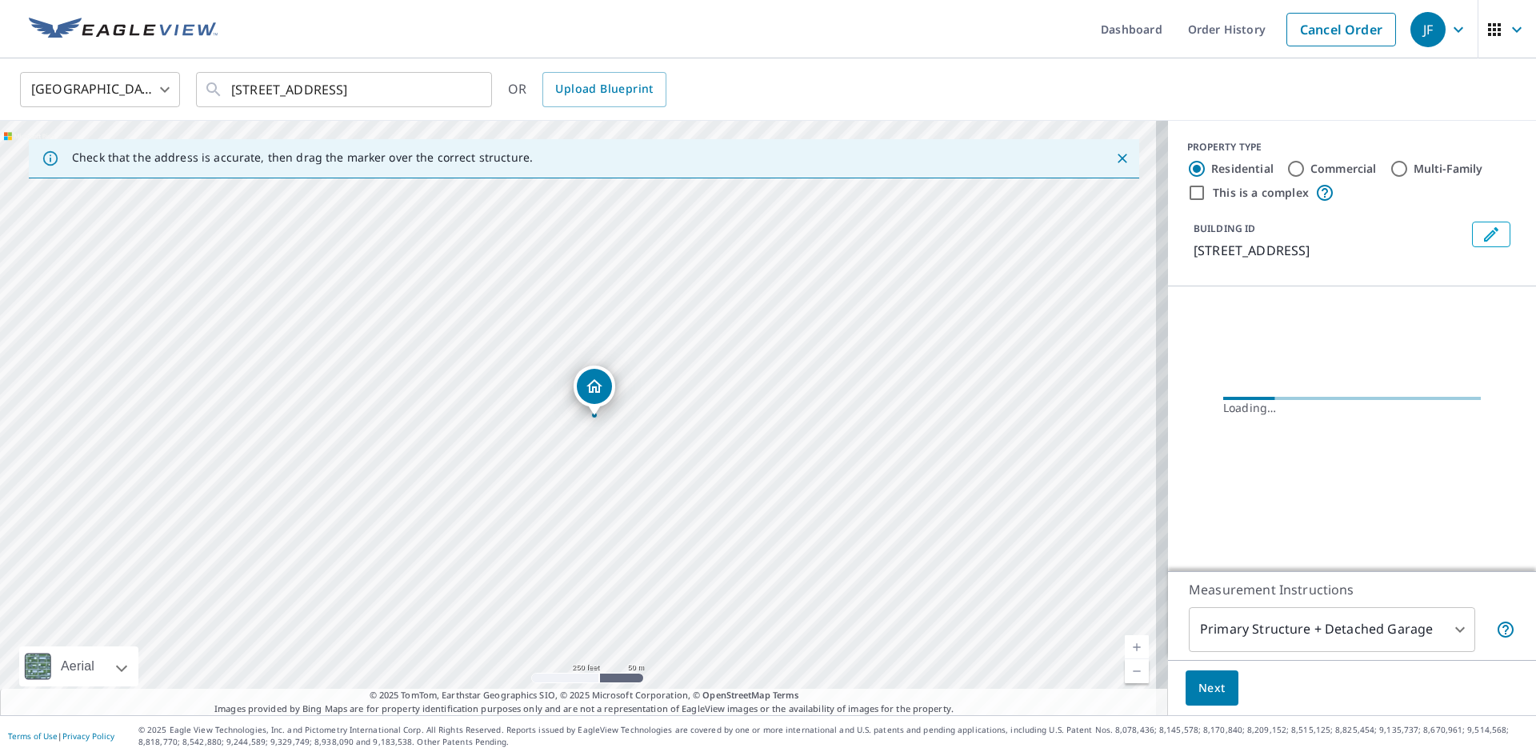
click at [1125, 642] on link "Current Level 17, Zoom In" at bounding box center [1137, 647] width 24 height 24
click at [1125, 642] on link "Current Level 18, Zoom In" at bounding box center [1137, 647] width 24 height 24
click at [1125, 642] on link "Current Level 19, Zoom In" at bounding box center [1137, 647] width 24 height 24
click at [1125, 642] on link "Current Level 20, Zoom In Disabled" at bounding box center [1137, 647] width 24 height 24
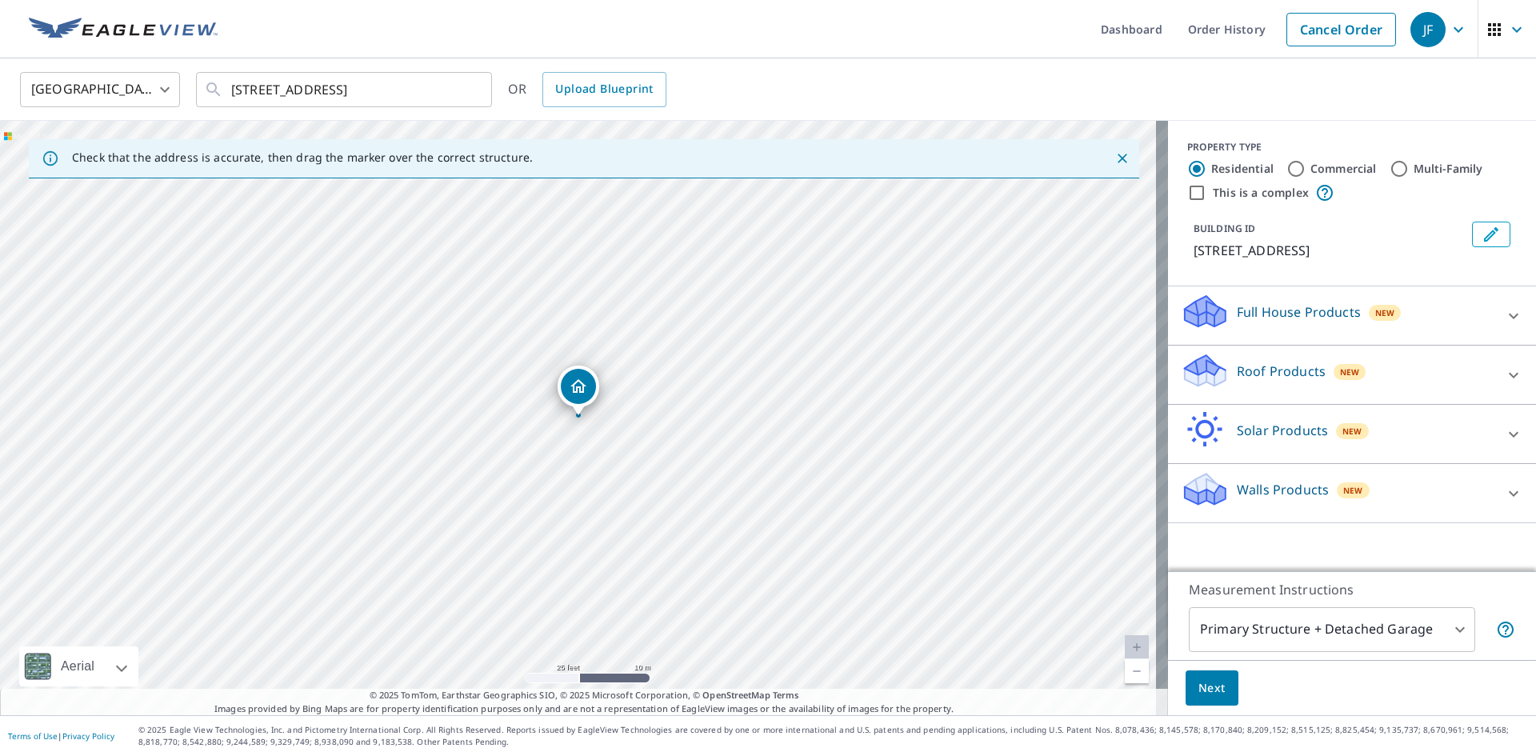
drag, startPoint x: 1262, startPoint y: 364, endPoint x: 1259, endPoint y: 336, distance: 28.2
click at [1262, 364] on p "Roof Products" at bounding box center [1281, 371] width 89 height 19
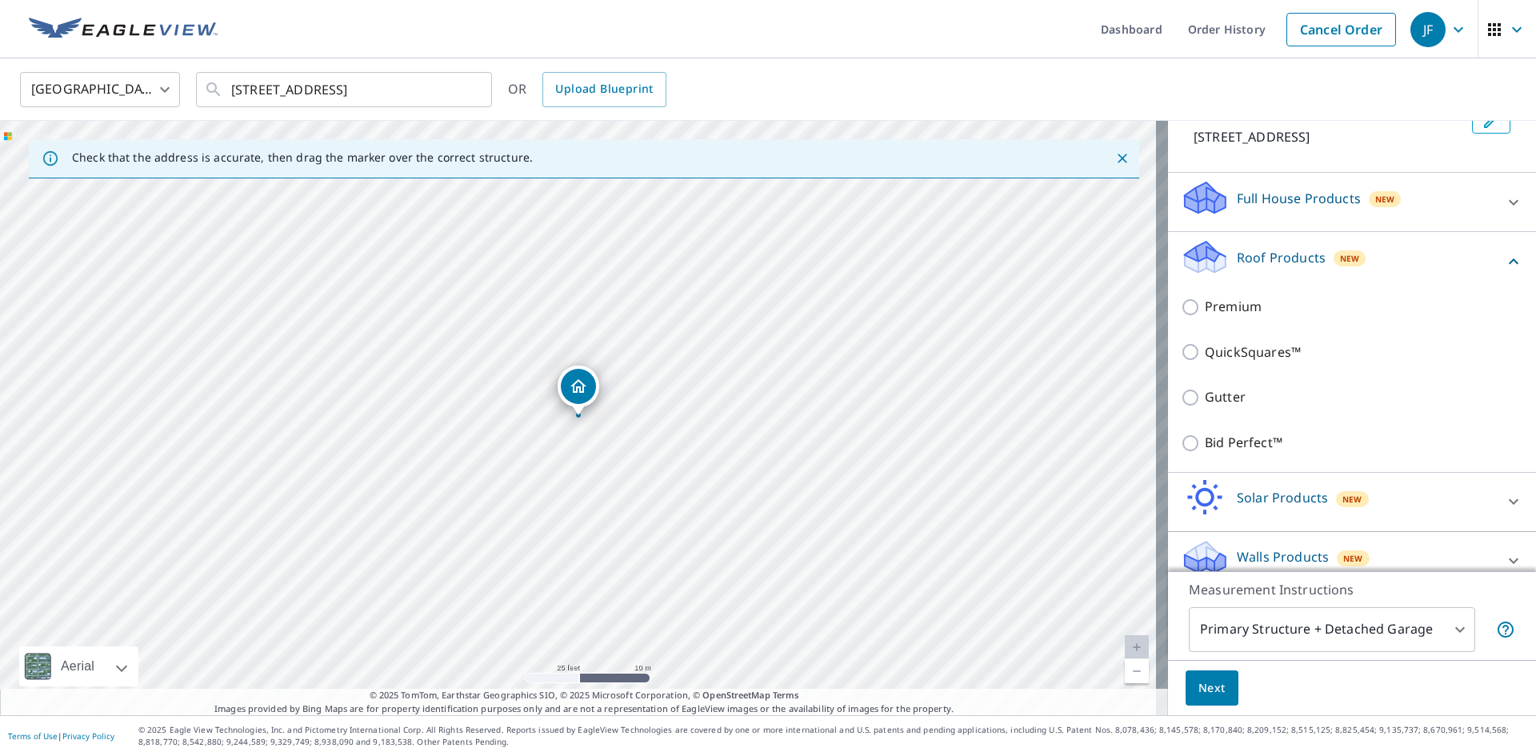
scroll to position [133, 0]
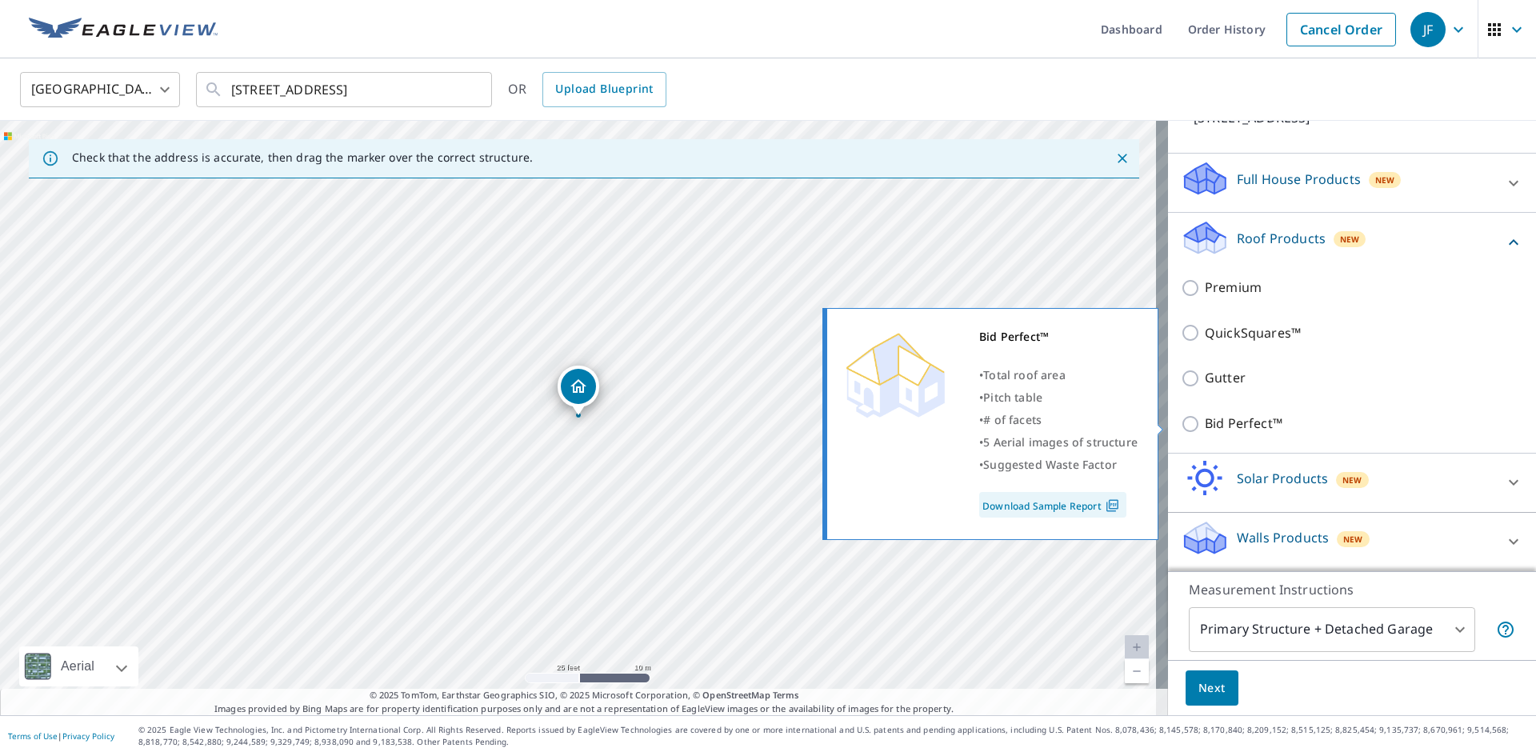
click at [1238, 418] on p "Bid Perfect™" at bounding box center [1244, 424] width 78 height 20
click at [1205, 418] on input "Bid Perfect™" at bounding box center [1193, 423] width 24 height 19
checkbox input "true"
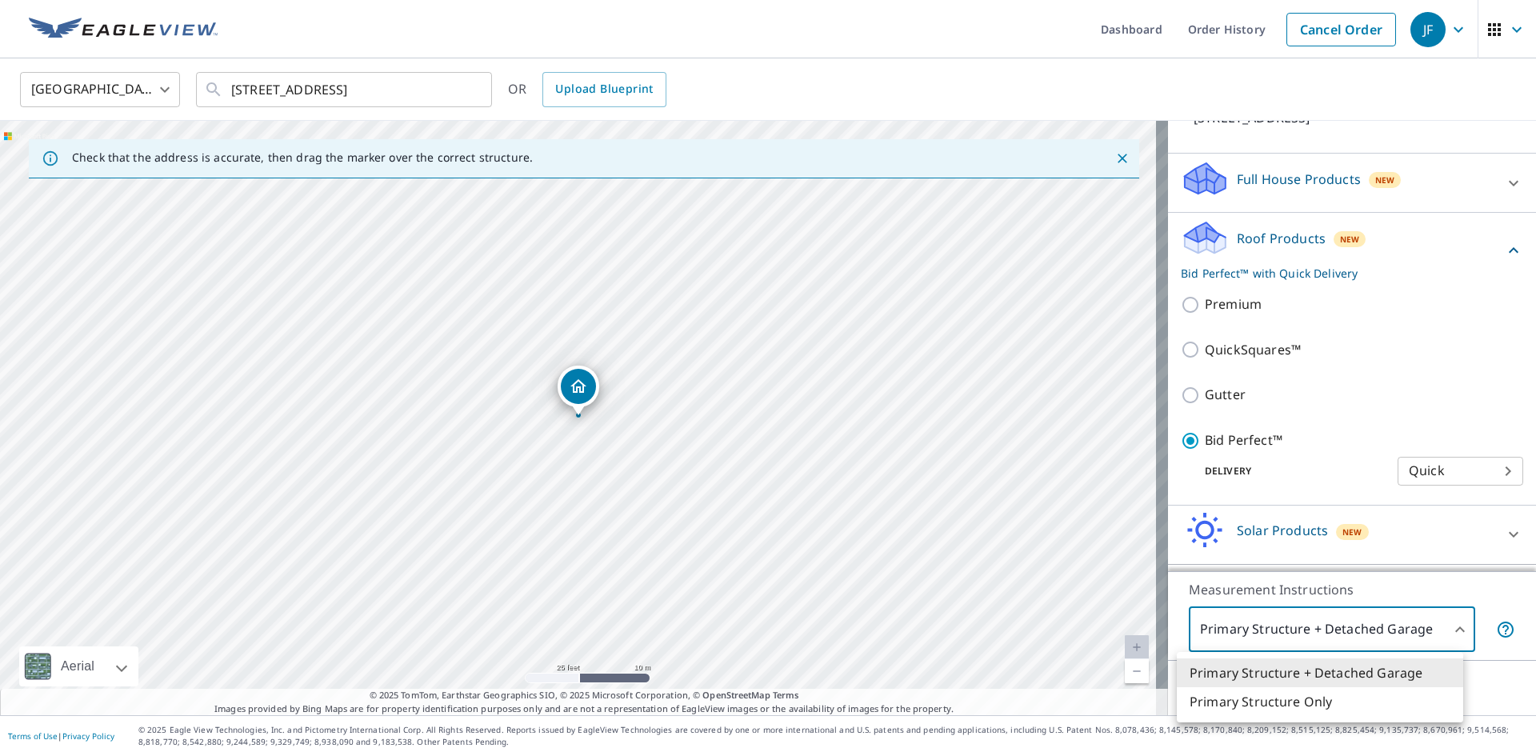
click at [1261, 638] on body "JF JF Dashboard Order History Cancel Order JF [GEOGRAPHIC_DATA] [GEOGRAPHIC_DAT…" at bounding box center [768, 378] width 1536 height 756
click at [1230, 710] on li "Primary Structure Only" at bounding box center [1320, 701] width 286 height 29
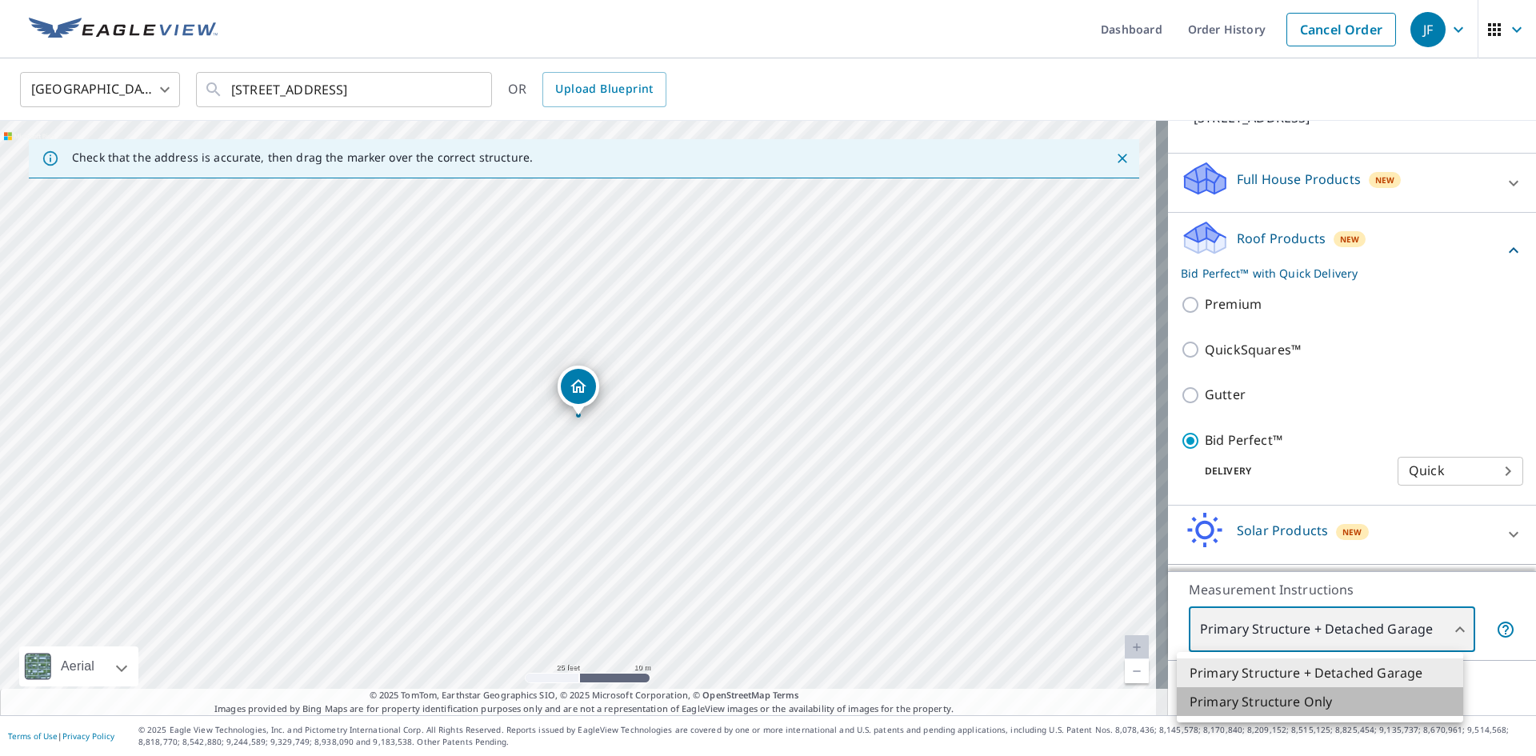
type input "2"
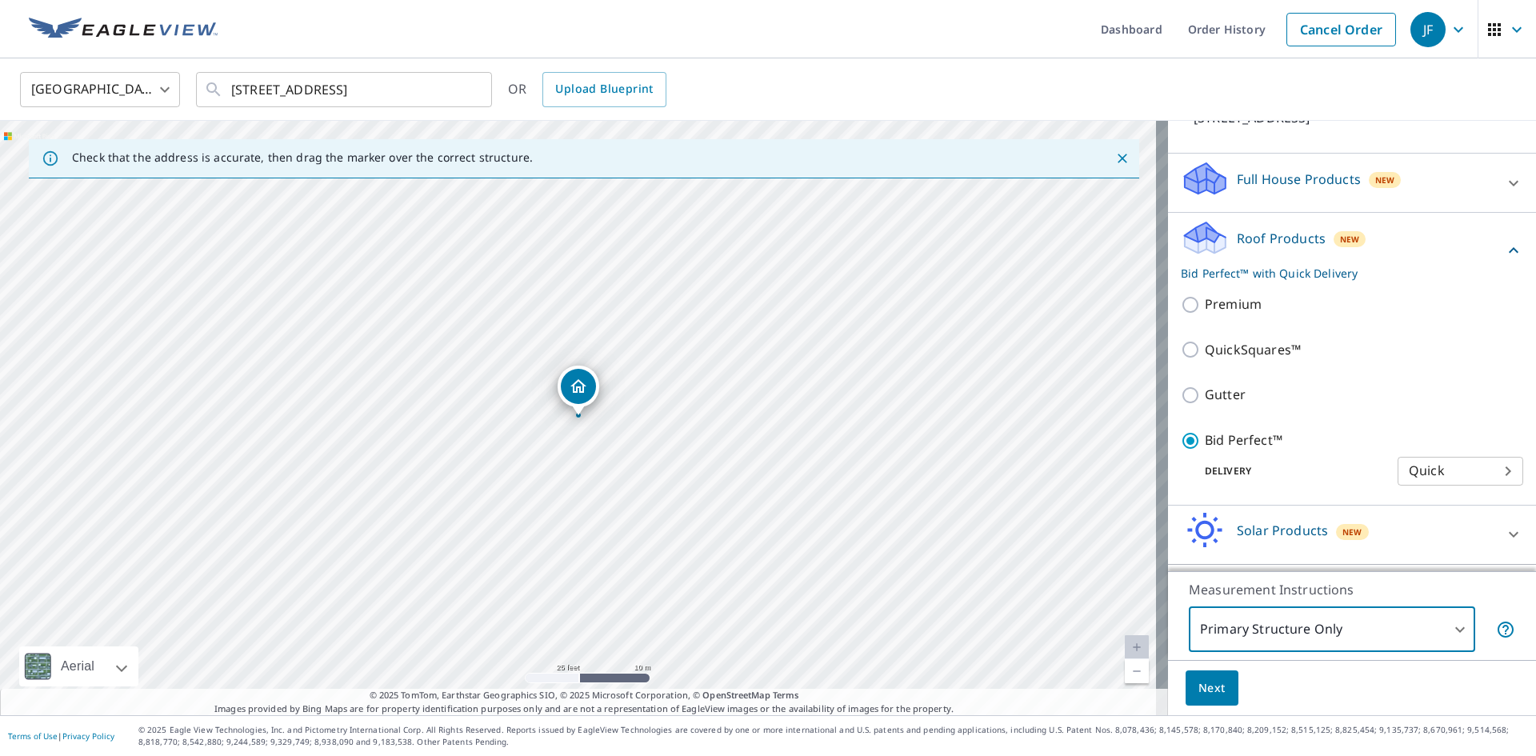
click at [1201, 690] on span "Next" at bounding box center [1211, 688] width 27 height 20
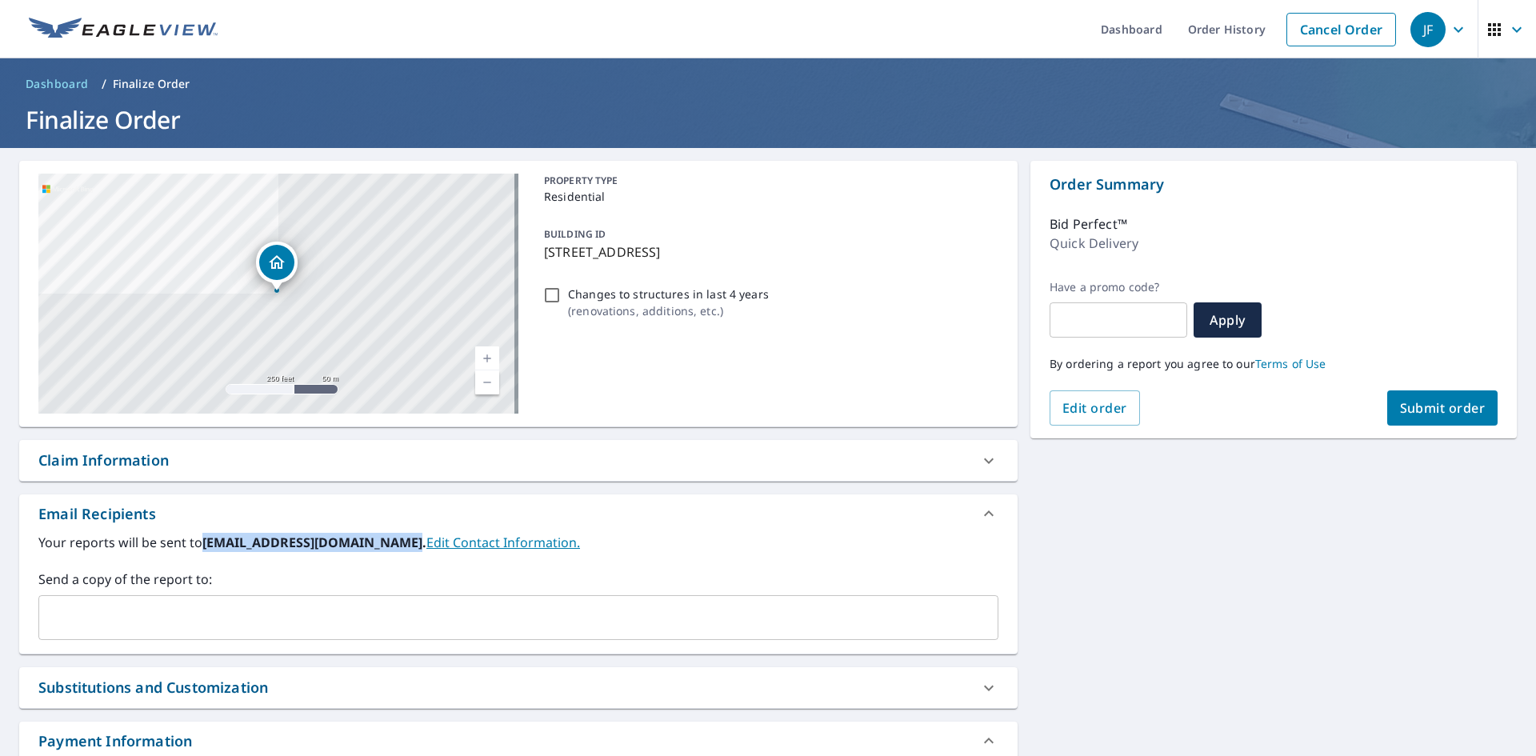
drag, startPoint x: 204, startPoint y: 543, endPoint x: 398, endPoint y: 550, distance: 193.7
click at [398, 550] on b "[EMAIL_ADDRESS][DOMAIN_NAME]." at bounding box center [314, 543] width 224 height 18
copy b "[EMAIL_ADDRESS][DOMAIN_NAME]"
click at [398, 633] on div "​" at bounding box center [518, 617] width 960 height 45
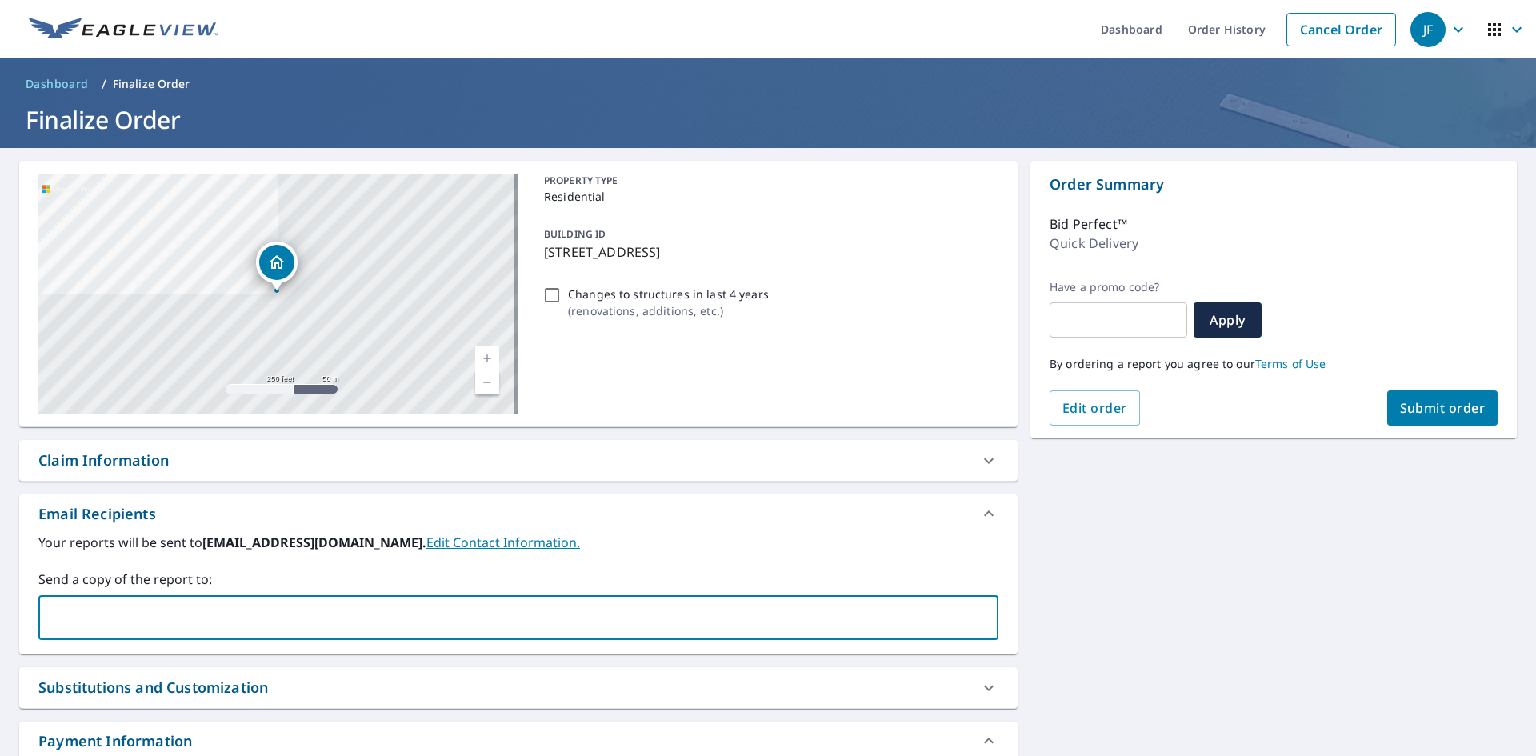
paste input "[EMAIL_ADDRESS][DOMAIN_NAME]"
type input "[EMAIL_ADDRESS][DOMAIN_NAME]"
click at [377, 569] on div "Your reports will be sent to [EMAIL_ADDRESS][DOMAIN_NAME]. Edit Contact Informa…" at bounding box center [518, 586] width 960 height 107
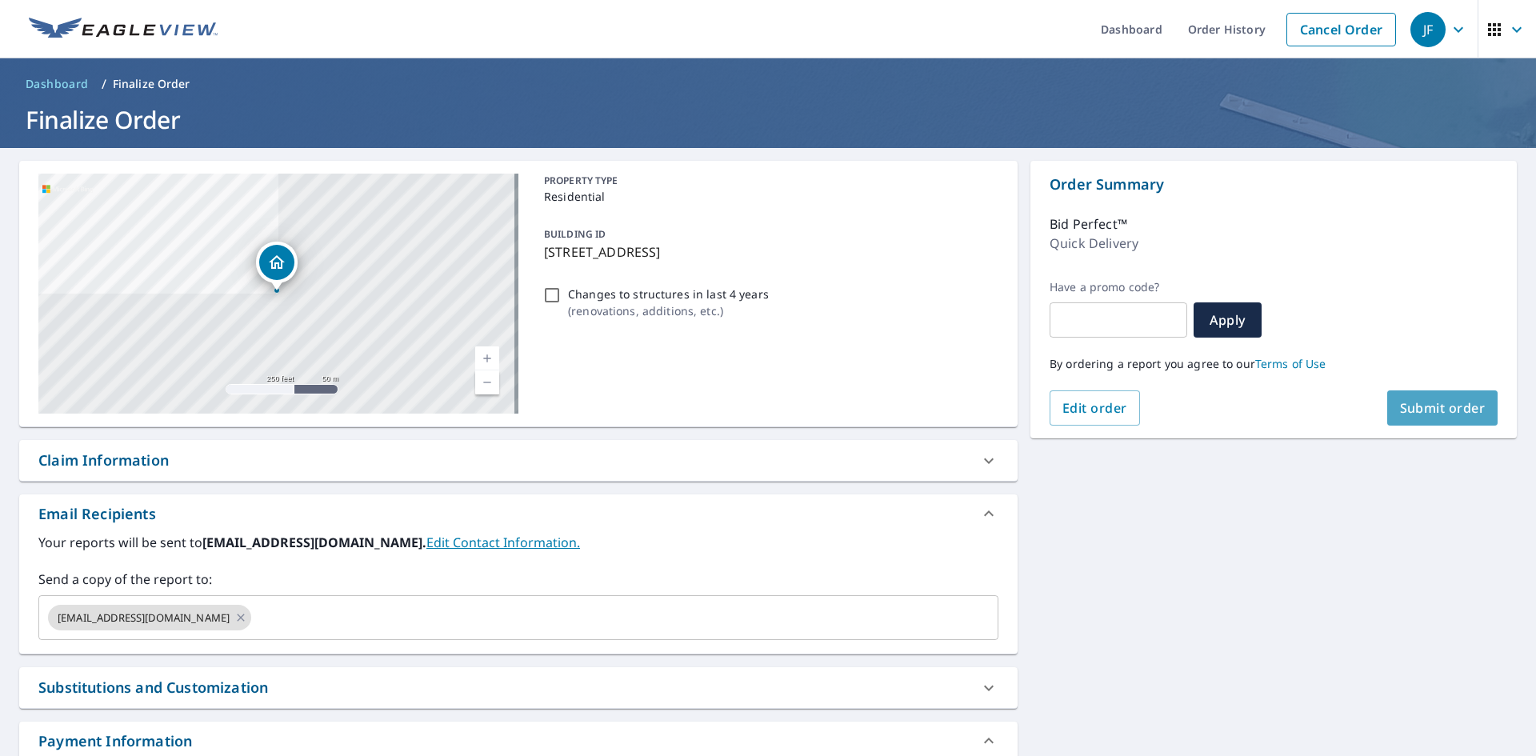
click at [1434, 425] on button "Submit order" at bounding box center [1442, 407] width 111 height 35
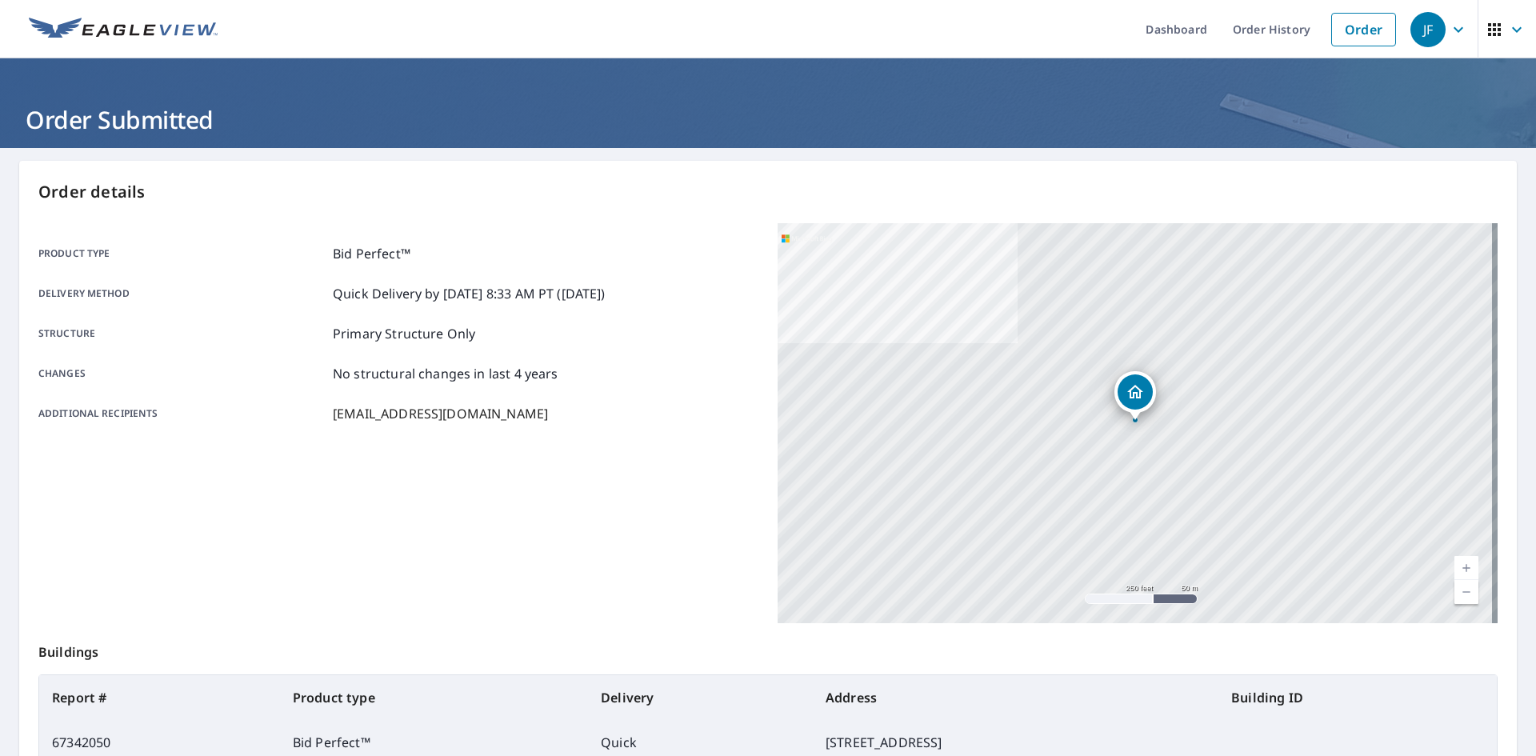
scroll to position [186, 0]
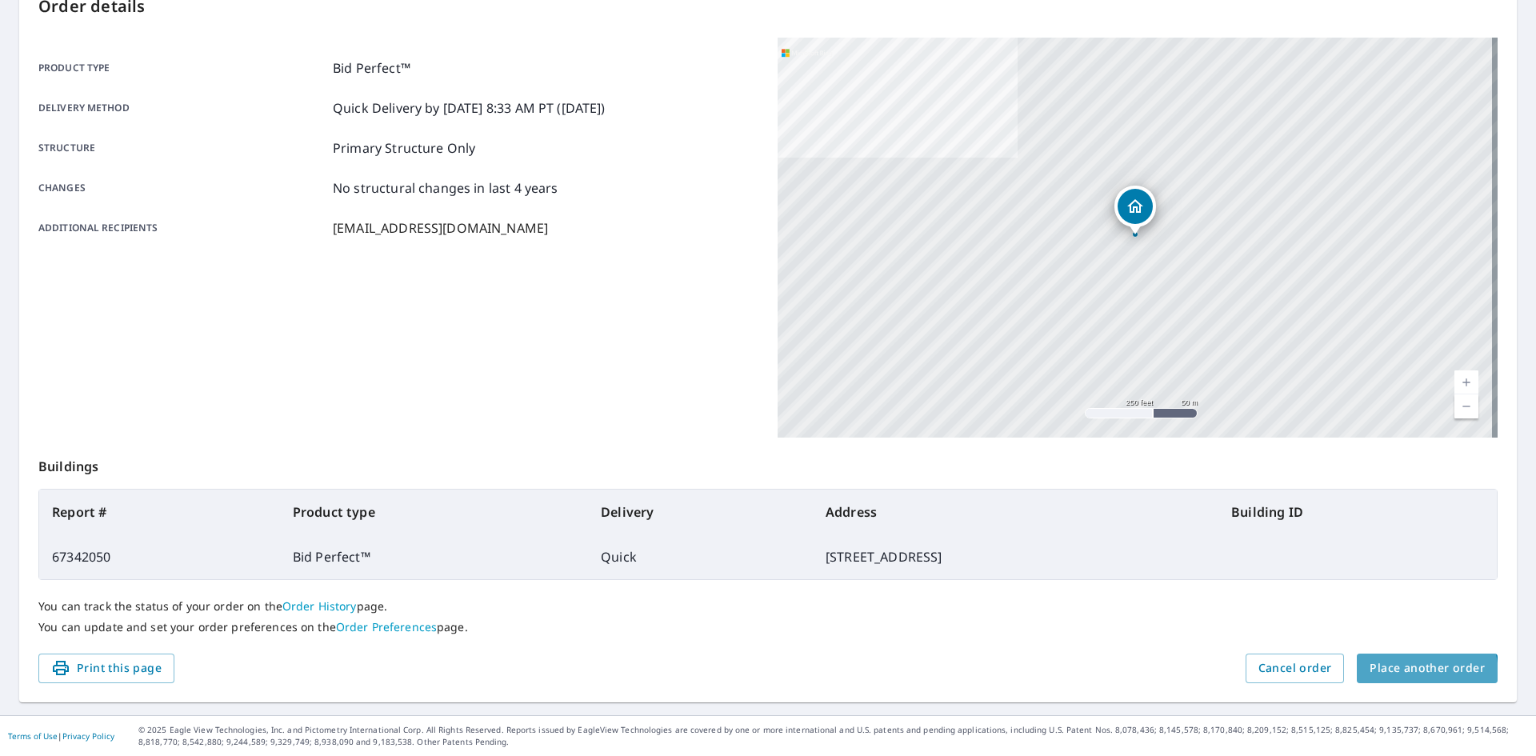
click at [1400, 675] on span "Place another order" at bounding box center [1427, 668] width 115 height 20
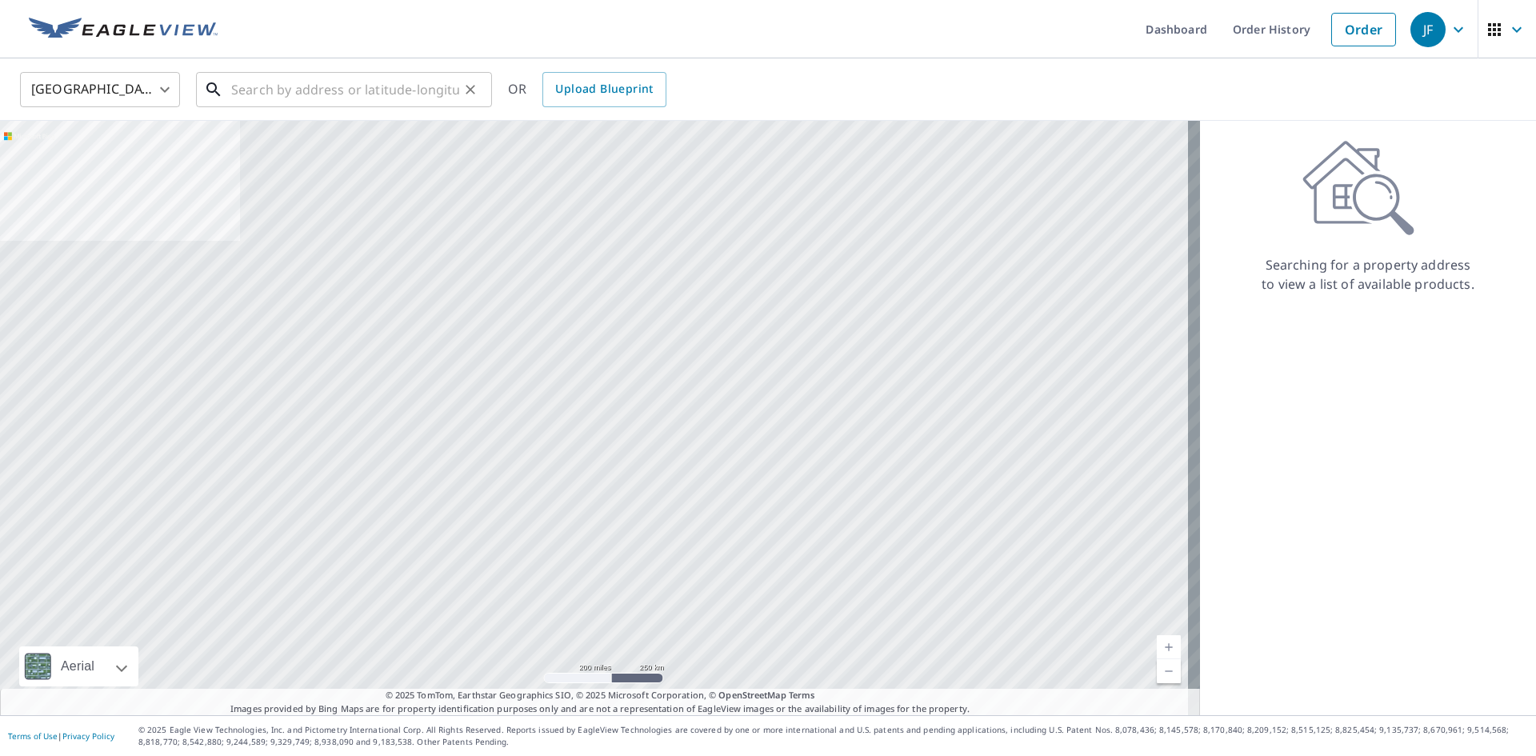
click at [312, 92] on input "text" at bounding box center [345, 89] width 228 height 45
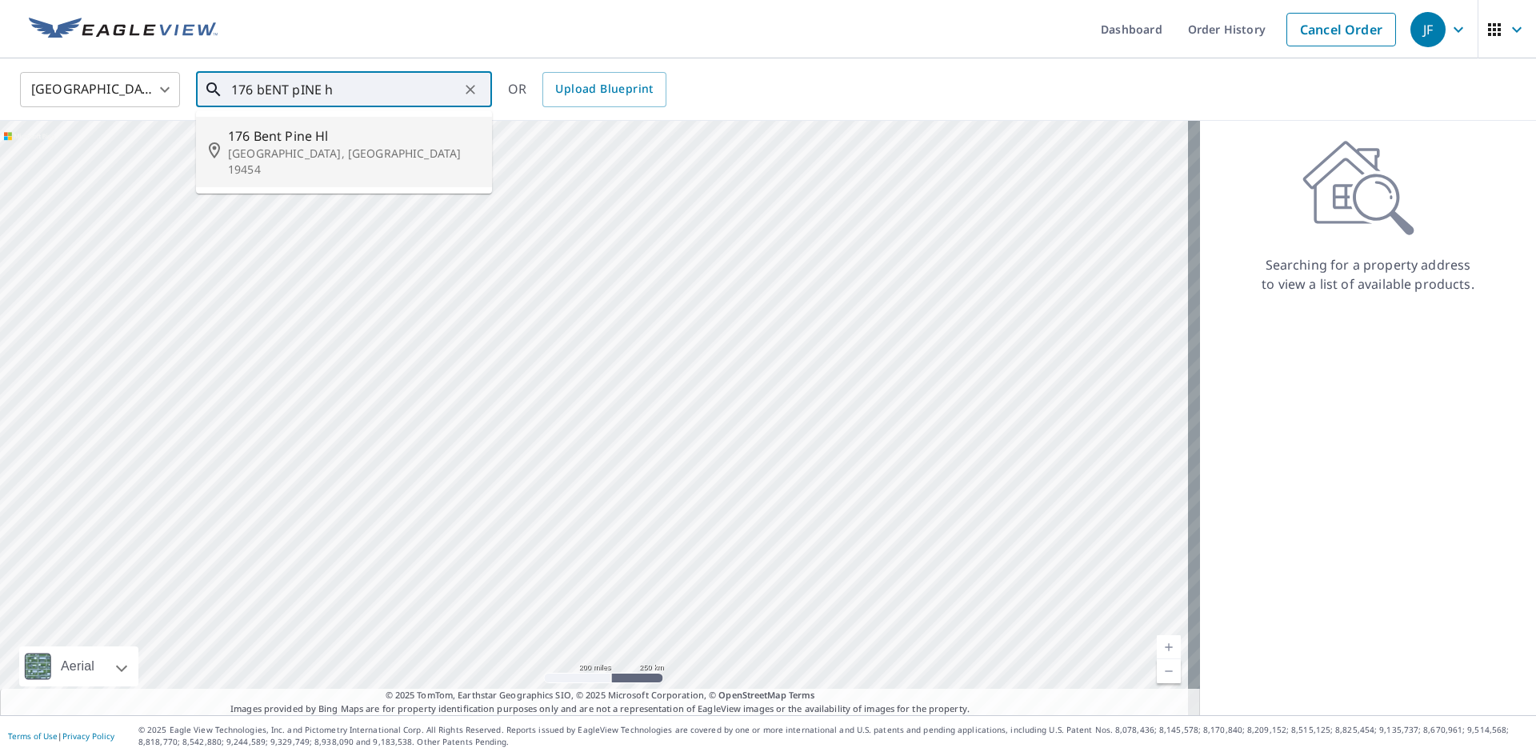
click at [267, 141] on span "176 Bent Pine Hl" at bounding box center [353, 135] width 251 height 19
type input "[STREET_ADDRESS]"
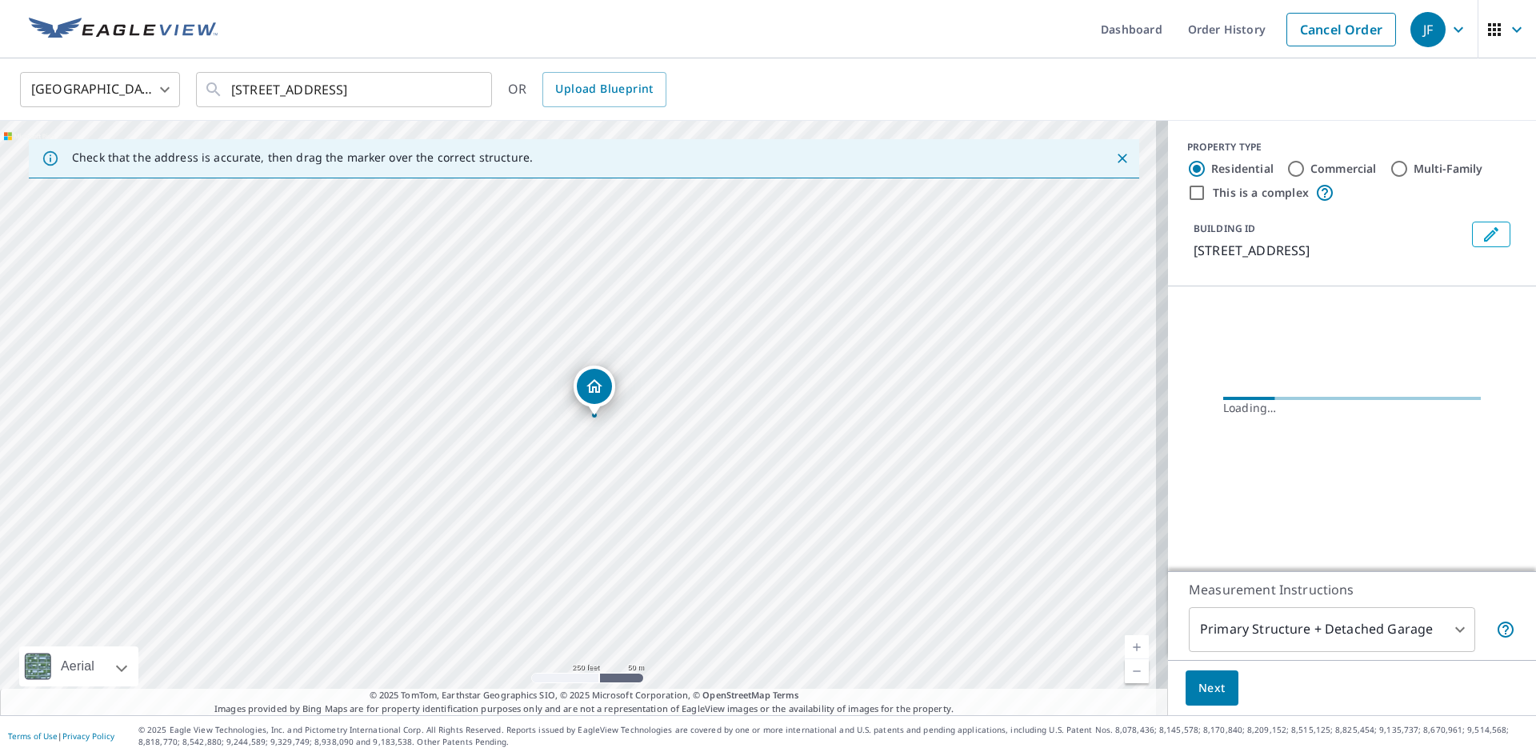
click at [1125, 646] on link "Current Level 17, Zoom In" at bounding box center [1137, 647] width 24 height 24
click at [1125, 646] on link "Current Level 19, Zoom In" at bounding box center [1137, 647] width 24 height 24
click at [1125, 646] on link "Current Level 19, Zoom In Disabled" at bounding box center [1137, 647] width 24 height 24
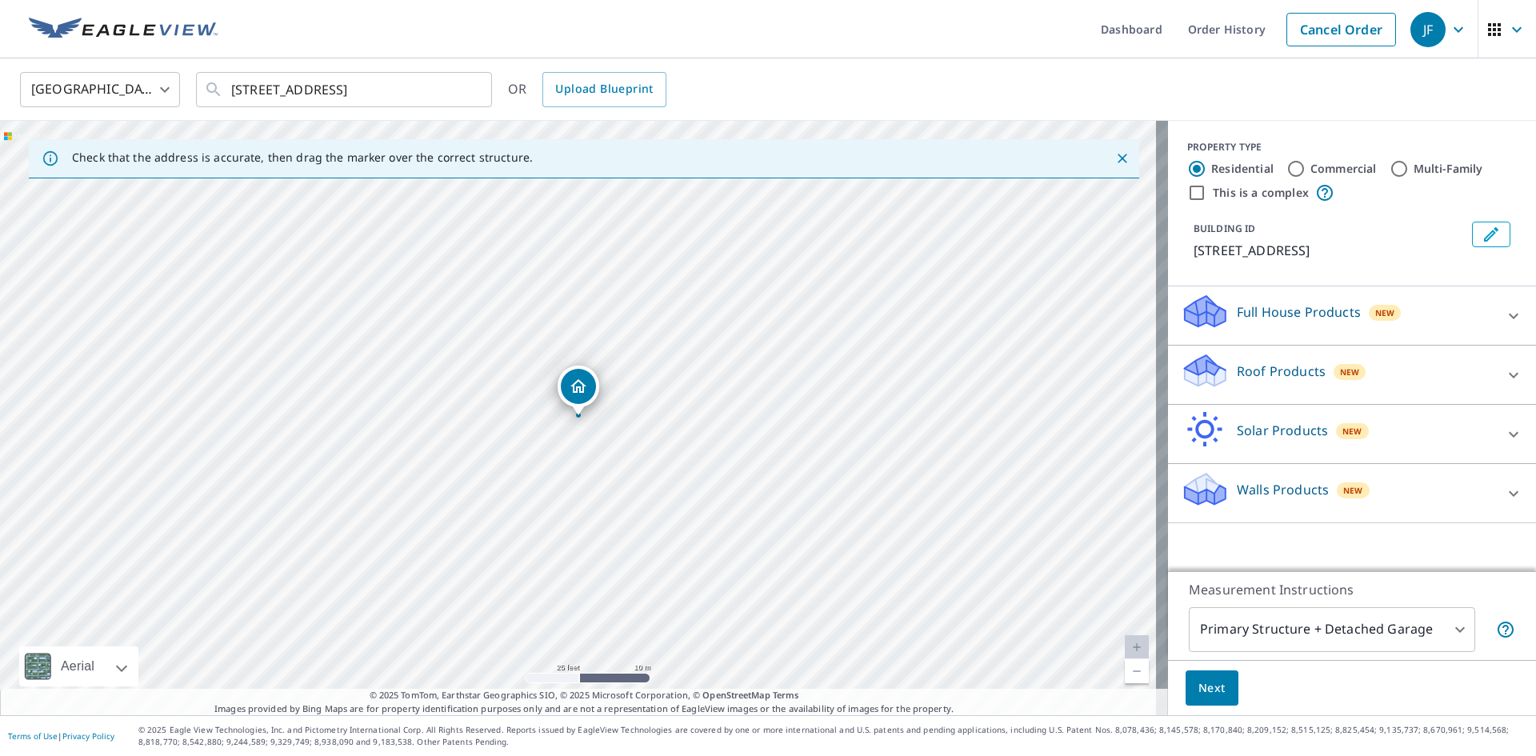
click at [1270, 370] on p "Roof Products" at bounding box center [1281, 371] width 89 height 19
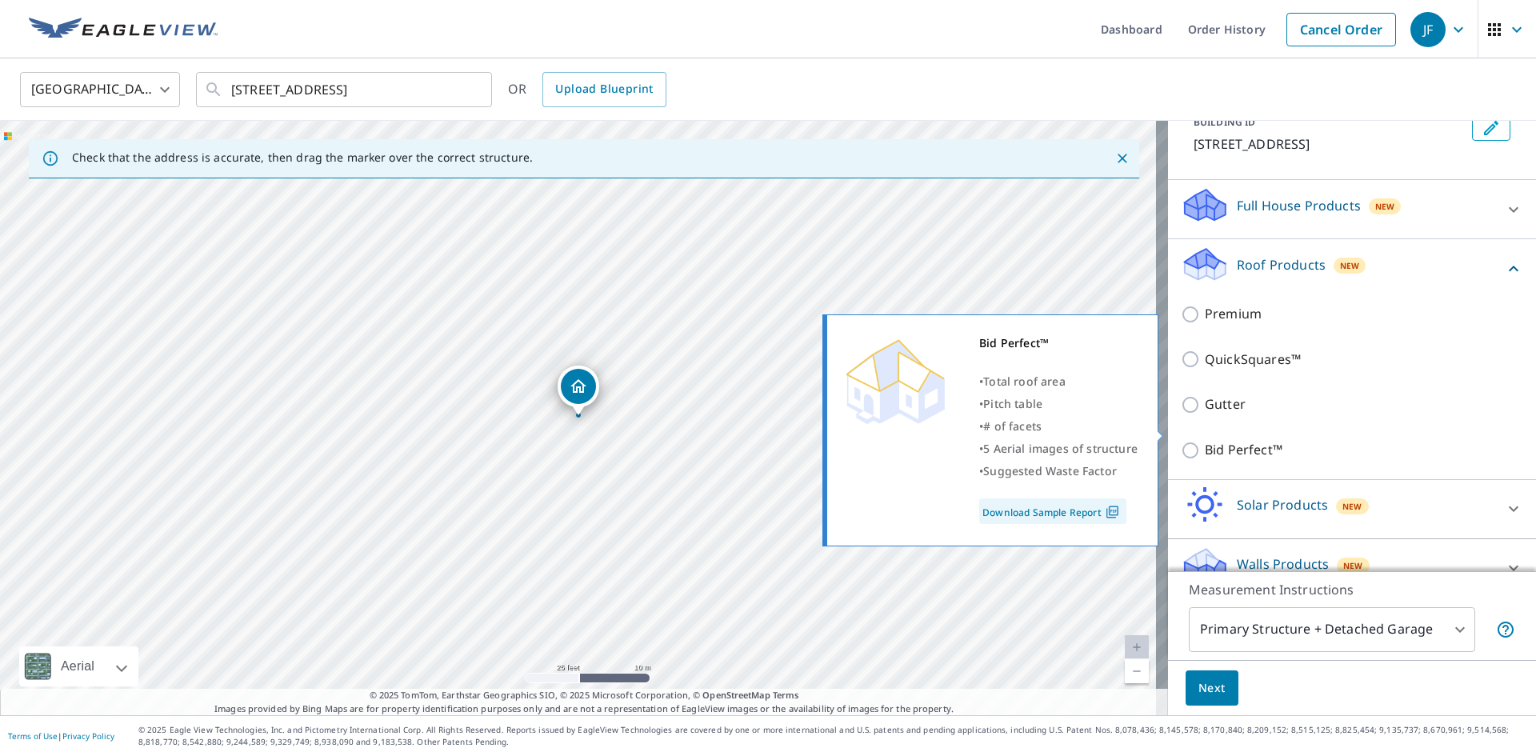
scroll to position [126, 0]
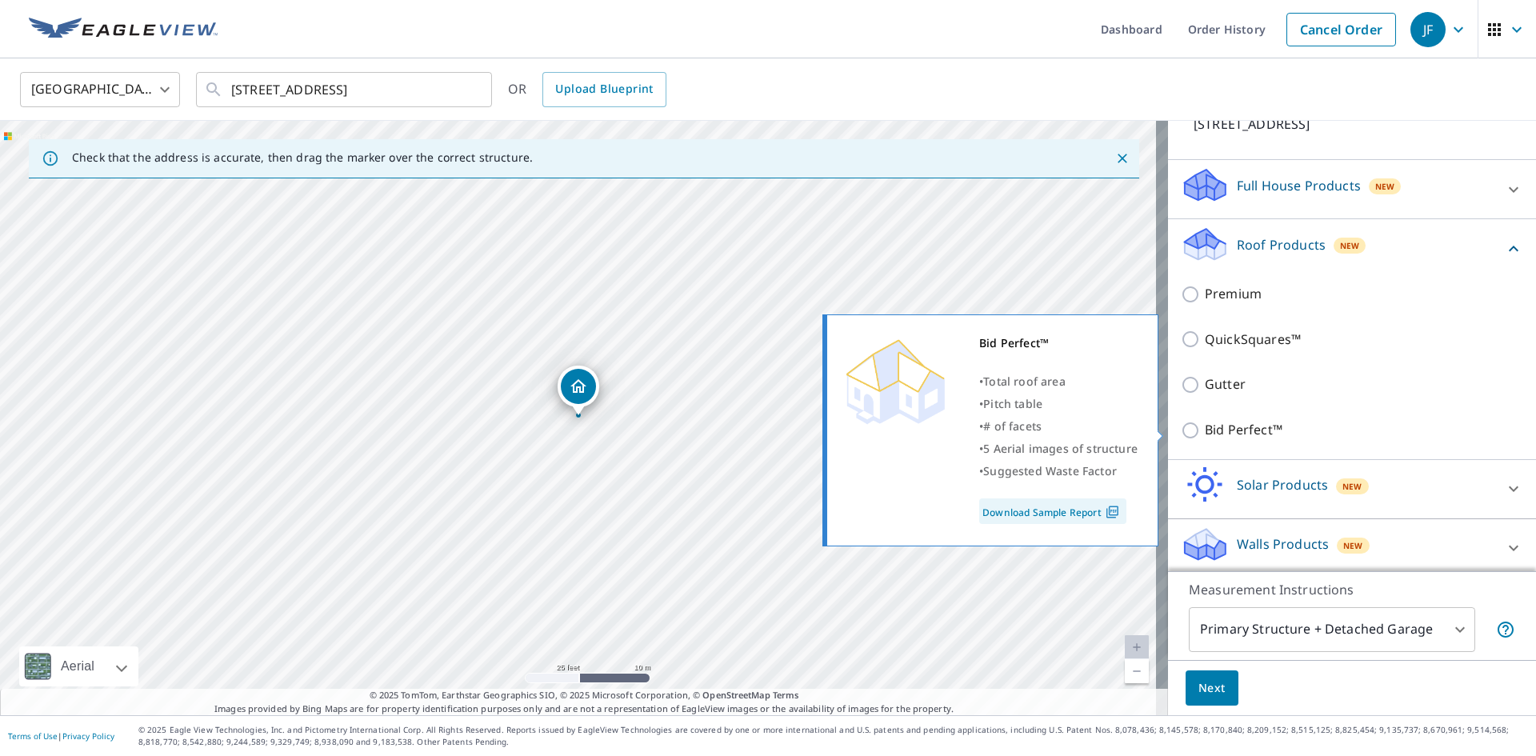
click at [1226, 423] on p "Bid Perfect™" at bounding box center [1244, 430] width 78 height 20
click at [1205, 423] on input "Bid Perfect™" at bounding box center [1193, 430] width 24 height 19
checkbox input "true"
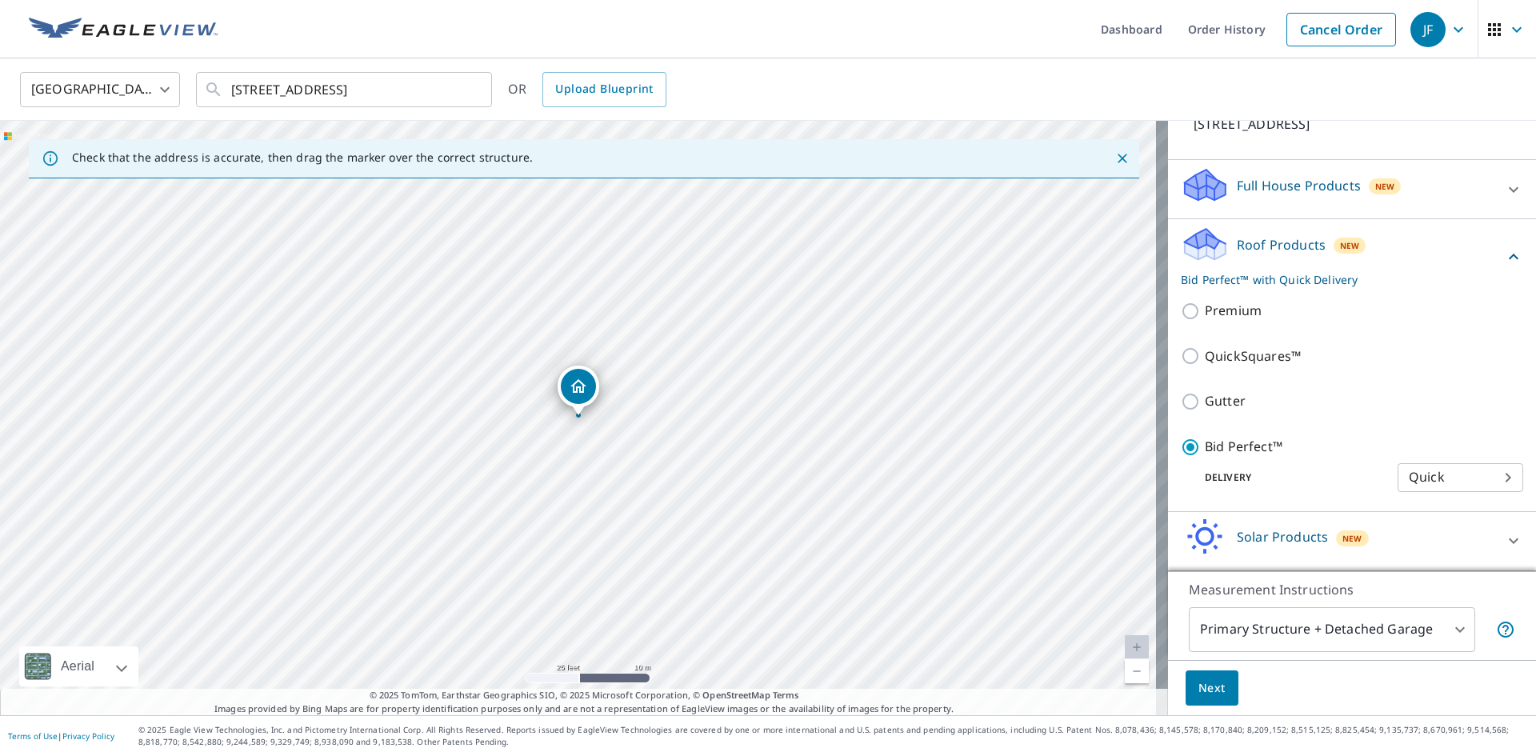
click at [1228, 631] on body "JF JF Dashboard Order History Cancel Order JF [GEOGRAPHIC_DATA] [GEOGRAPHIC_DAT…" at bounding box center [768, 378] width 1536 height 756
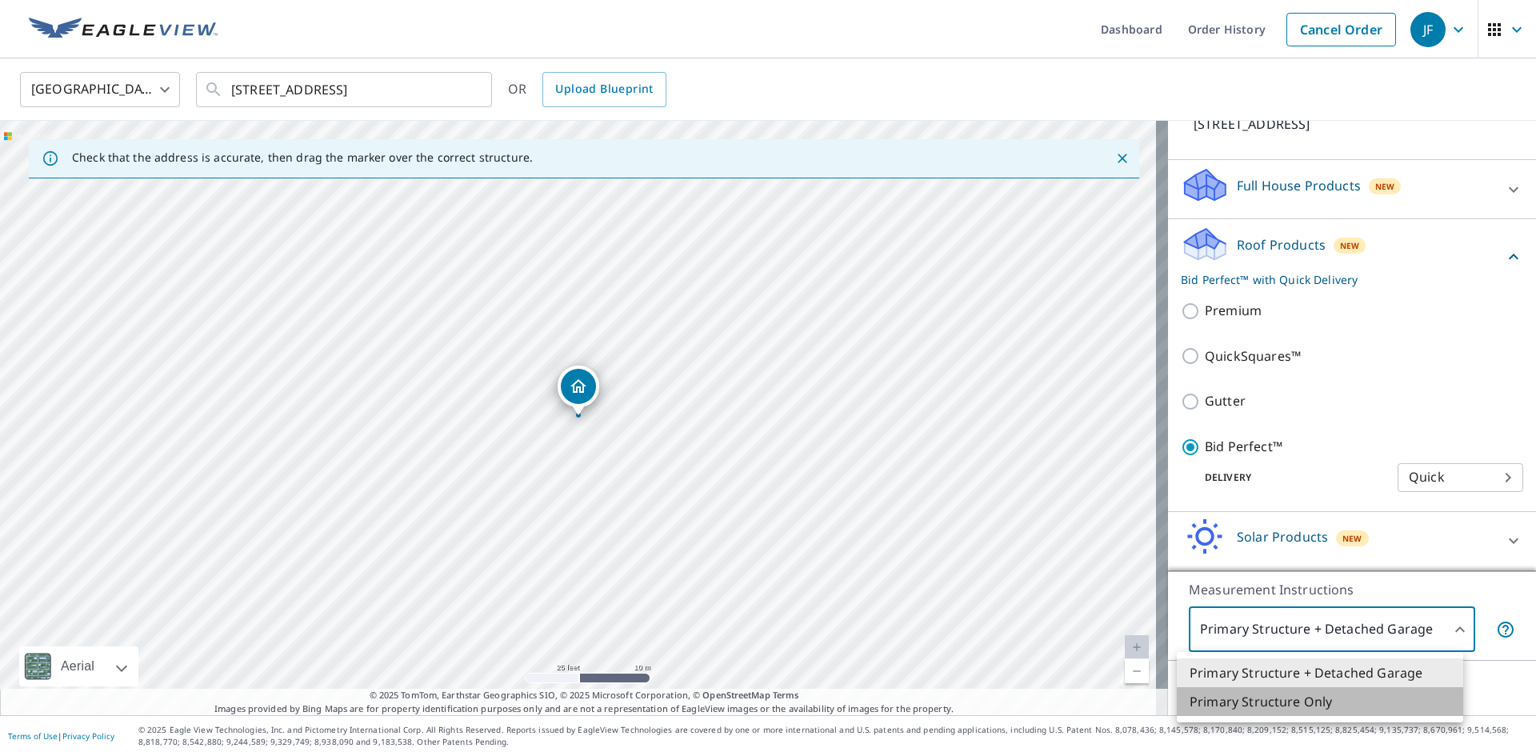
click at [1230, 706] on li "Primary Structure Only" at bounding box center [1320, 701] width 286 height 29
type input "2"
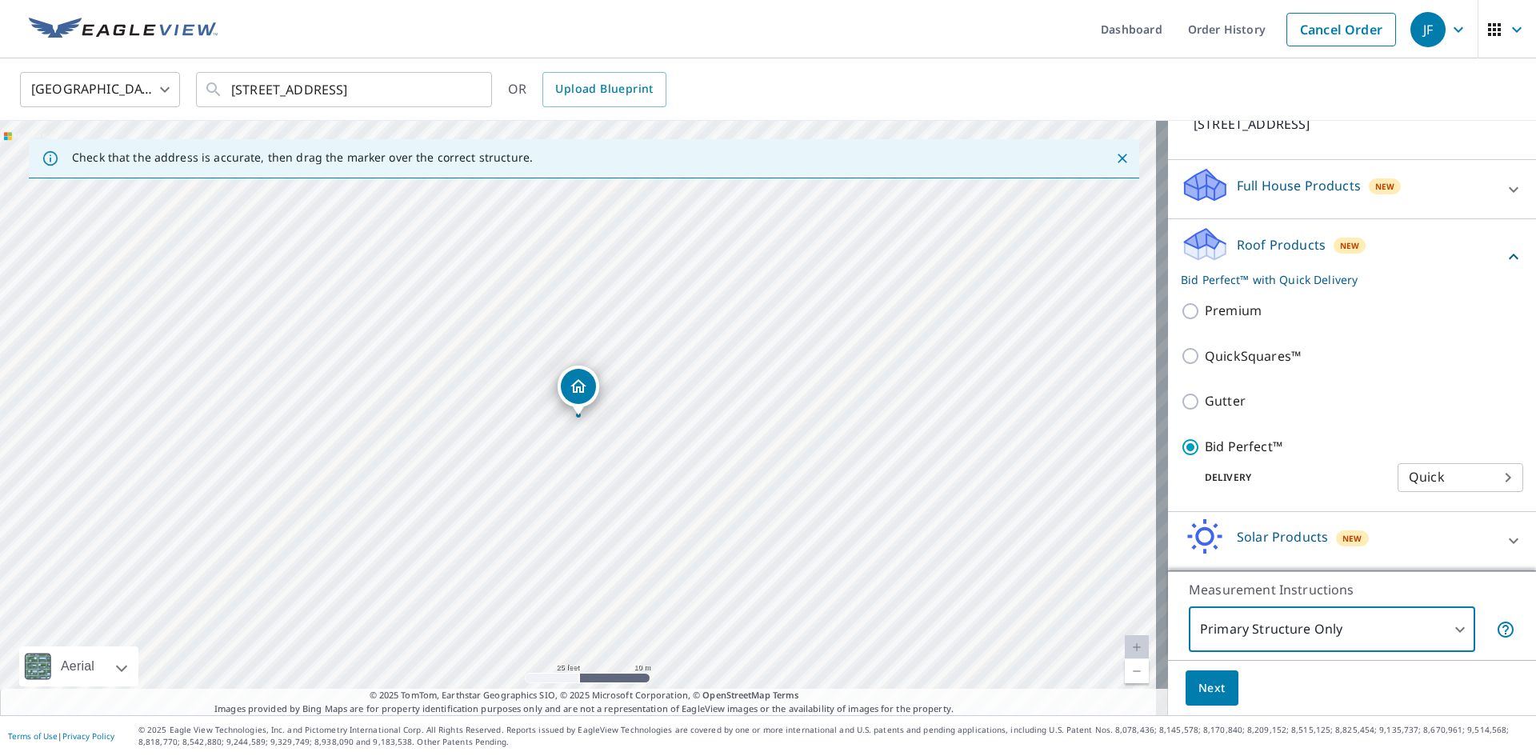
click at [1207, 694] on span "Next" at bounding box center [1211, 688] width 27 height 20
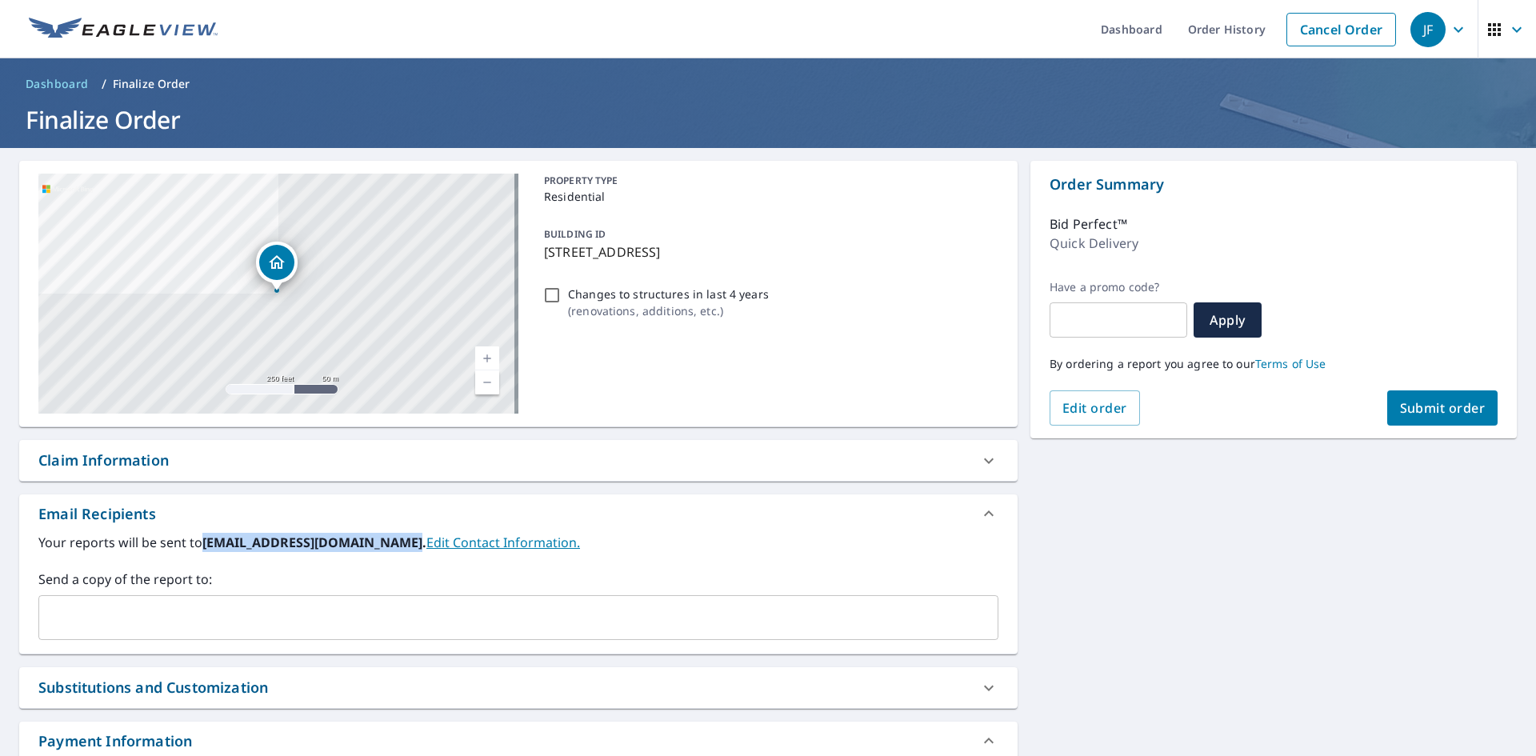
drag, startPoint x: 204, startPoint y: 543, endPoint x: 393, endPoint y: 546, distance: 188.8
click at [393, 546] on b "[EMAIL_ADDRESS][DOMAIN_NAME]." at bounding box center [314, 543] width 224 height 18
copy b "[EMAIL_ADDRESS][DOMAIN_NAME]"
click at [356, 645] on div "Your reports will be sent to [EMAIL_ADDRESS][DOMAIN_NAME]. Edit Contact Informa…" at bounding box center [518, 593] width 998 height 121
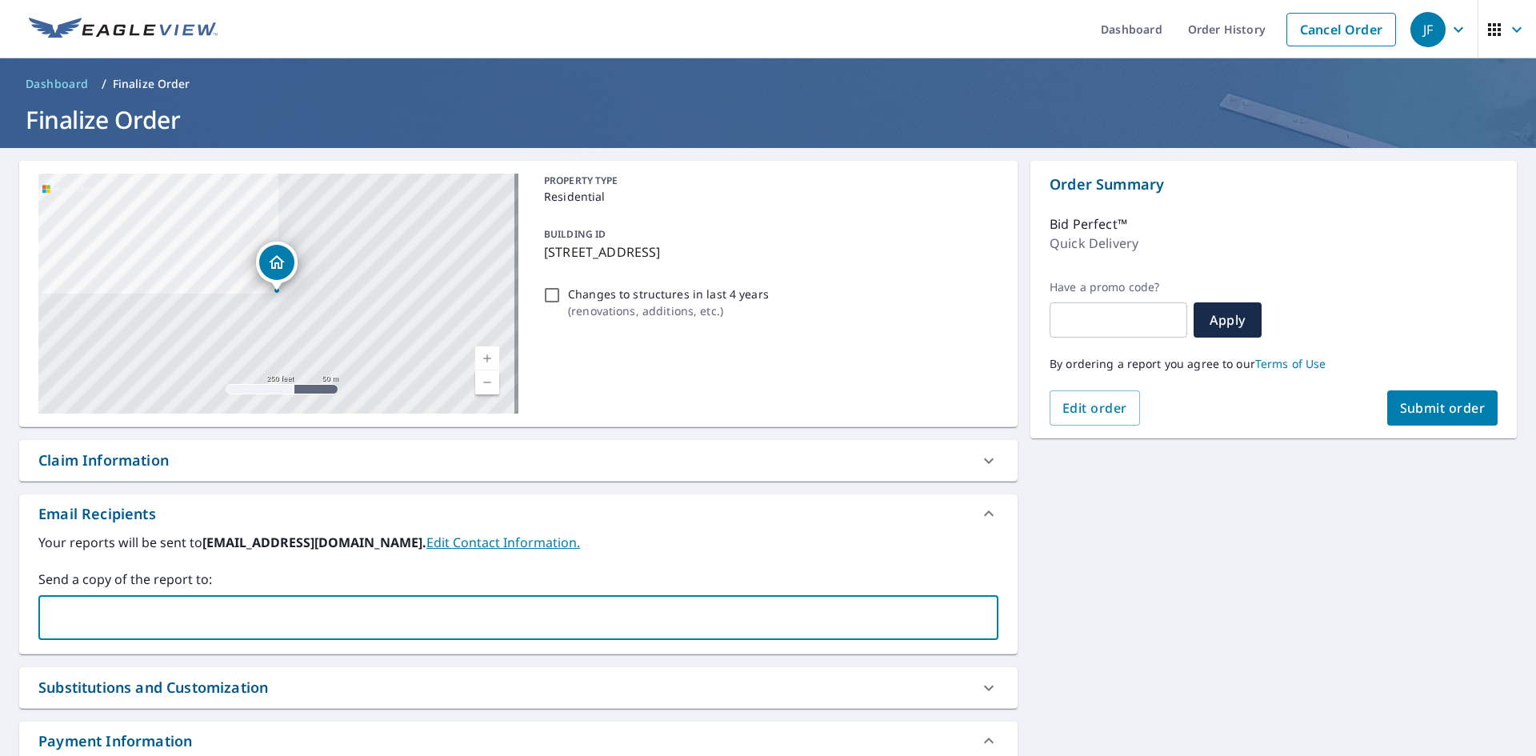
click at [327, 614] on input "text" at bounding box center [507, 617] width 922 height 30
paste input "[EMAIL_ADDRESS][DOMAIN_NAME]"
type input "[EMAIL_ADDRESS][DOMAIN_NAME]"
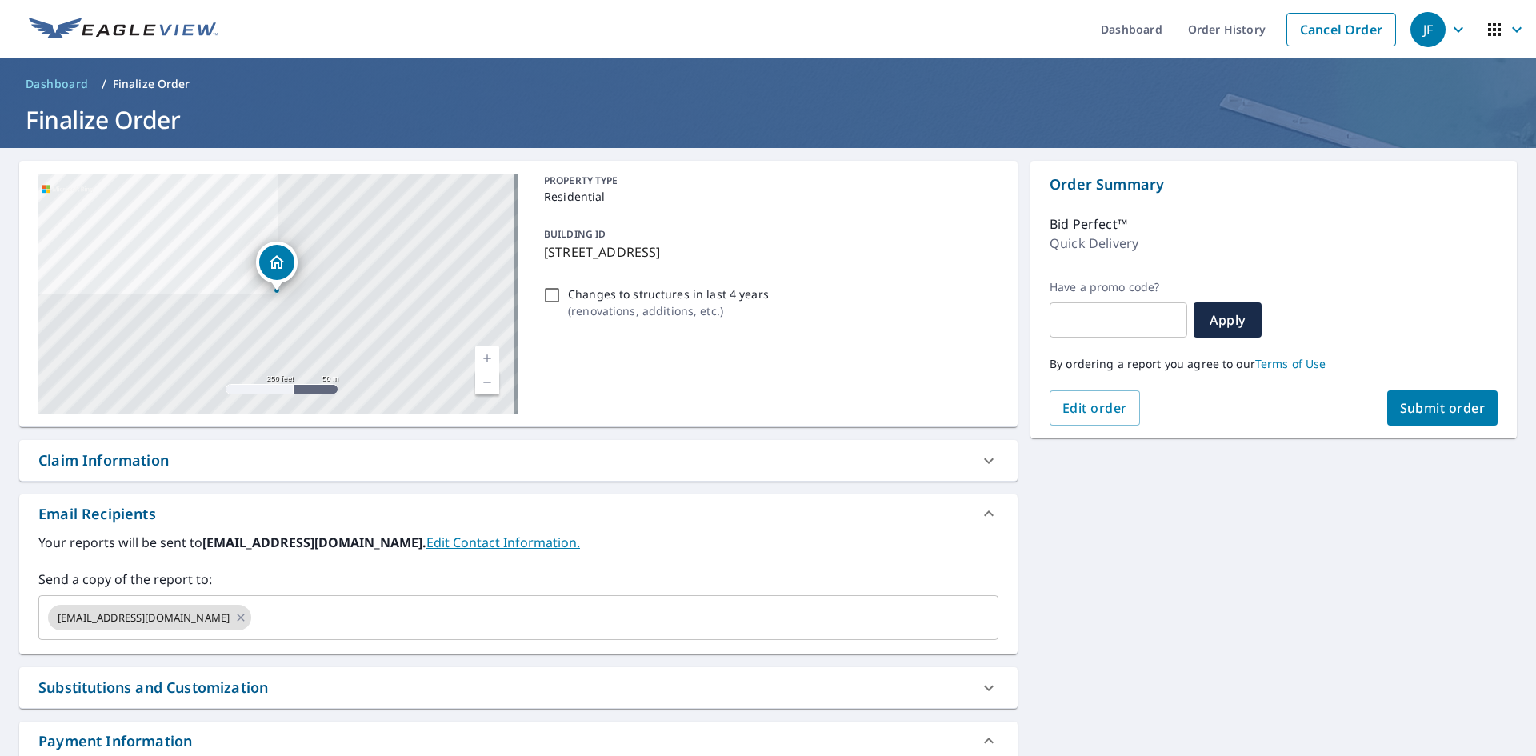
click at [391, 580] on label "Send a copy of the report to:" at bounding box center [518, 579] width 960 height 19
click at [1443, 404] on span "Submit order" at bounding box center [1443, 408] width 86 height 18
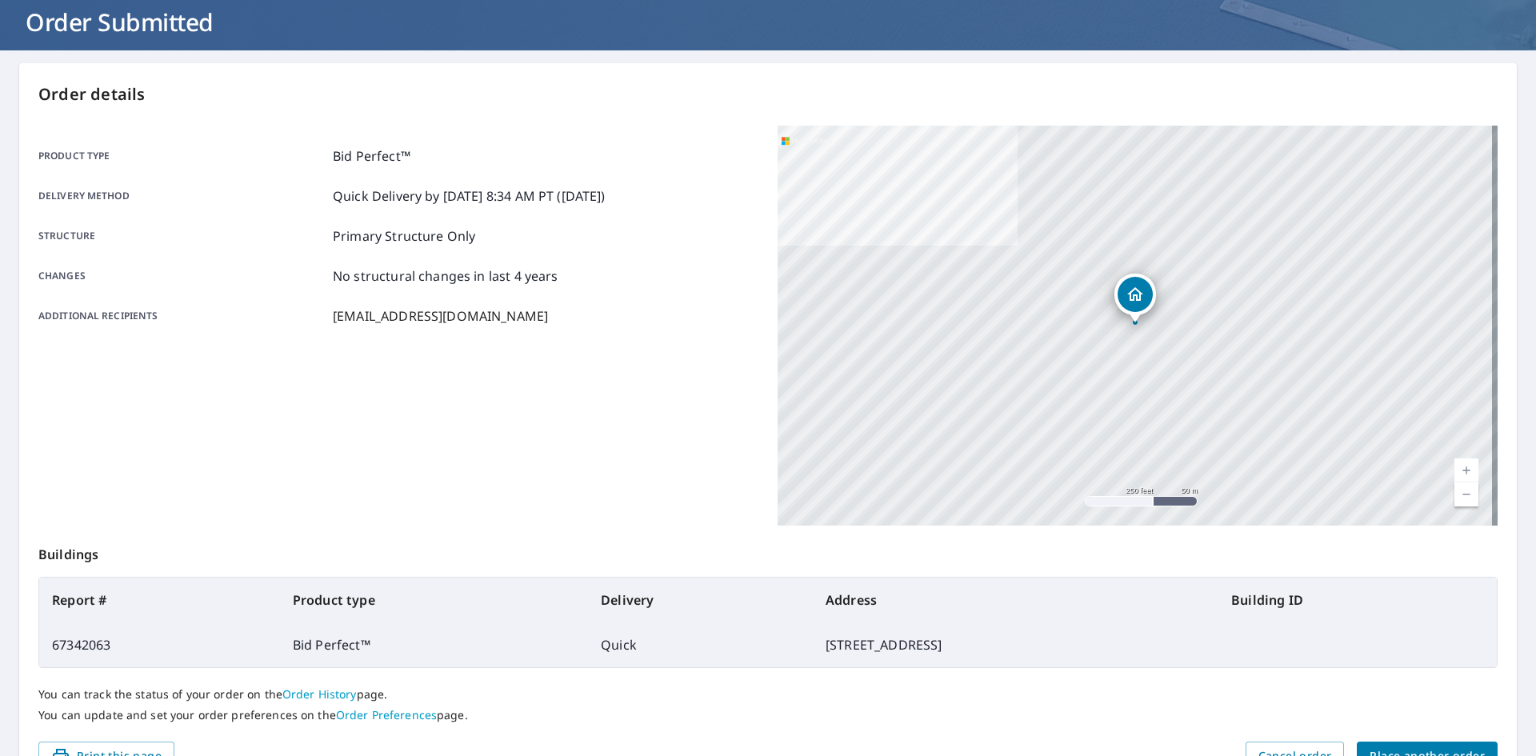
scroll to position [186, 0]
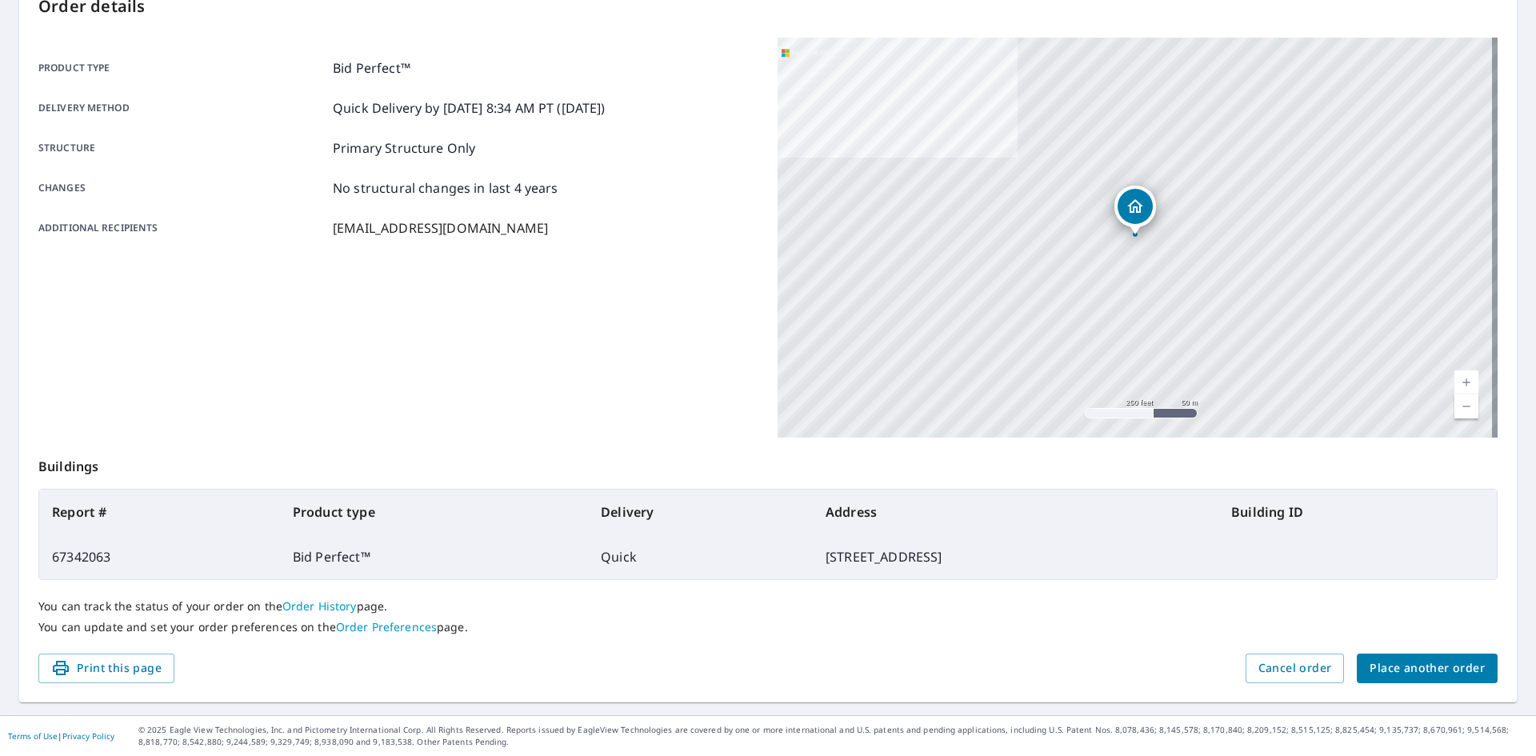
click at [1398, 662] on span "Place another order" at bounding box center [1427, 668] width 115 height 20
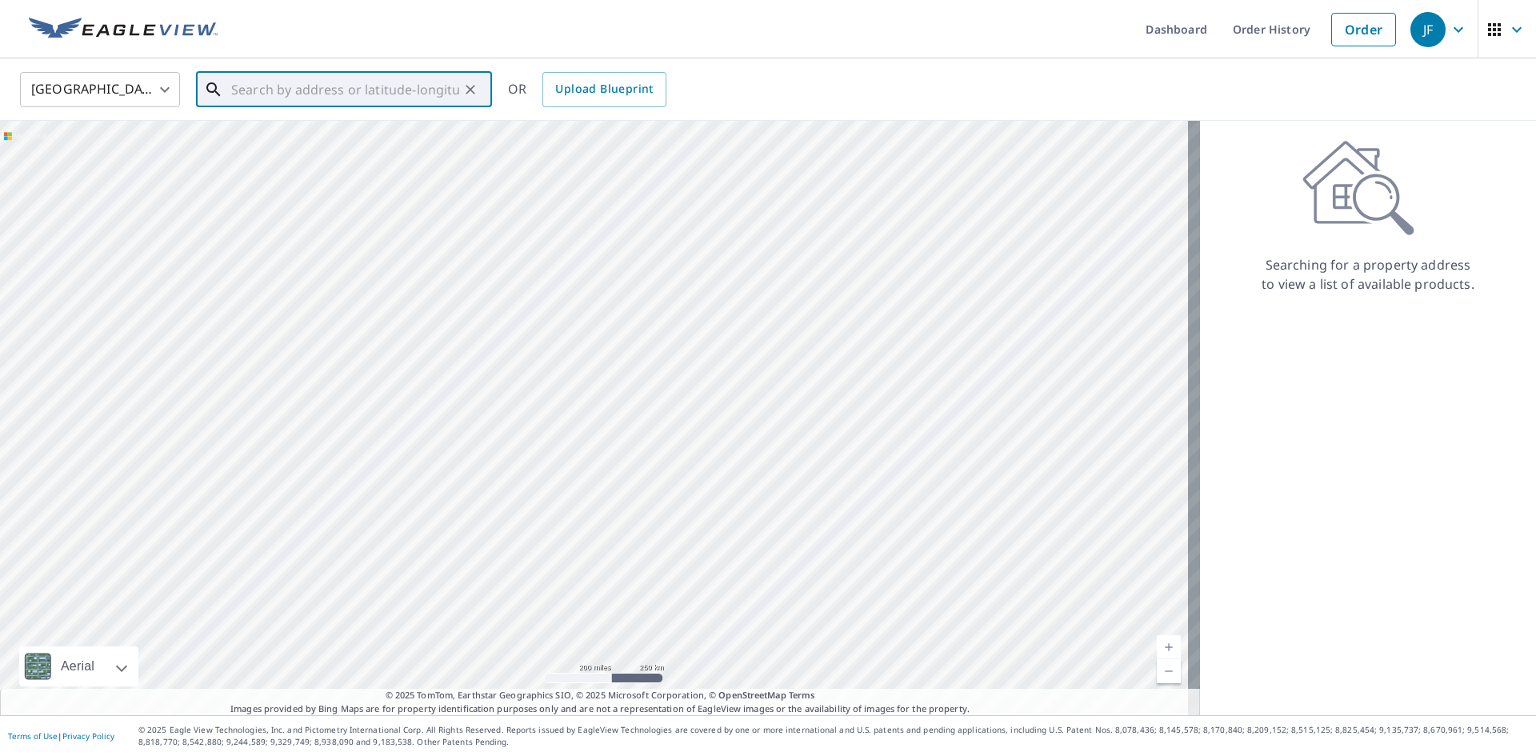
click at [390, 88] on input "text" at bounding box center [345, 89] width 228 height 45
click at [337, 137] on span "[STREET_ADDRESS]" at bounding box center [353, 135] width 251 height 19
type input "[STREET_ADDRESS]"
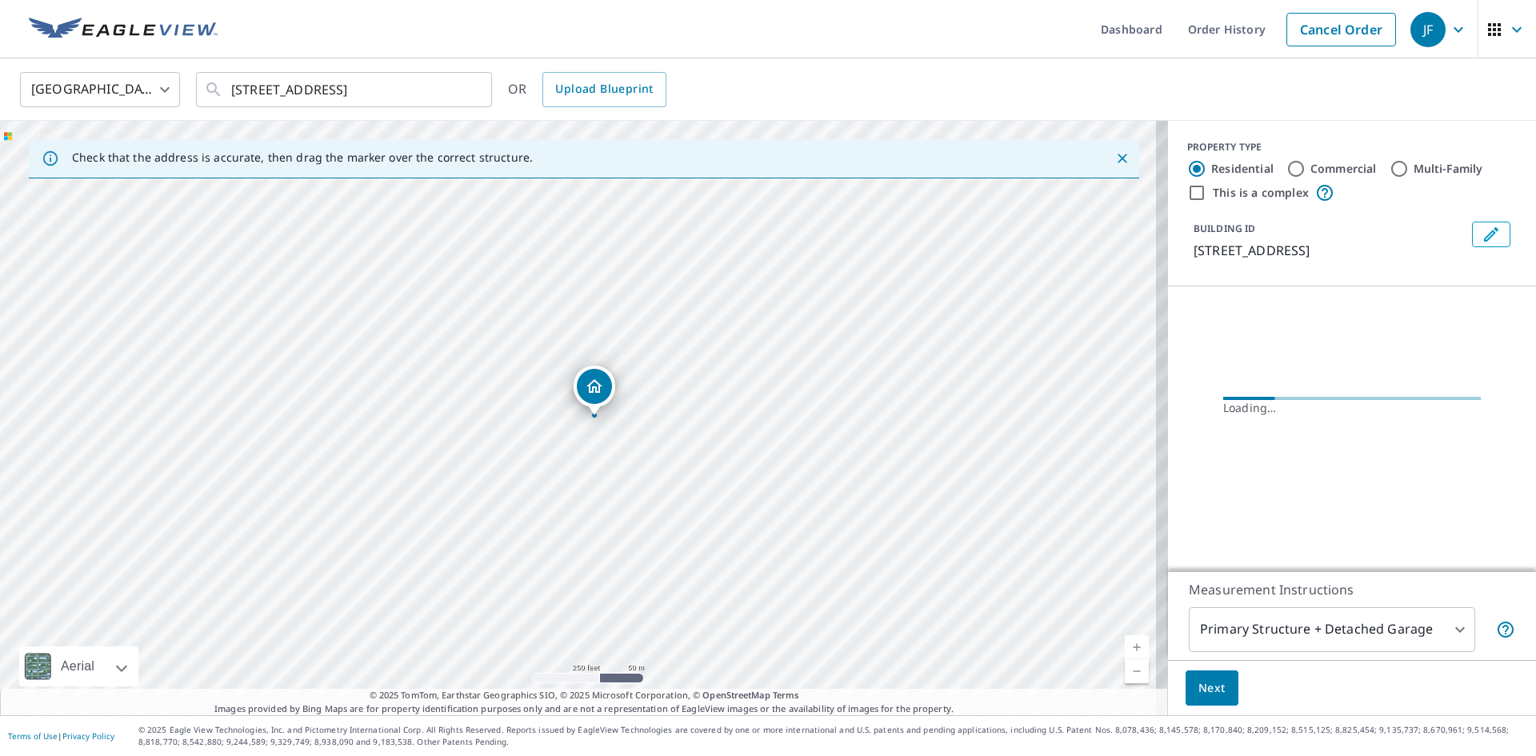
click at [1126, 646] on link "Current Level 17, Zoom In" at bounding box center [1137, 647] width 24 height 24
click at [1126, 646] on link "Current Level 19, Zoom In" at bounding box center [1137, 647] width 24 height 24
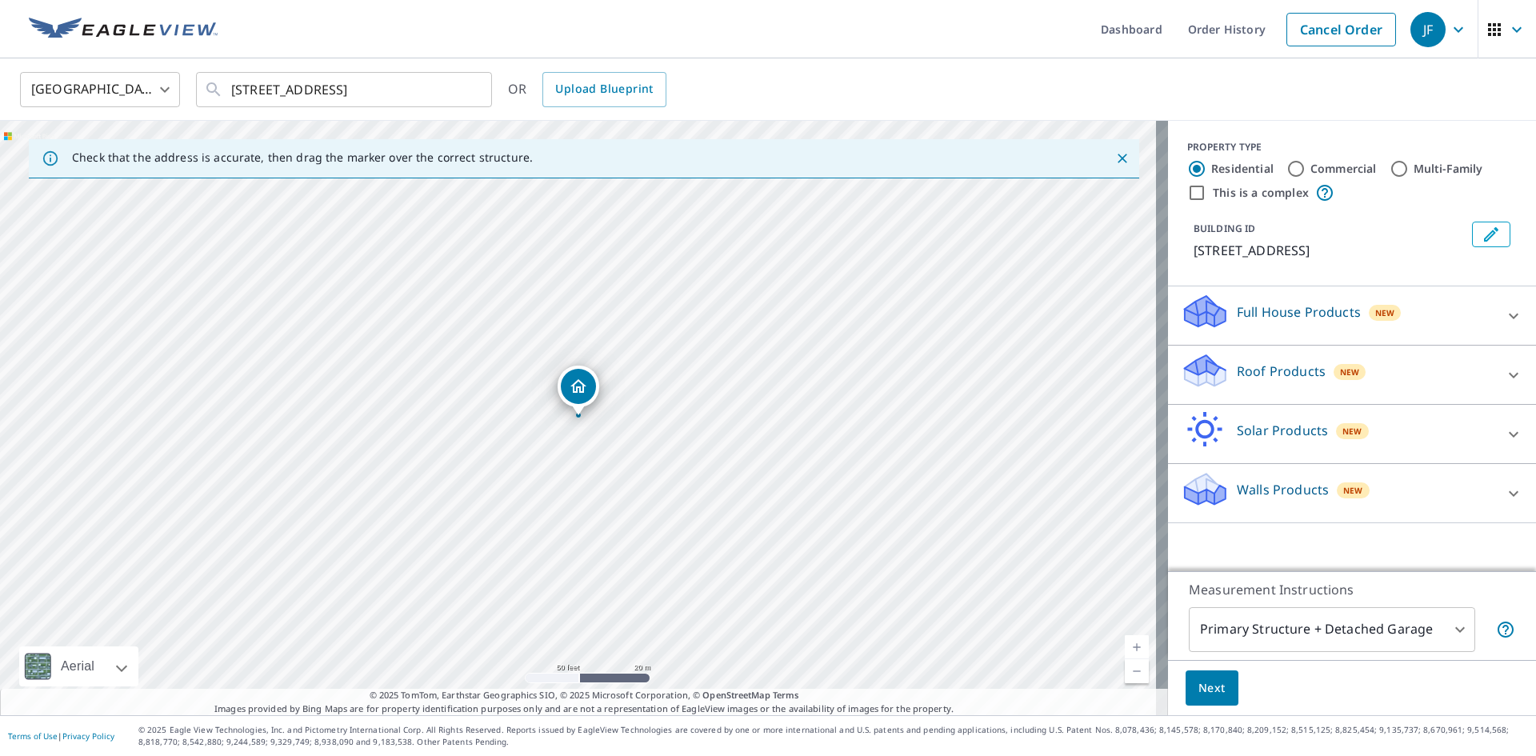
click at [1269, 362] on p "Roof Products" at bounding box center [1281, 371] width 89 height 19
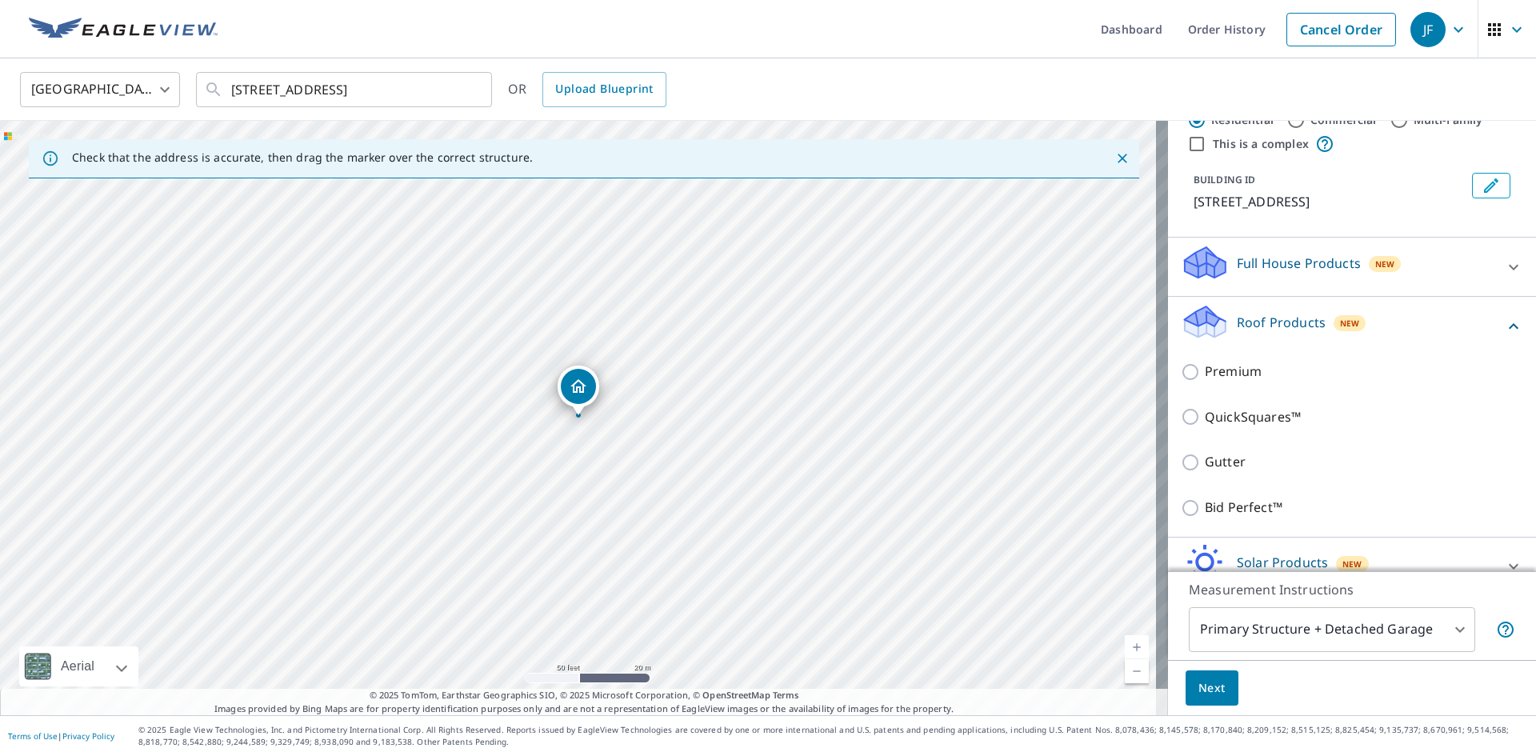
scroll to position [134, 0]
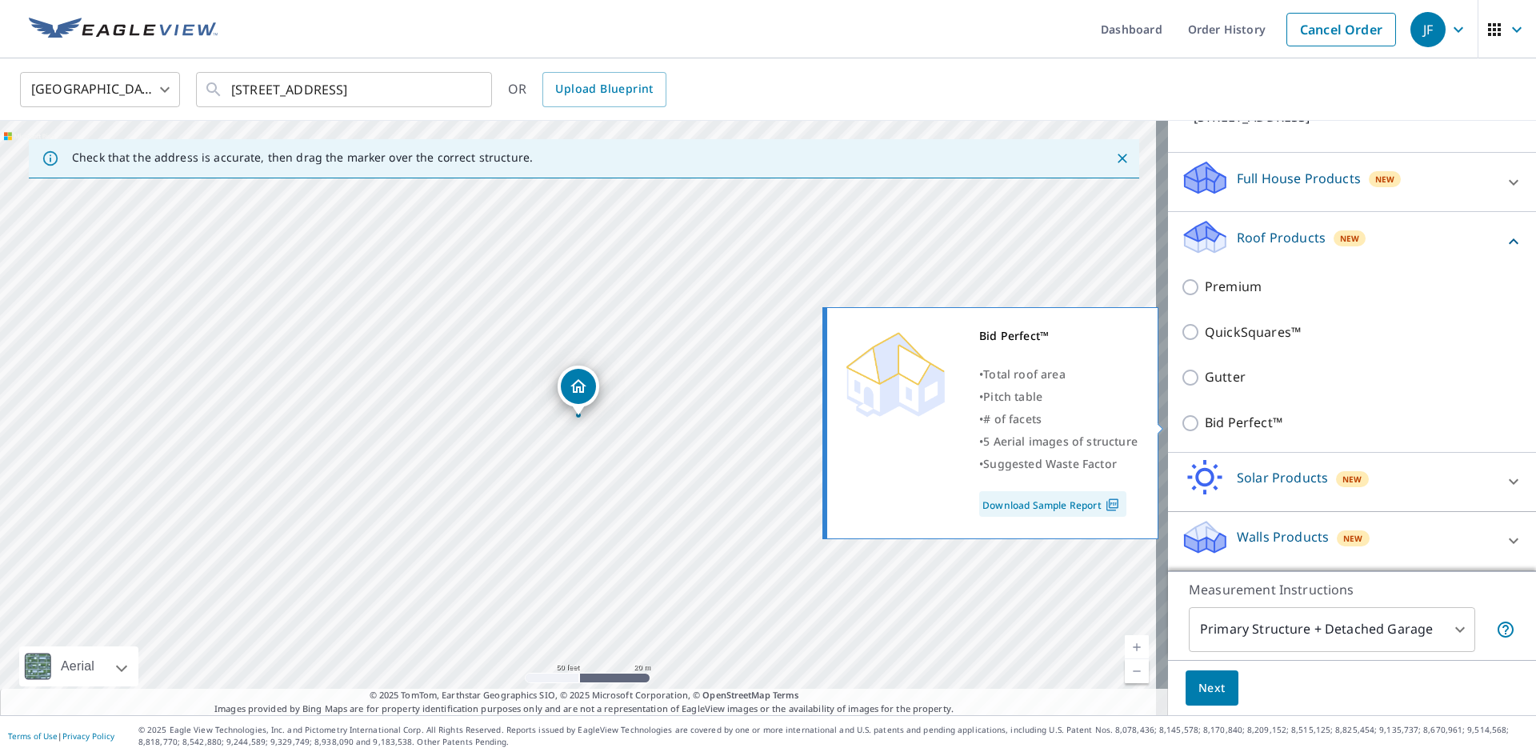
click at [1209, 430] on p "Bid Perfect™" at bounding box center [1244, 423] width 78 height 20
click at [1205, 430] on input "Bid Perfect™" at bounding box center [1193, 423] width 24 height 19
checkbox input "true"
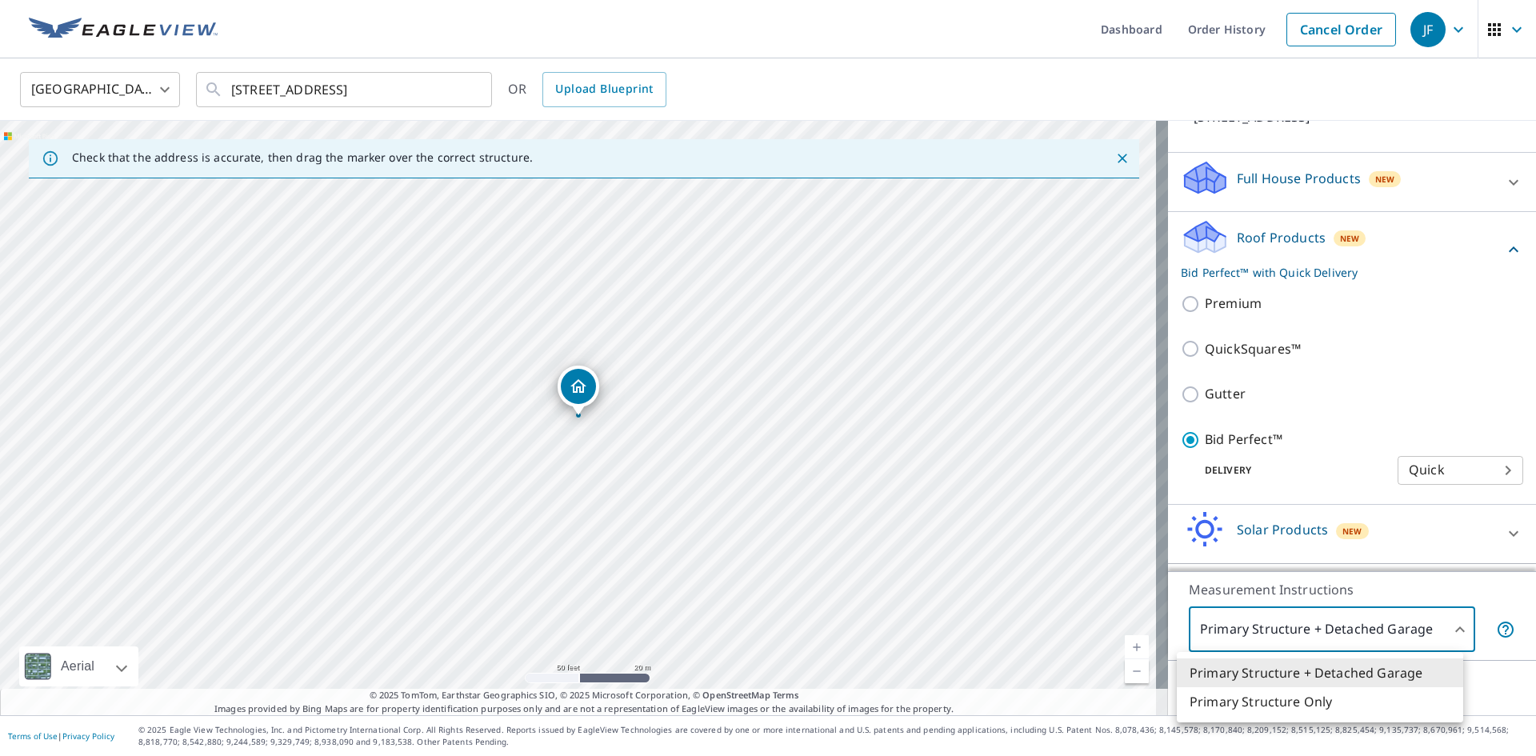
click at [1246, 630] on body "JF JF Dashboard Order History Cancel Order JF [GEOGRAPHIC_DATA] [GEOGRAPHIC_DAT…" at bounding box center [768, 378] width 1536 height 756
click at [1222, 699] on li "Primary Structure Only" at bounding box center [1320, 701] width 286 height 29
type input "2"
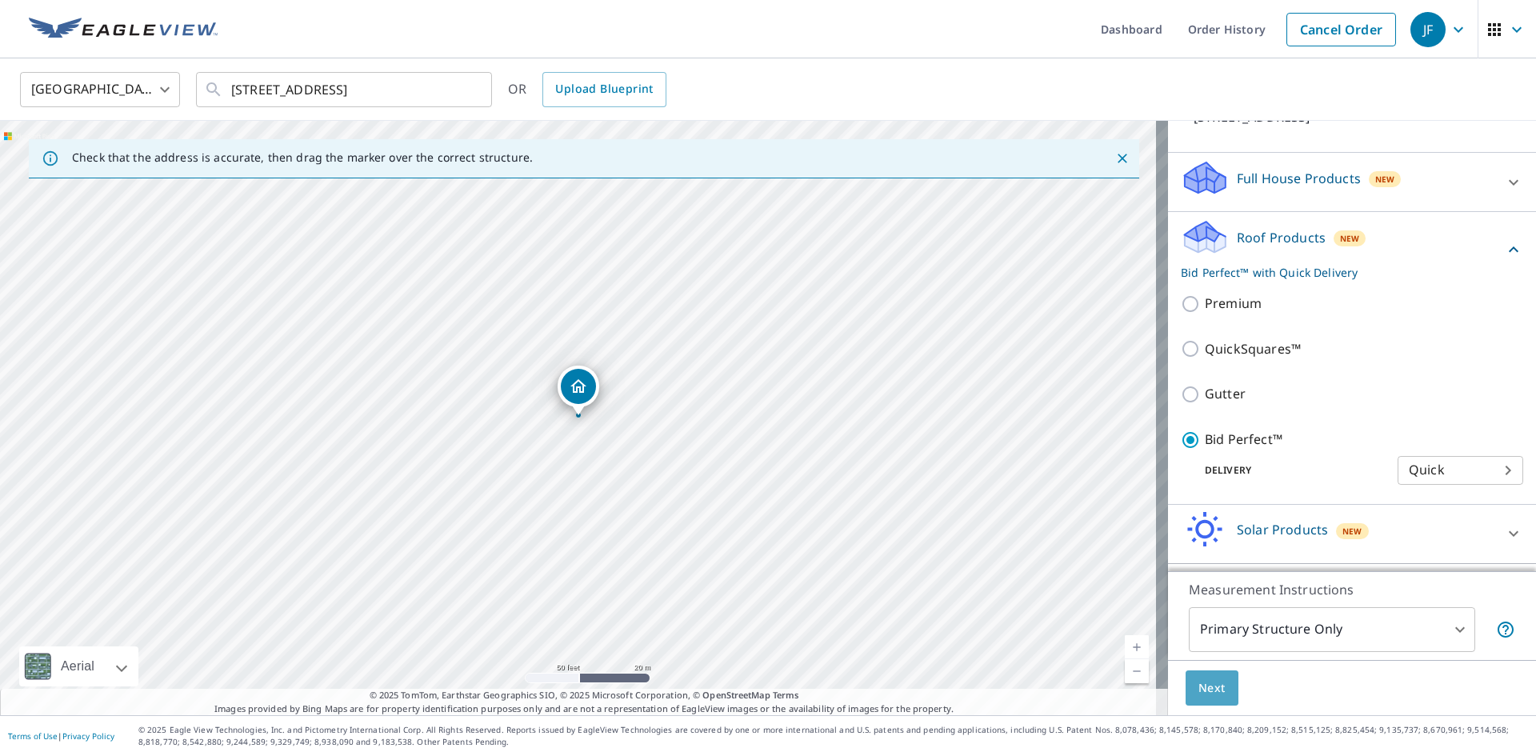
click at [1202, 686] on span "Next" at bounding box center [1211, 688] width 27 height 20
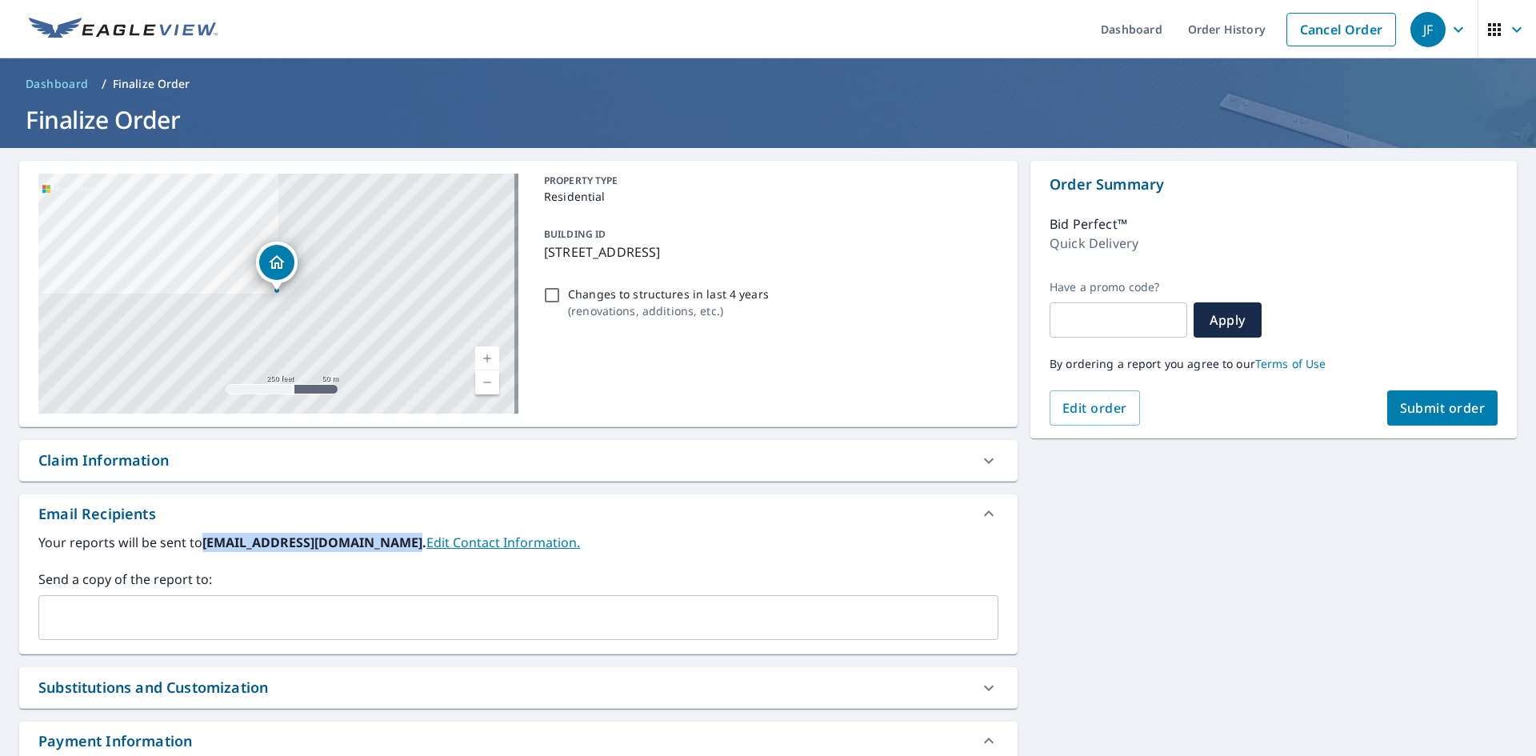
drag, startPoint x: 204, startPoint y: 539, endPoint x: 399, endPoint y: 546, distance: 195.3
click at [399, 546] on b "[EMAIL_ADDRESS][DOMAIN_NAME]." at bounding box center [314, 543] width 224 height 18
copy b "[EMAIL_ADDRESS][DOMAIN_NAME]"
click at [315, 608] on input "text" at bounding box center [507, 617] width 922 height 30
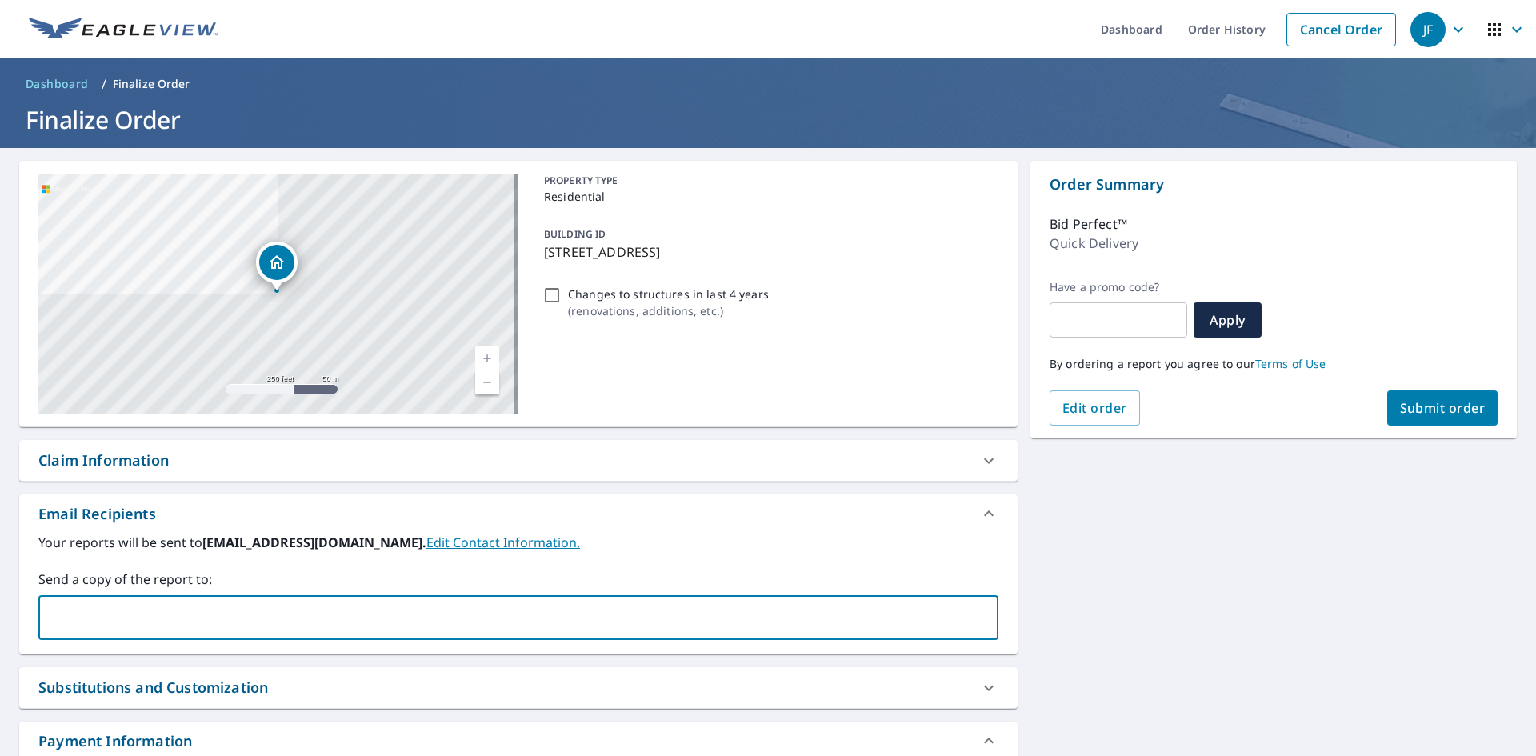
paste input "[EMAIL_ADDRESS][DOMAIN_NAME]"
type input "[EMAIL_ADDRESS][DOMAIN_NAME]"
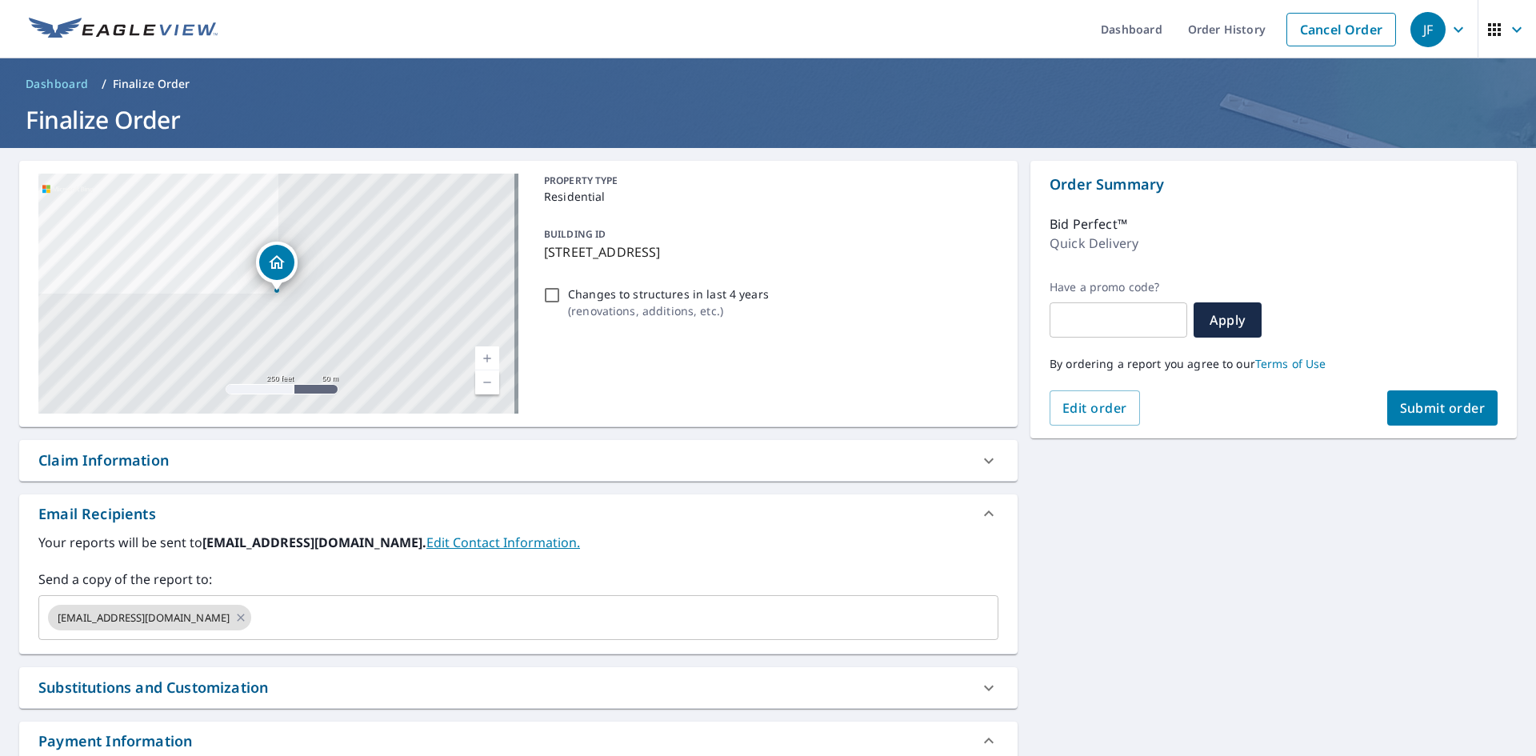
click at [310, 572] on label "Send a copy of the report to:" at bounding box center [518, 579] width 960 height 19
click at [1426, 413] on span "Submit order" at bounding box center [1443, 408] width 86 height 18
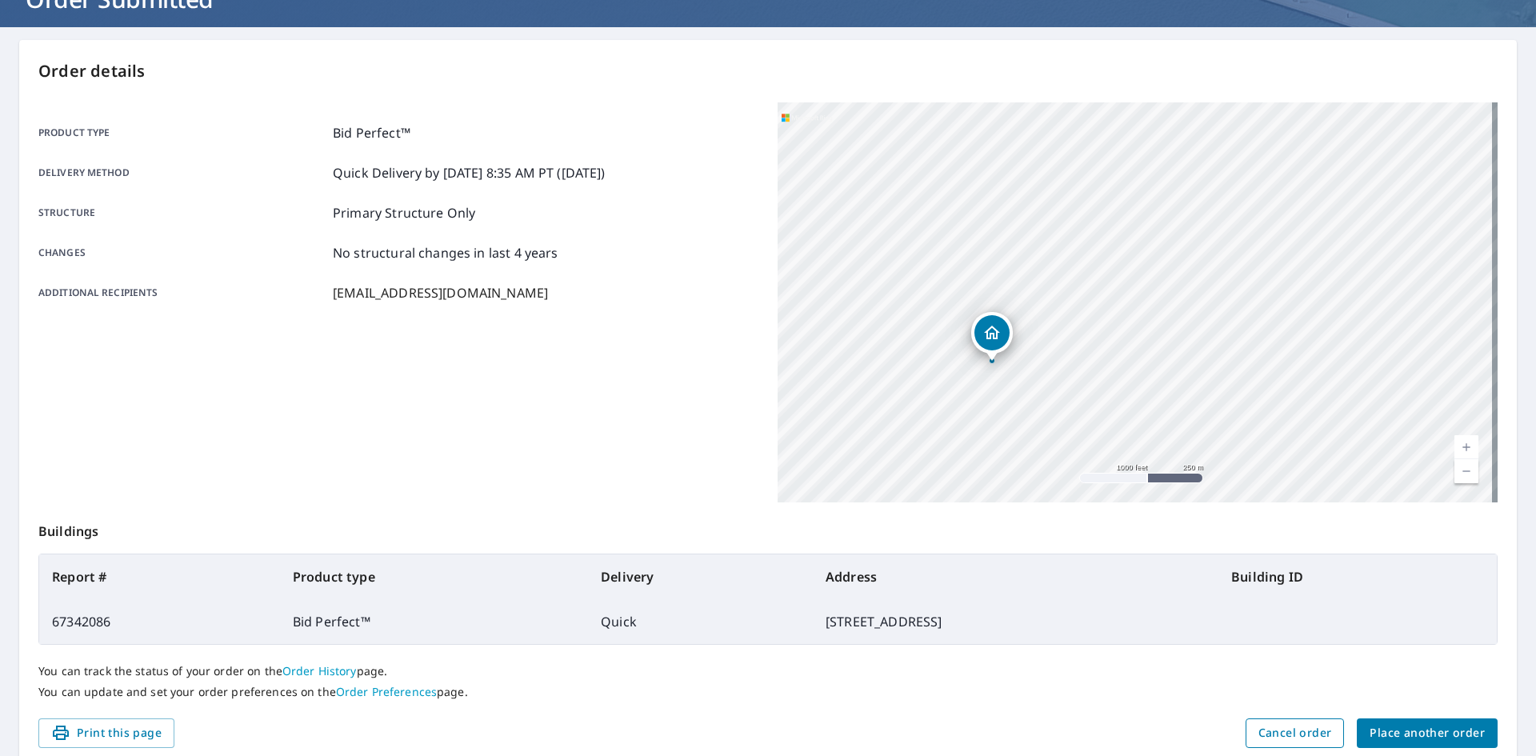
scroll to position [186, 0]
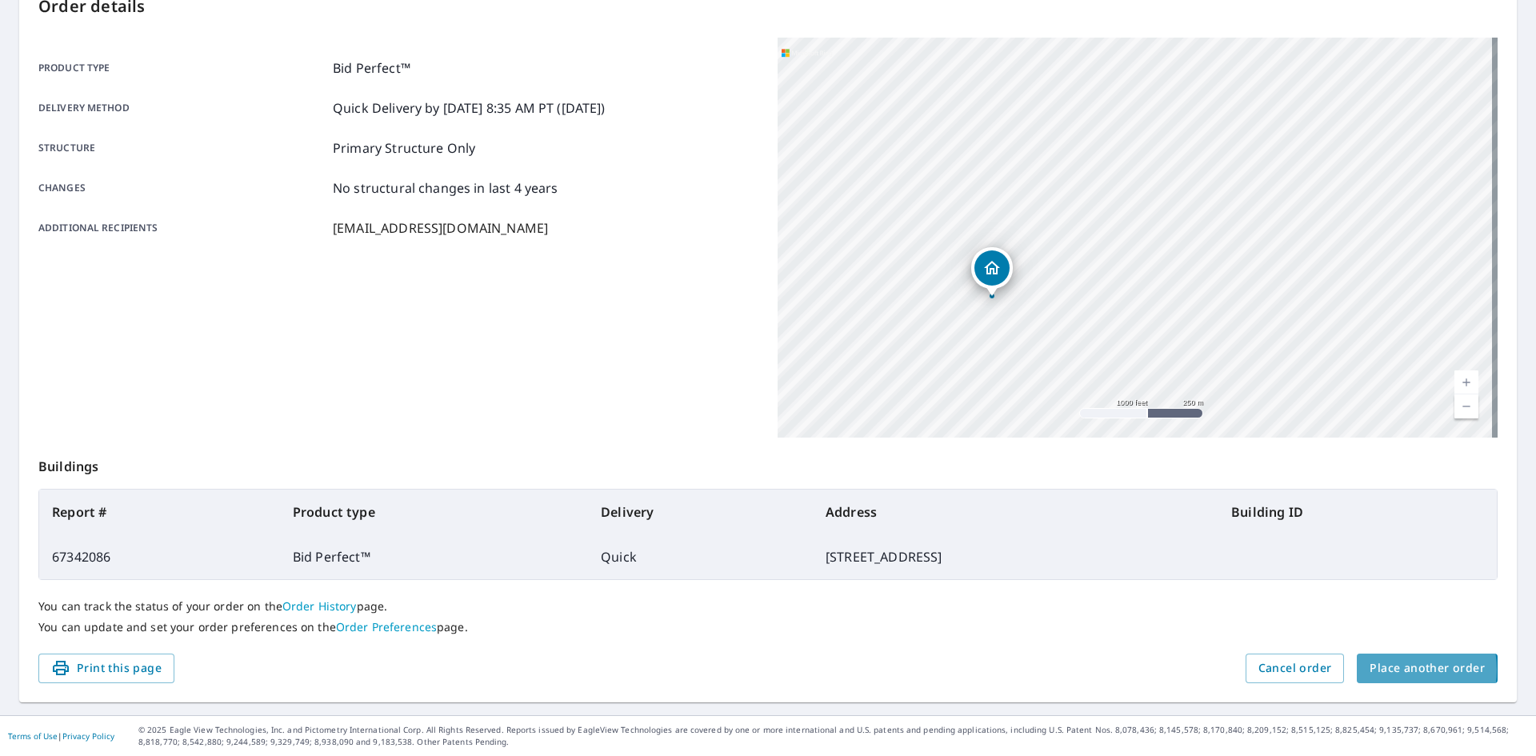
click at [1387, 670] on span "Place another order" at bounding box center [1427, 668] width 115 height 20
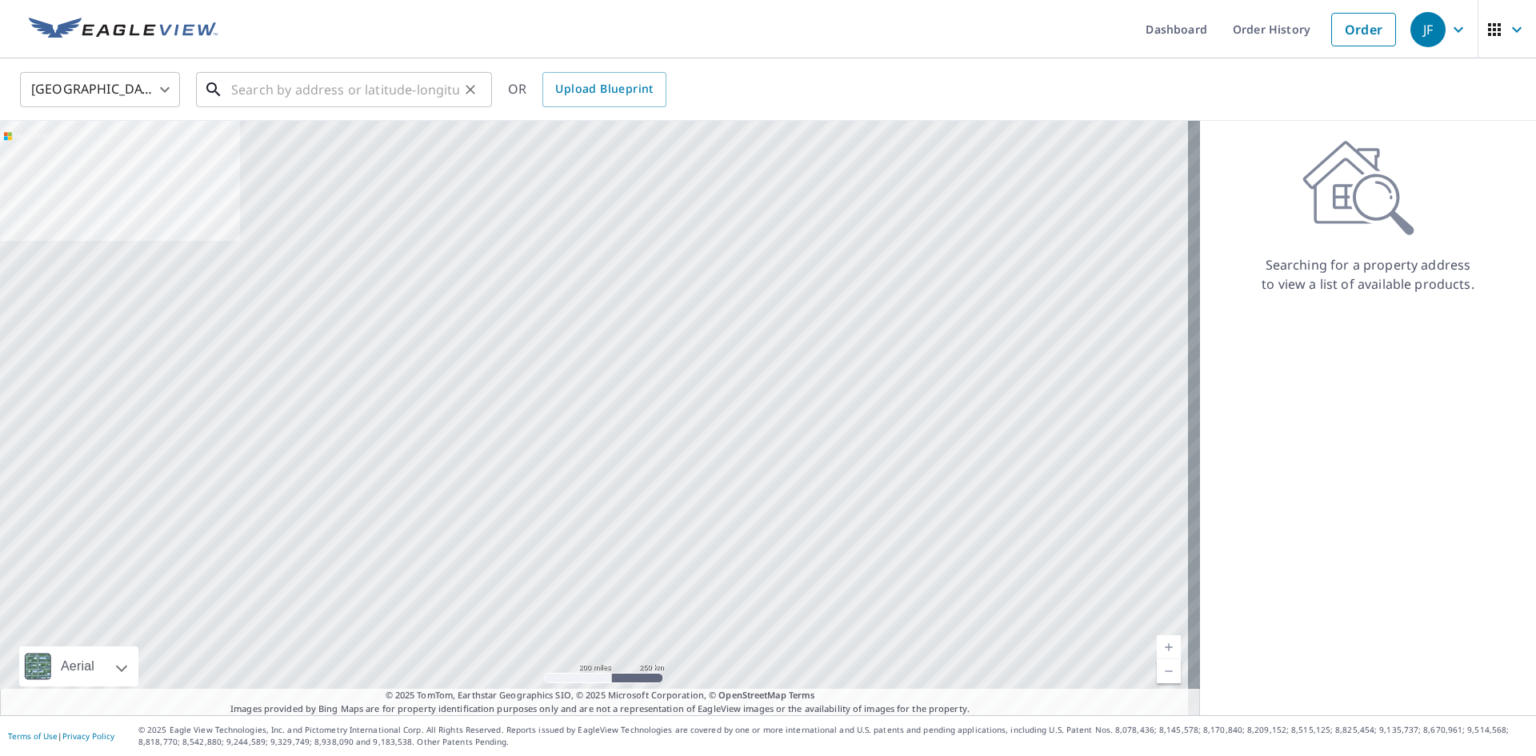
click at [255, 91] on input "text" at bounding box center [345, 89] width 228 height 45
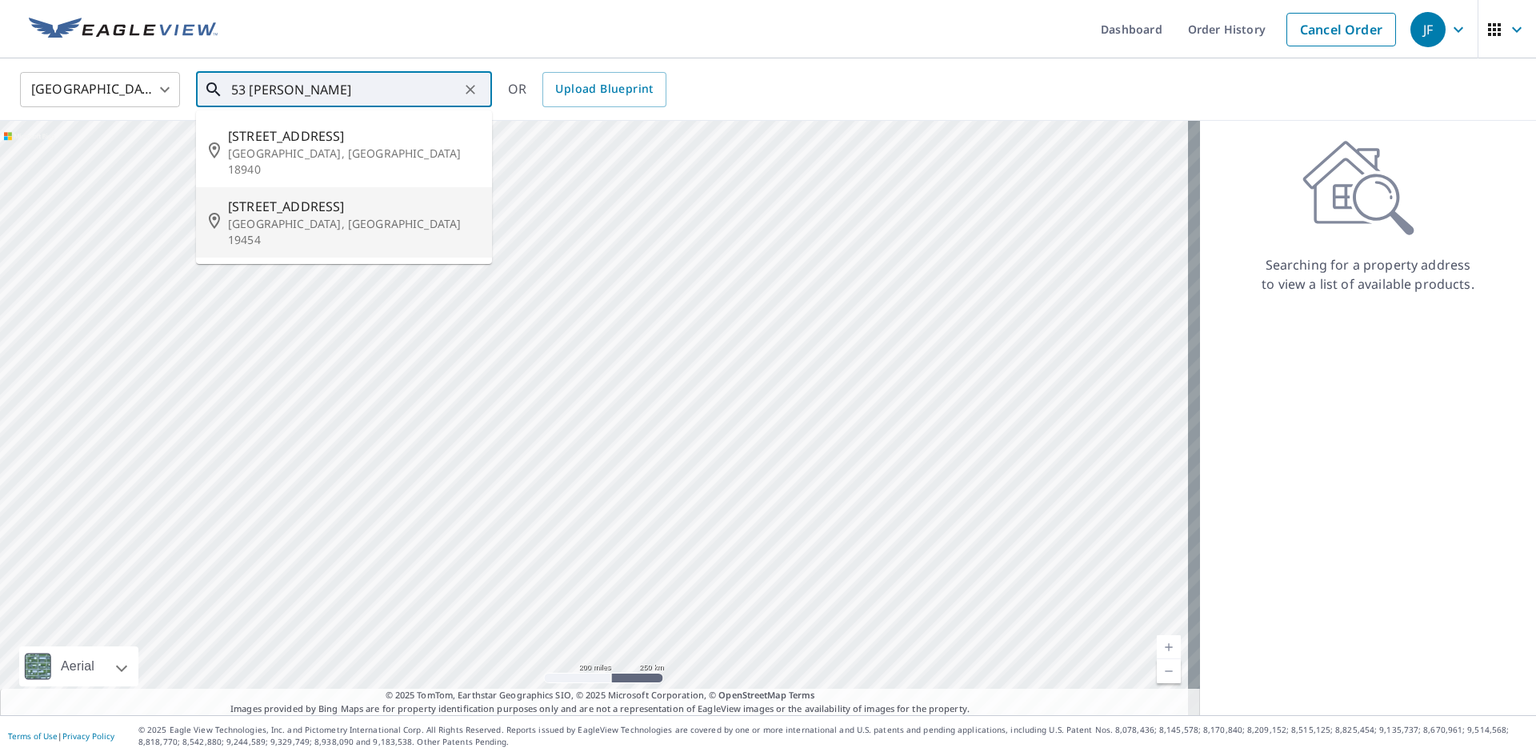
click at [324, 216] on p "[GEOGRAPHIC_DATA], [GEOGRAPHIC_DATA] 19454" at bounding box center [353, 232] width 251 height 32
type input "[STREET_ADDRESS]"
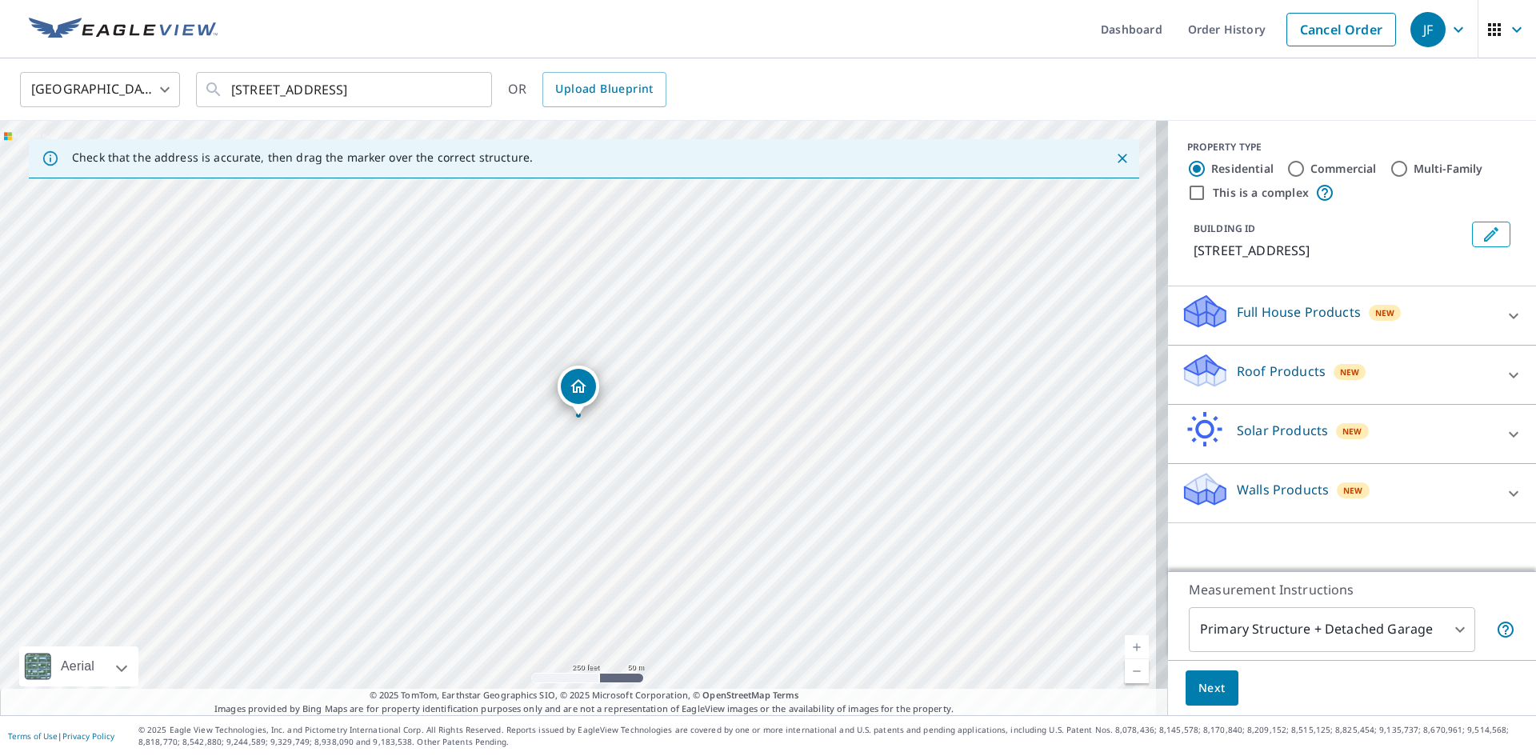
click at [1125, 644] on link "Current Level 17, Zoom In" at bounding box center [1137, 647] width 24 height 24
click at [1125, 644] on link "Current Level 18, Zoom In" at bounding box center [1137, 647] width 24 height 24
click at [1125, 641] on link "Current Level 19, Zoom In" at bounding box center [1137, 647] width 24 height 24
click at [1265, 381] on p "Roof Products" at bounding box center [1281, 371] width 89 height 19
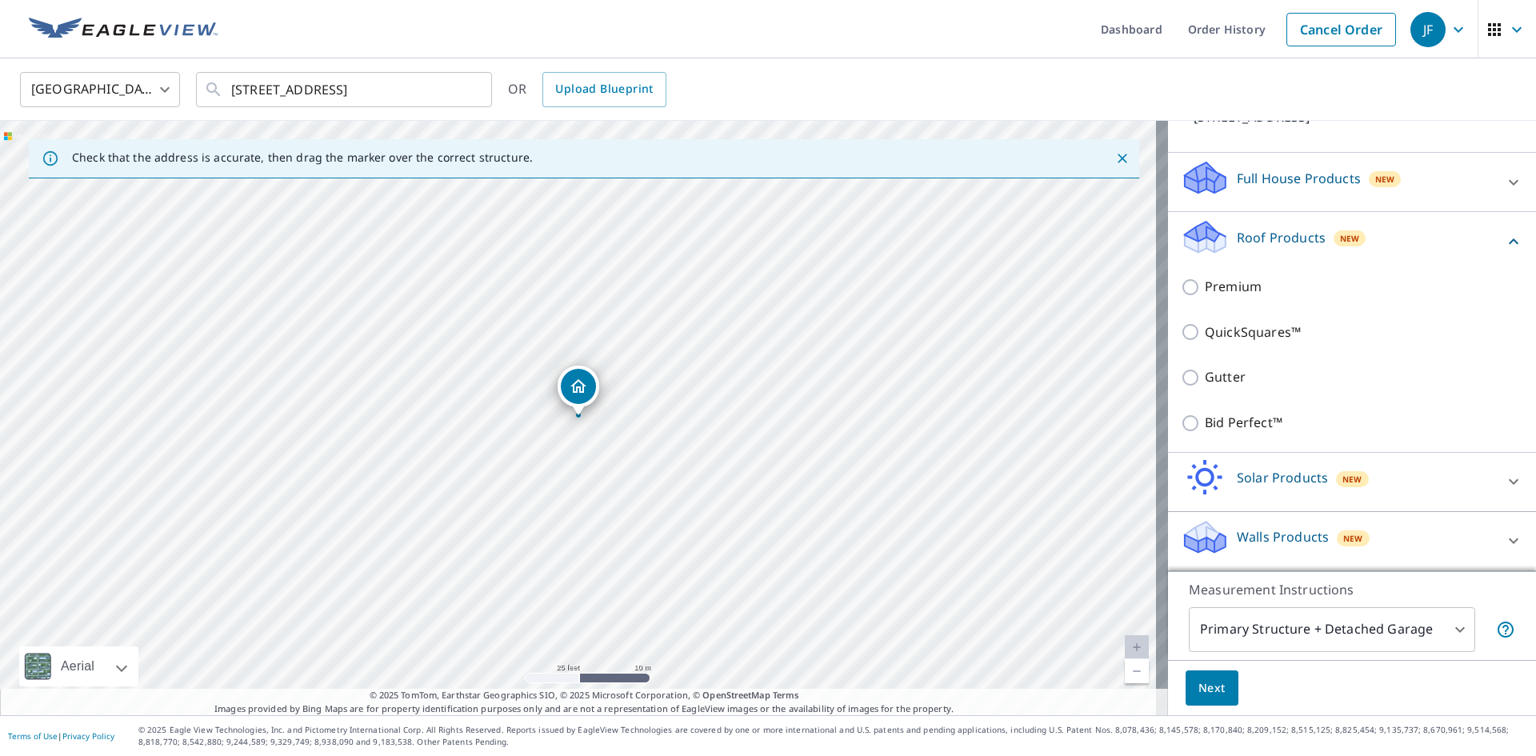
scroll to position [141, 0]
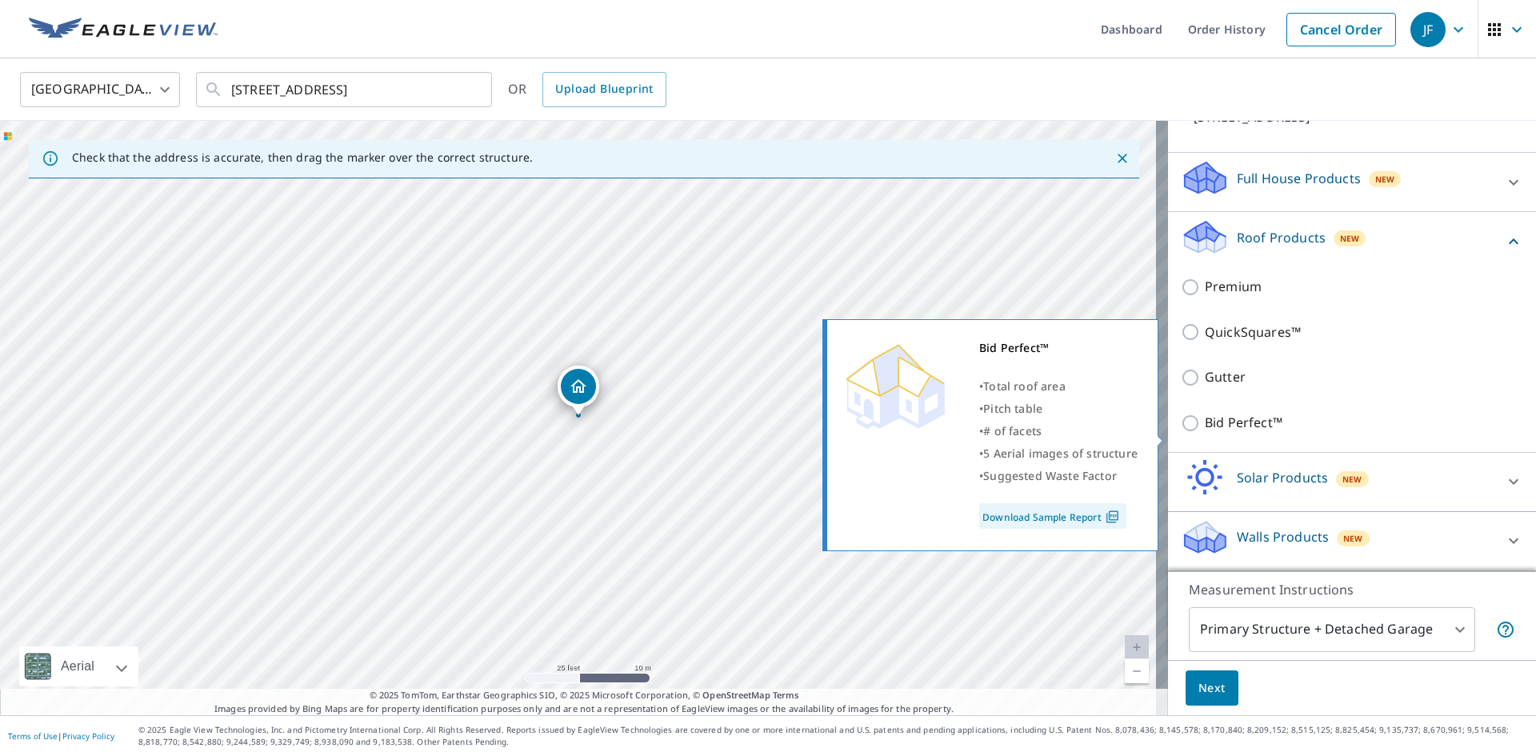
click at [1240, 433] on p "Bid Perfect™" at bounding box center [1244, 423] width 78 height 20
click at [1205, 433] on input "Bid Perfect™" at bounding box center [1193, 423] width 24 height 19
checkbox input "true"
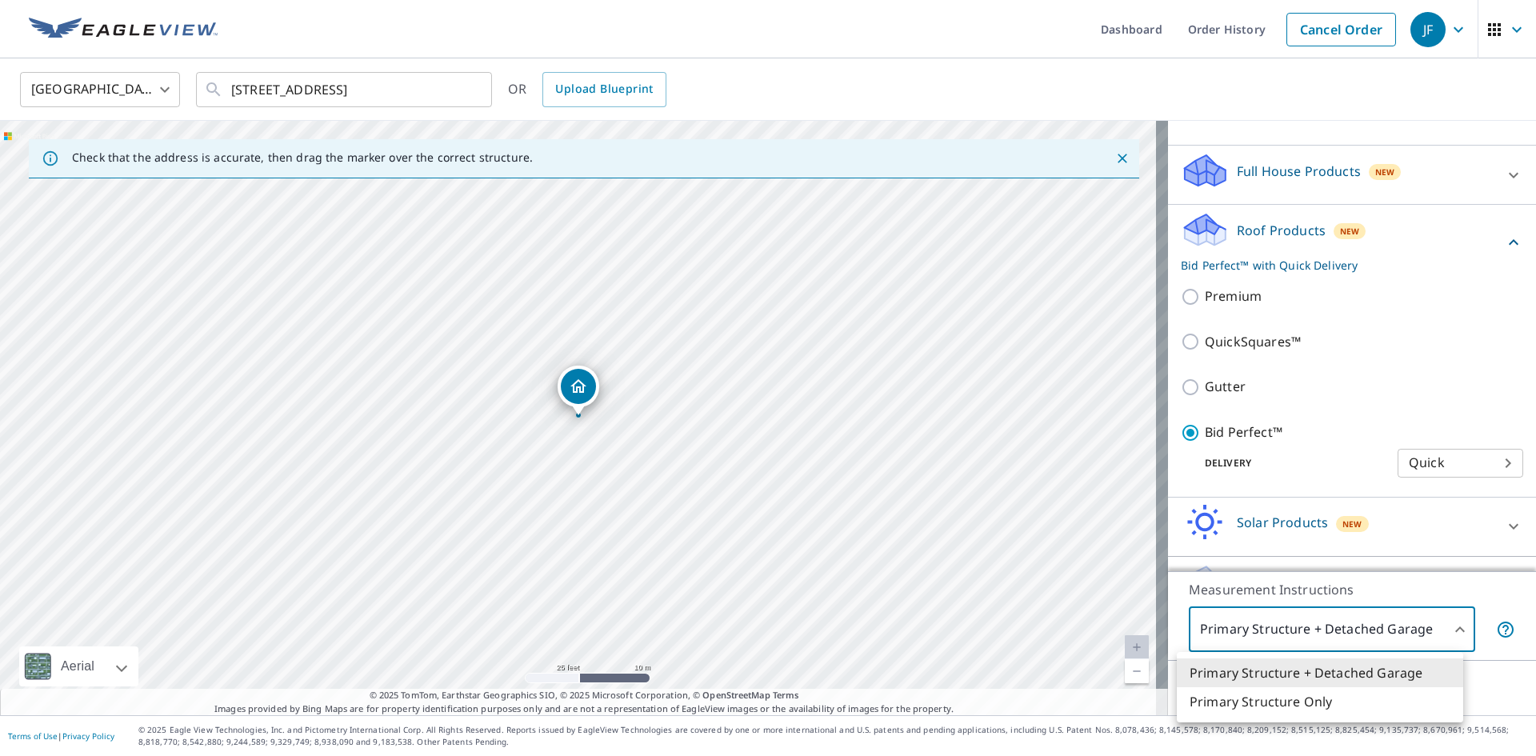
click at [1252, 627] on body "JF JF Dashboard Order History Cancel Order JF [GEOGRAPHIC_DATA] [GEOGRAPHIC_DAT…" at bounding box center [768, 378] width 1536 height 756
click at [1245, 709] on li "Primary Structure Only" at bounding box center [1320, 701] width 286 height 29
type input "2"
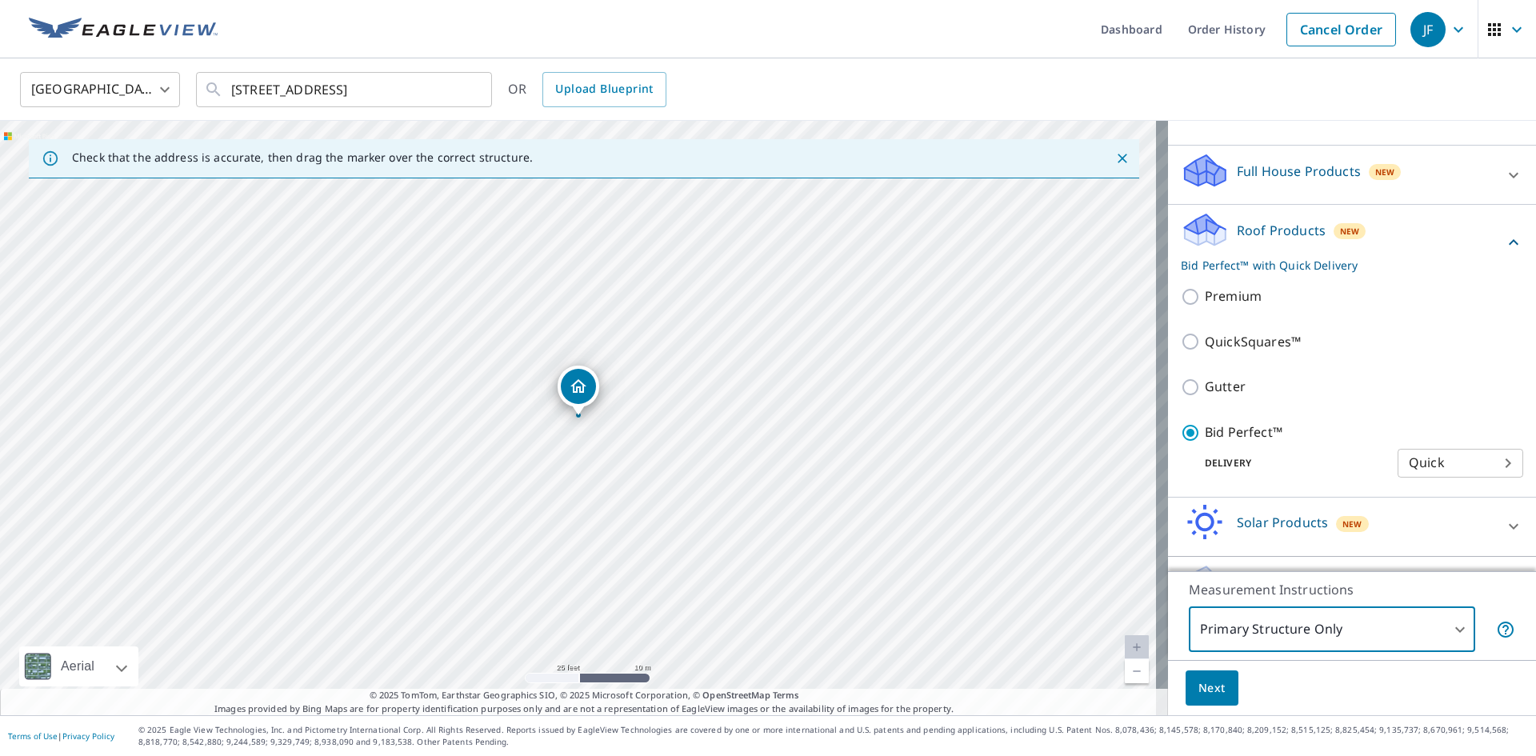
click at [1208, 697] on span "Next" at bounding box center [1211, 688] width 27 height 20
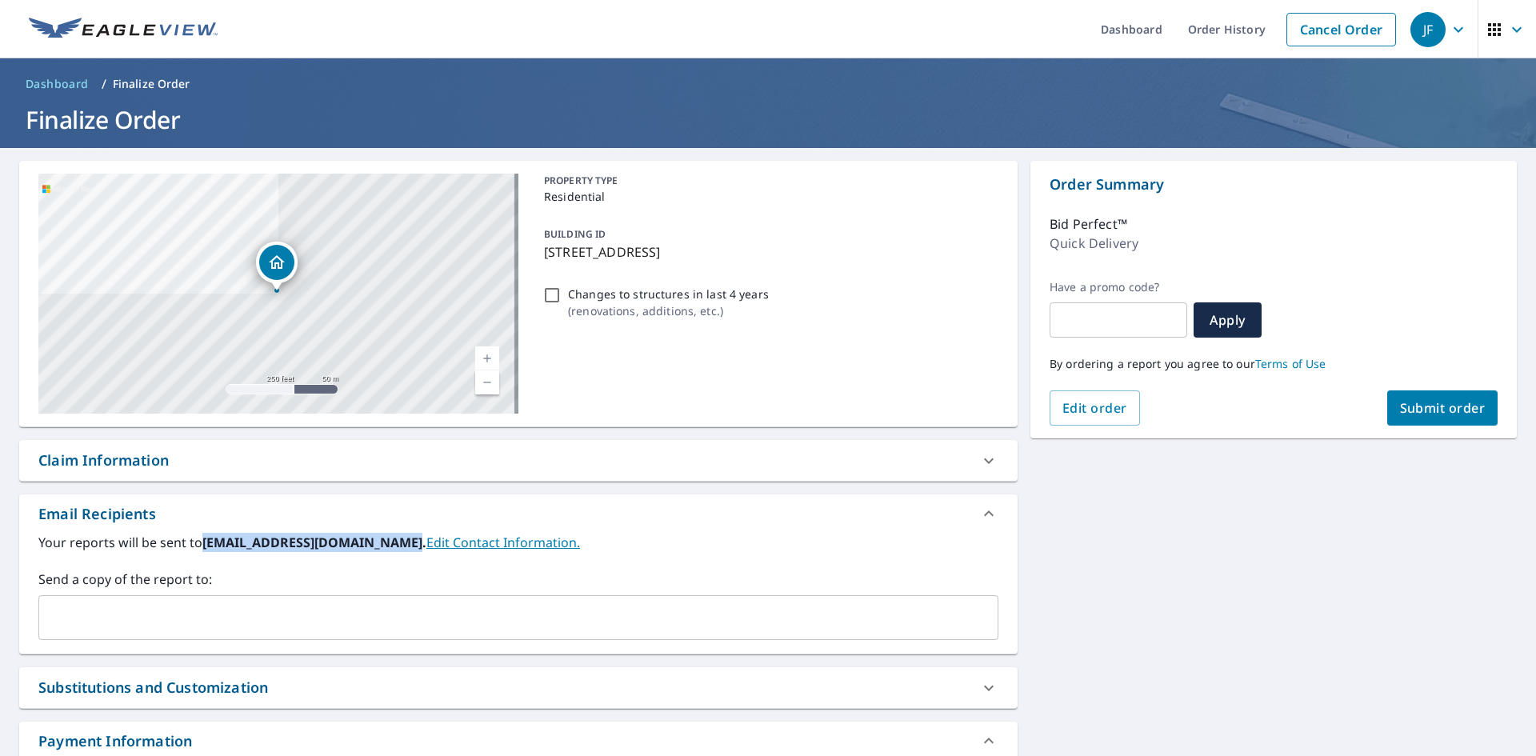
drag, startPoint x: 203, startPoint y: 542, endPoint x: 394, endPoint y: 549, distance: 191.3
click at [394, 549] on b "[EMAIL_ADDRESS][DOMAIN_NAME]." at bounding box center [314, 543] width 224 height 18
copy b "[EMAIL_ADDRESS][DOMAIN_NAME]"
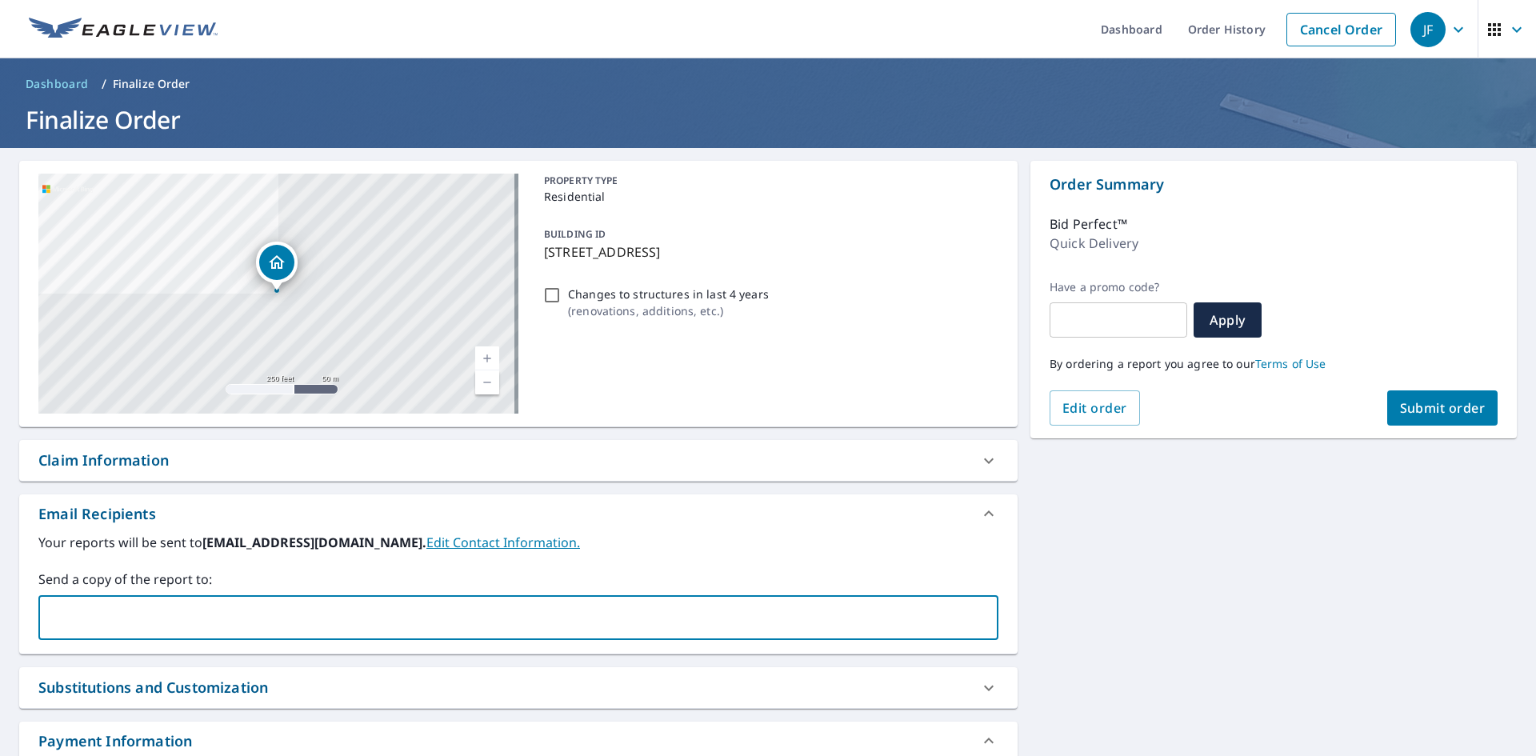
click at [401, 621] on input "text" at bounding box center [507, 617] width 922 height 30
paste input "[EMAIL_ADDRESS][DOMAIN_NAME]"
type input "[EMAIL_ADDRESS][DOMAIN_NAME]"
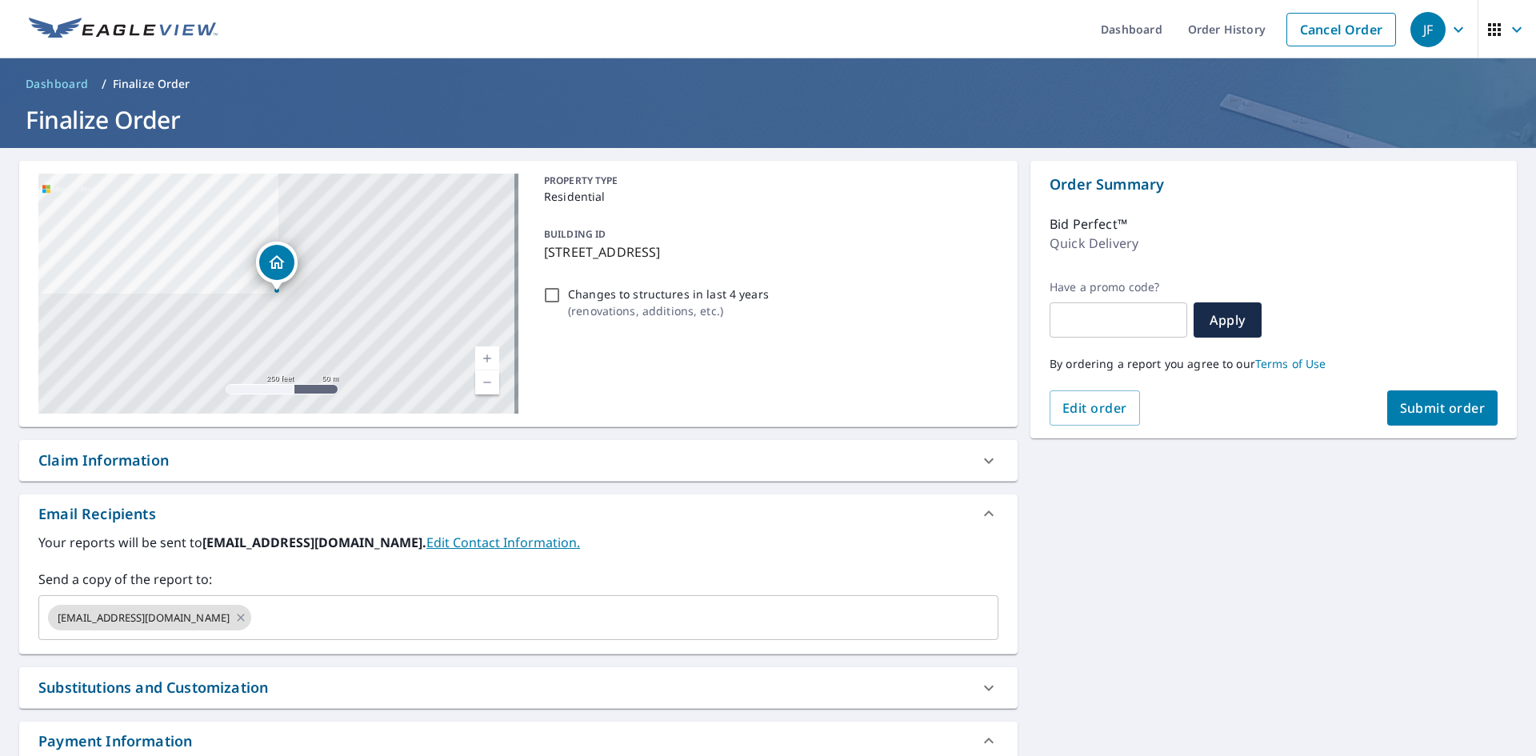
click at [342, 582] on label "Send a copy of the report to:" at bounding box center [518, 579] width 960 height 19
click at [1412, 396] on button "Submit order" at bounding box center [1442, 407] width 111 height 35
